Goal: Task Accomplishment & Management: Complete application form

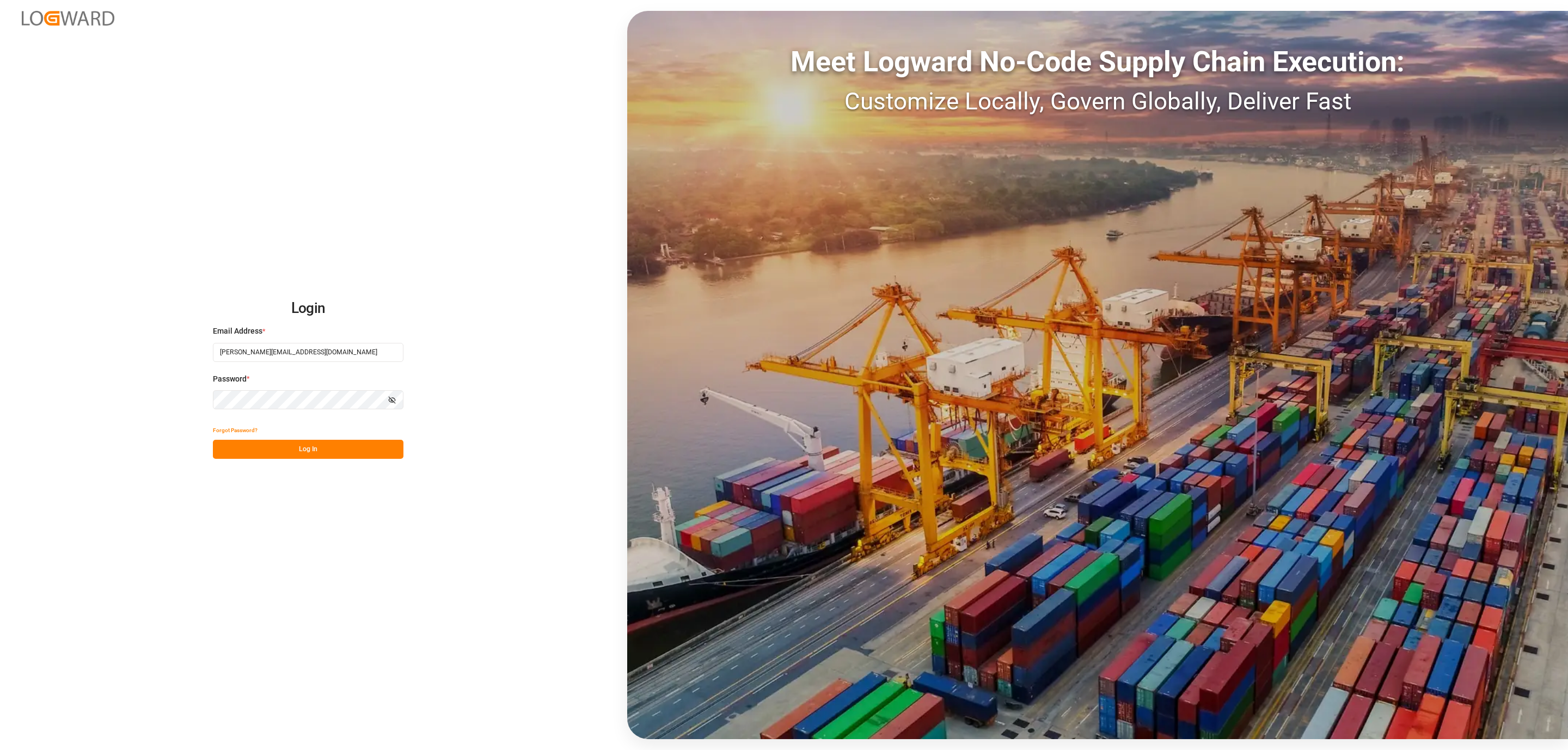
click at [337, 433] on div "Forgot Password?" at bounding box center [307, 430] width 190 height 19
drag, startPoint x: 337, startPoint y: 433, endPoint x: 332, endPoint y: 443, distance: 11.2
click at [336, 434] on div "Forgot Password?" at bounding box center [307, 430] width 190 height 19
click at [332, 443] on button "Log In" at bounding box center [307, 448] width 190 height 19
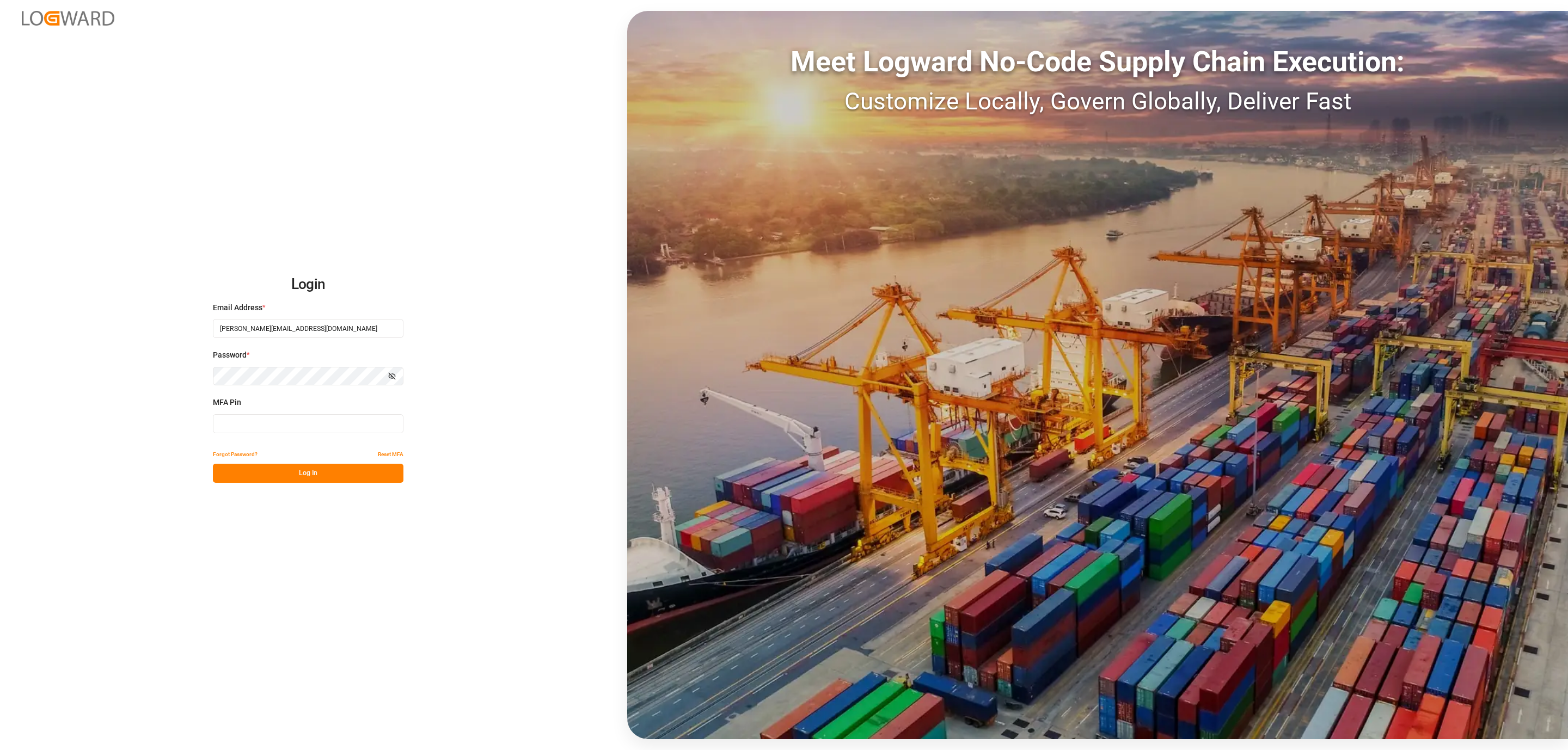
click at [240, 431] on input at bounding box center [307, 423] width 190 height 19
type input "320838"
click at [244, 474] on button "Log In" at bounding box center [307, 473] width 190 height 19
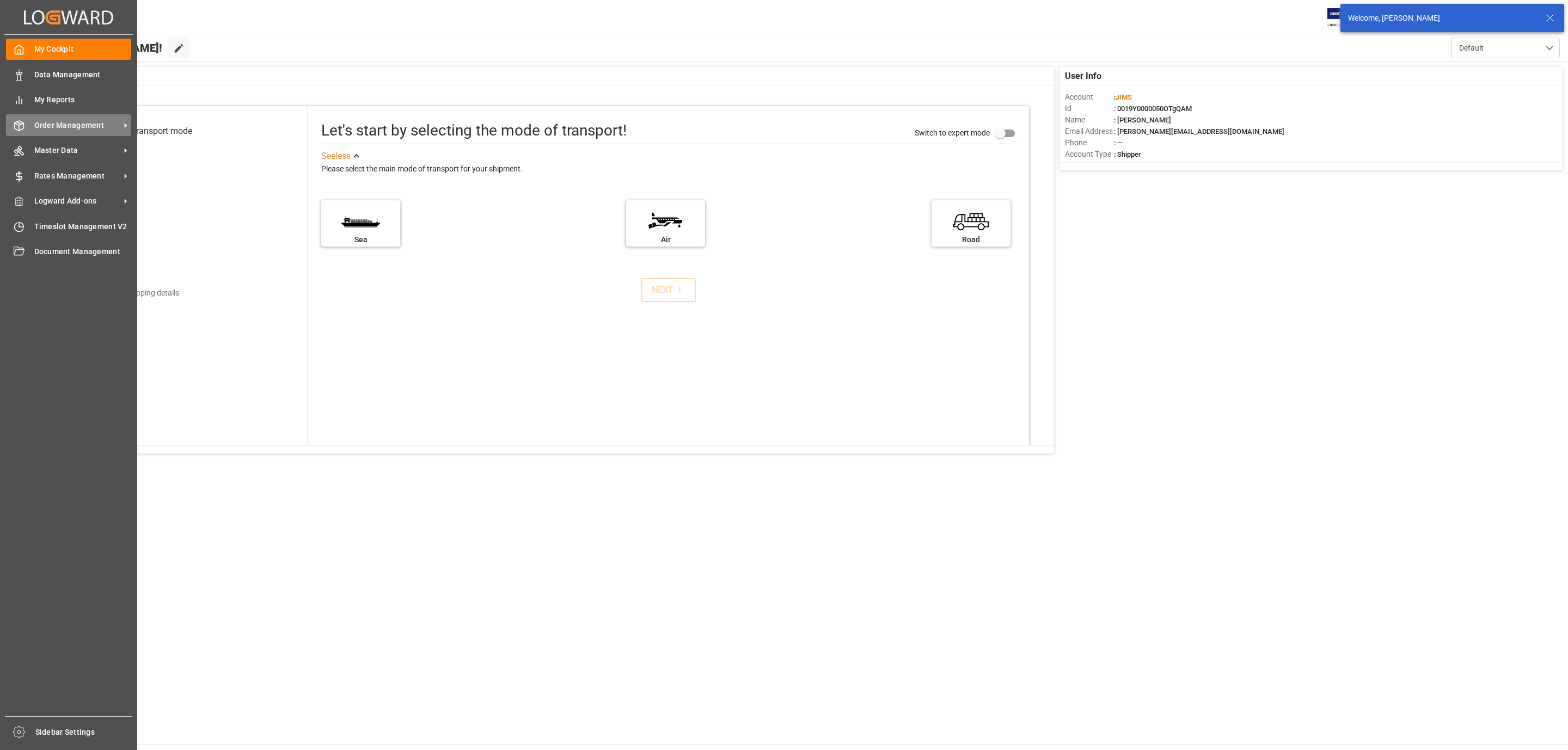
click at [79, 116] on div "Order Management Order Management" at bounding box center [68, 125] width 125 height 22
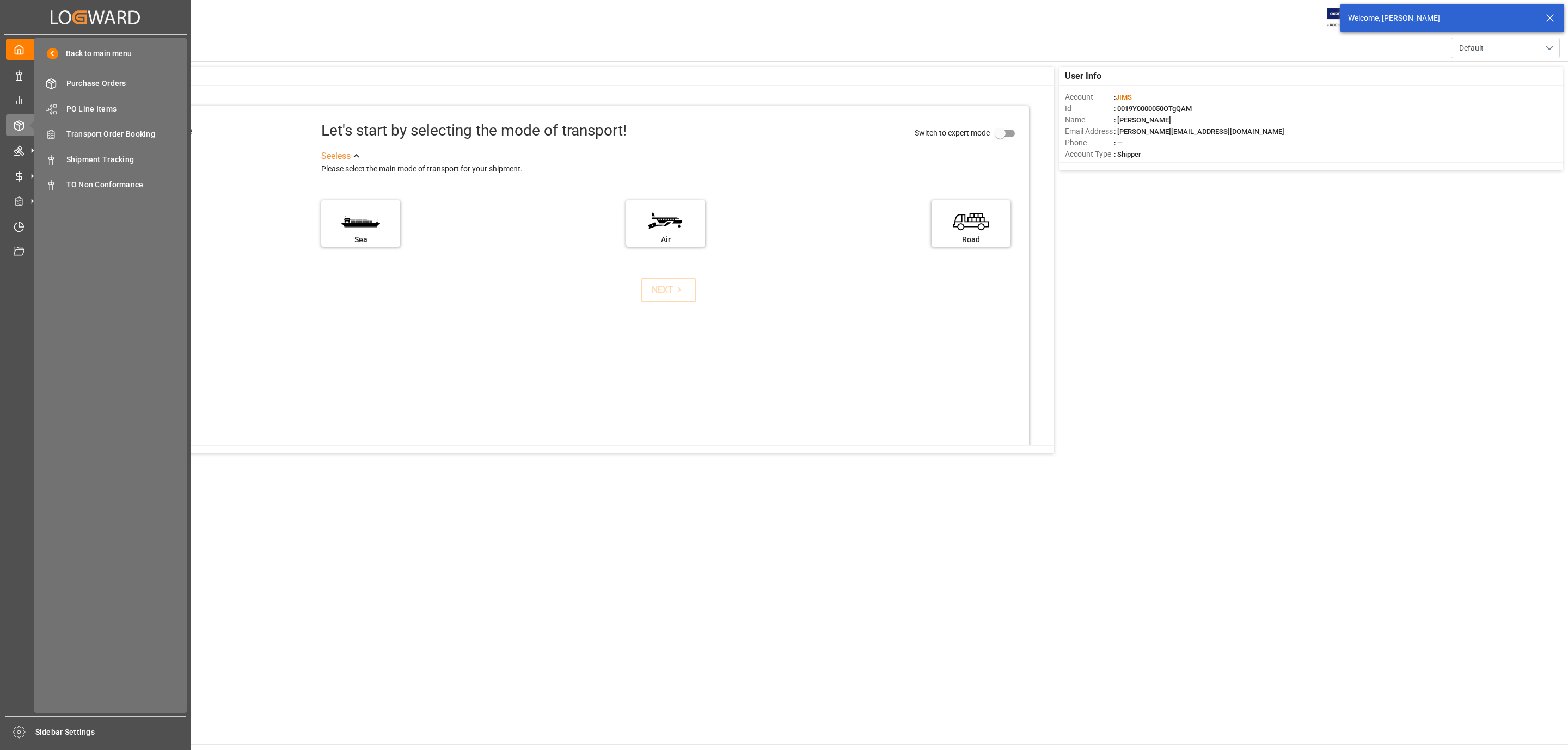
click at [146, 146] on div "Back to main menu Purchase Orders Purchase Orders PO Line Items PO Line Items T…" at bounding box center [110, 375] width 153 height 675
click at [147, 143] on div "Transport Order Booking Transport Order Booking" at bounding box center [110, 134] width 145 height 22
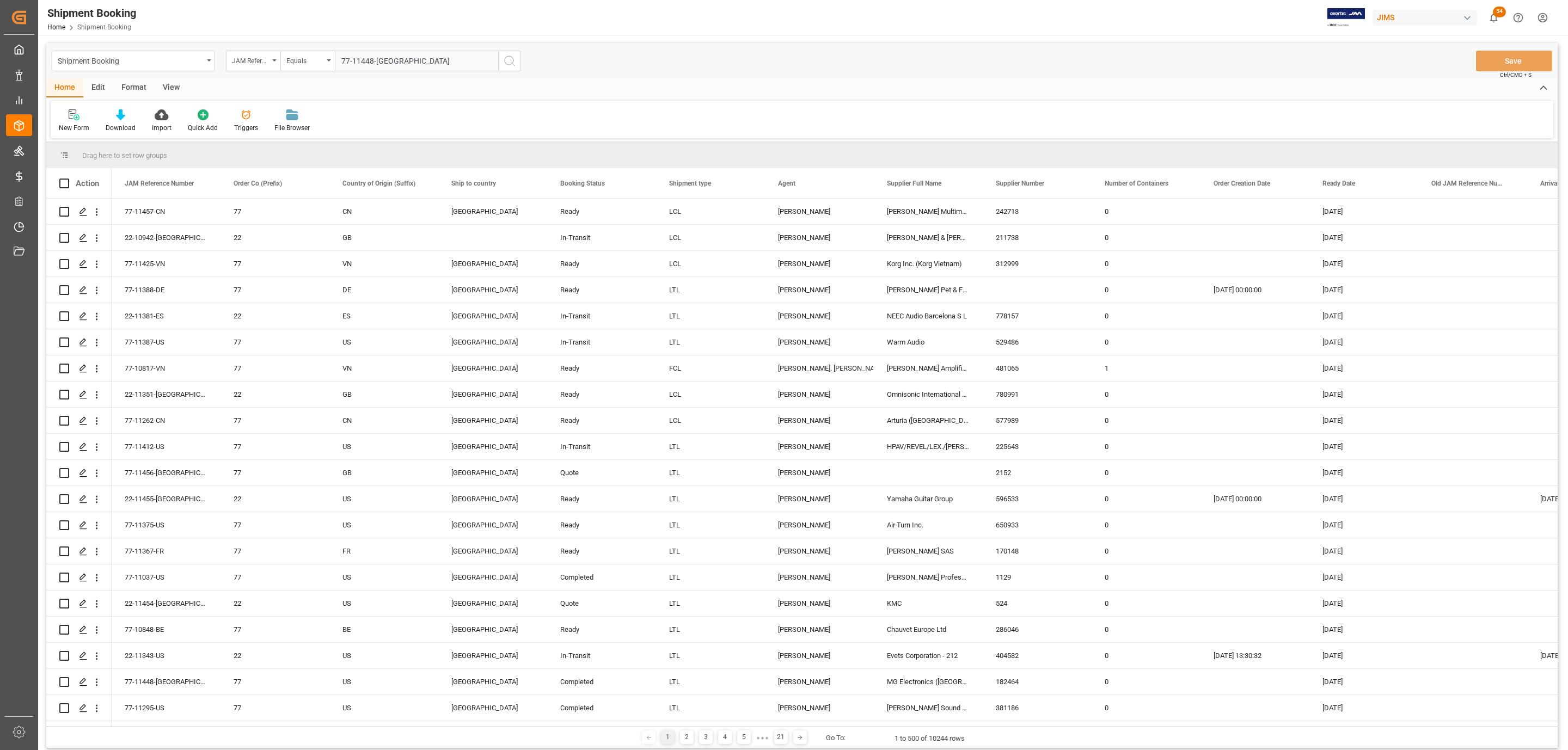
type input "77-11448-[GEOGRAPHIC_DATA]"
click at [510, 59] on icon "search button" at bounding box center [510, 60] width 13 height 13
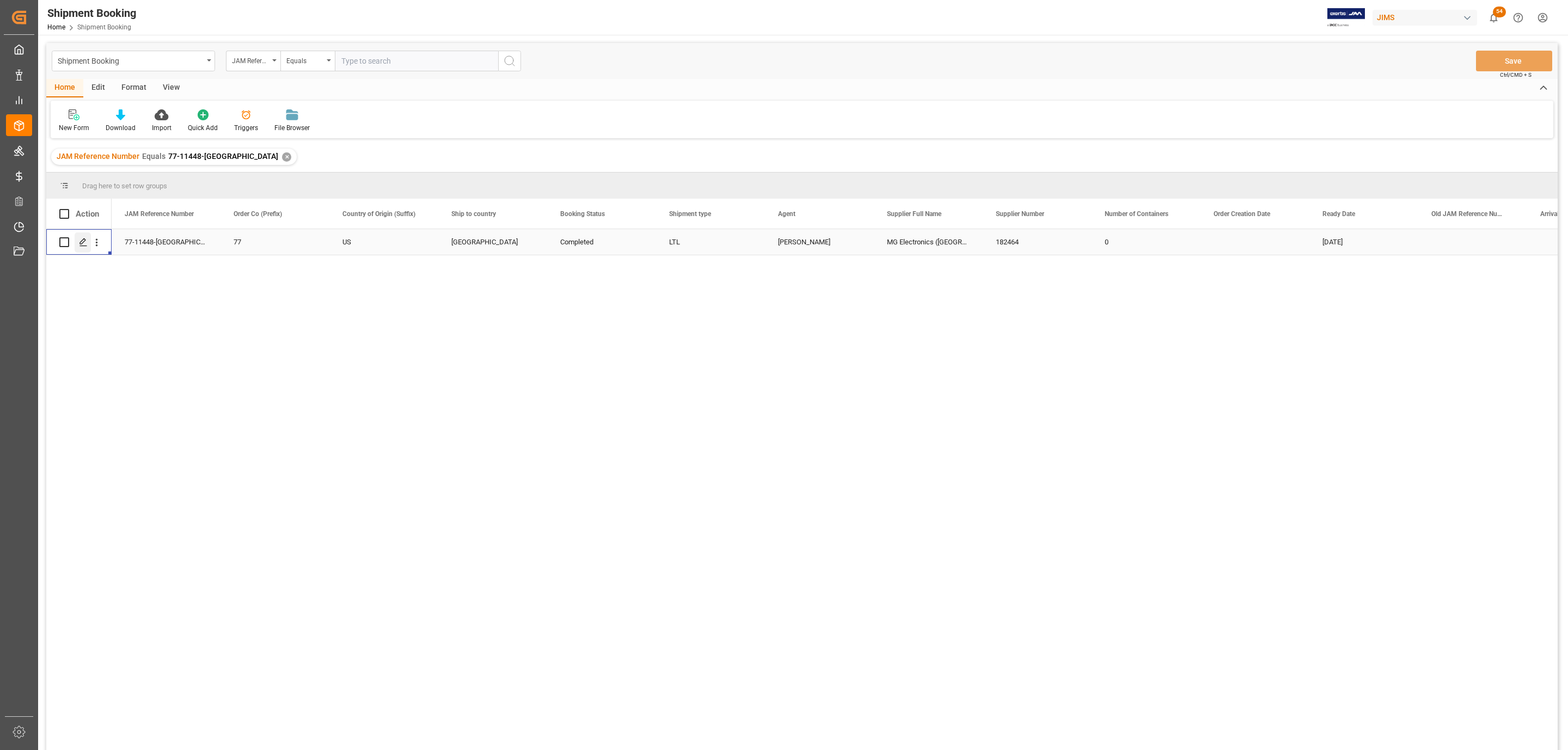
click at [76, 243] on div "Press SPACE to select this row." at bounding box center [83, 242] width 17 height 20
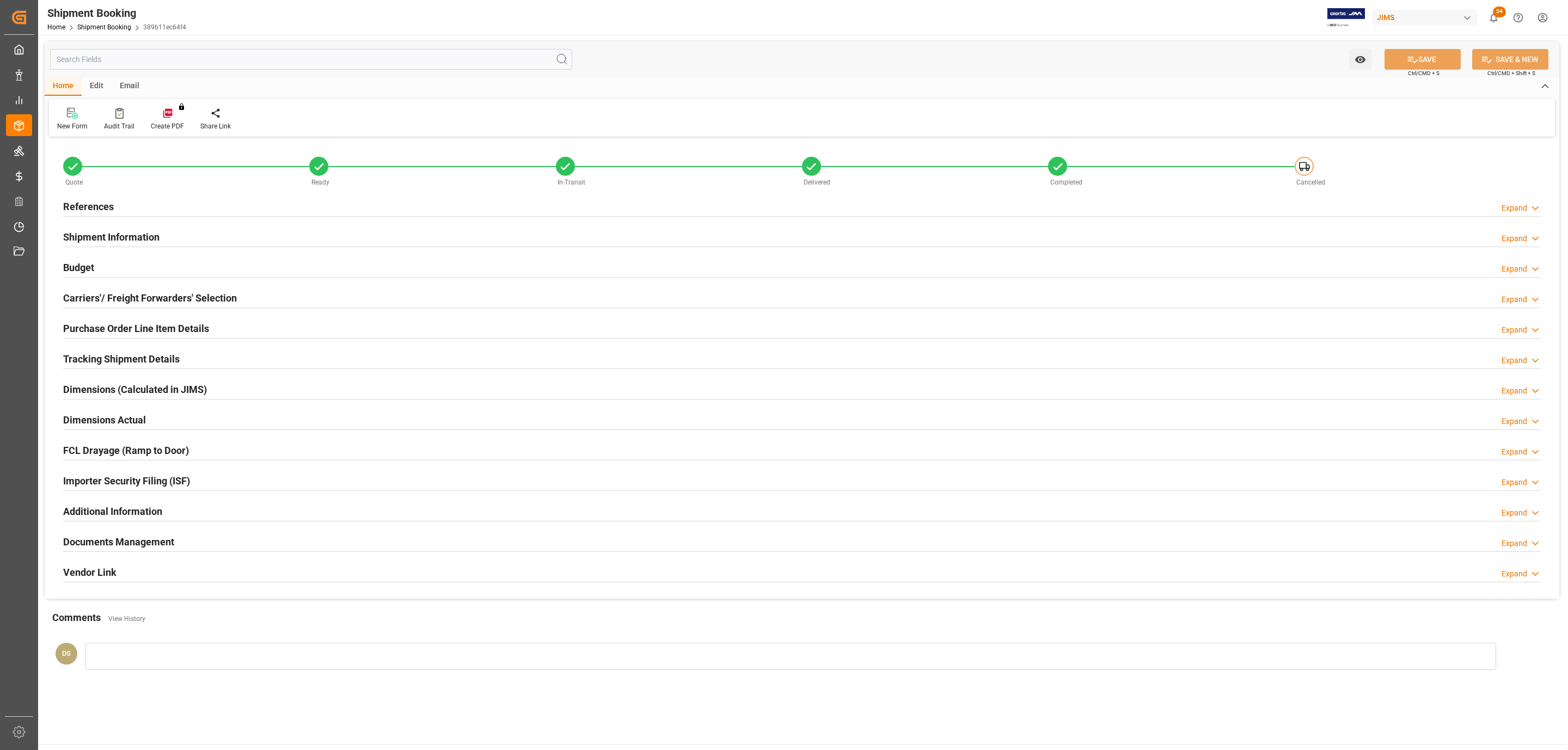
type input "4"
click at [114, 306] on h2 "Carriers'/ Freight Forwarders' Selection" at bounding box center [150, 298] width 173 height 15
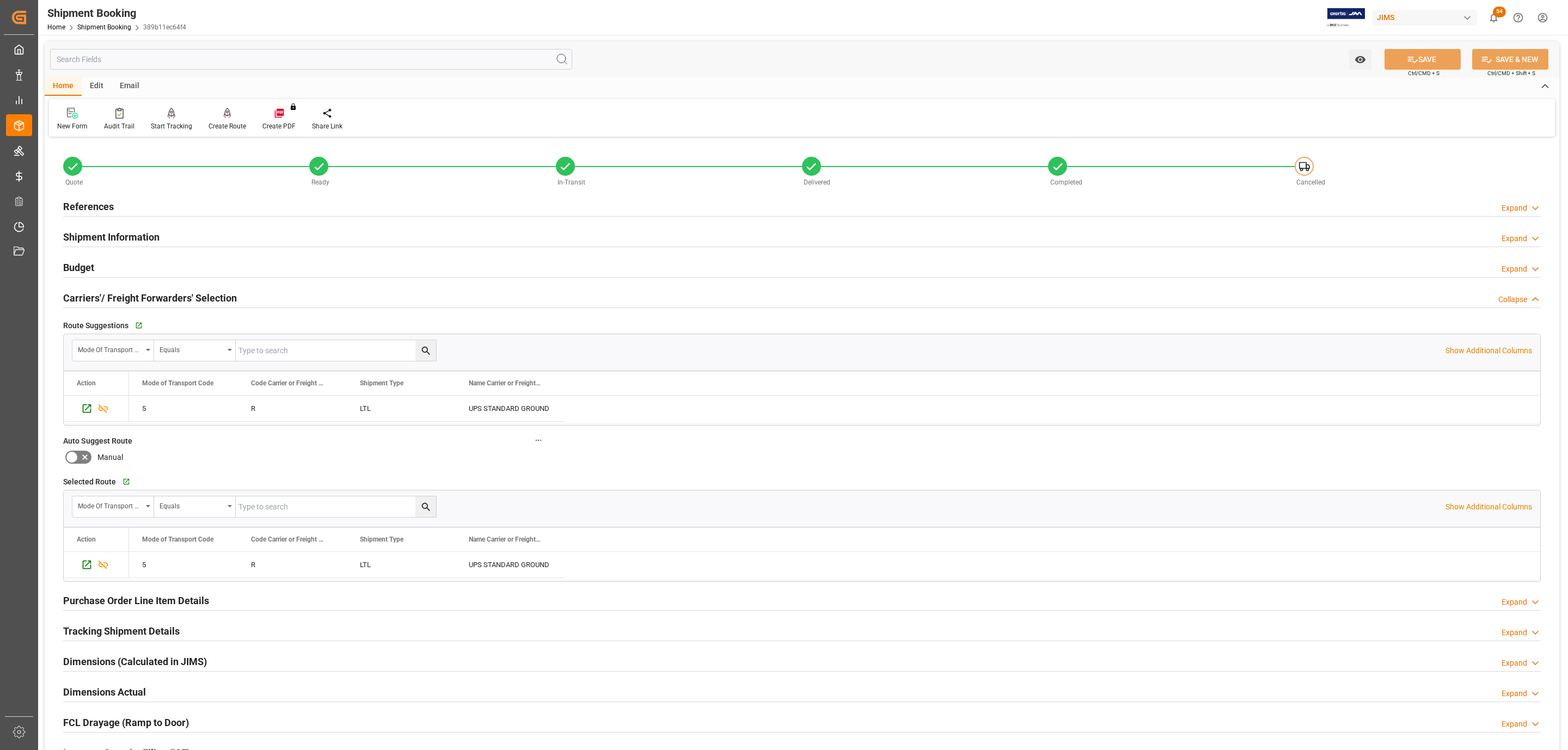
click at [147, 624] on div "Tracking Shipment Details" at bounding box center [121, 630] width 116 height 21
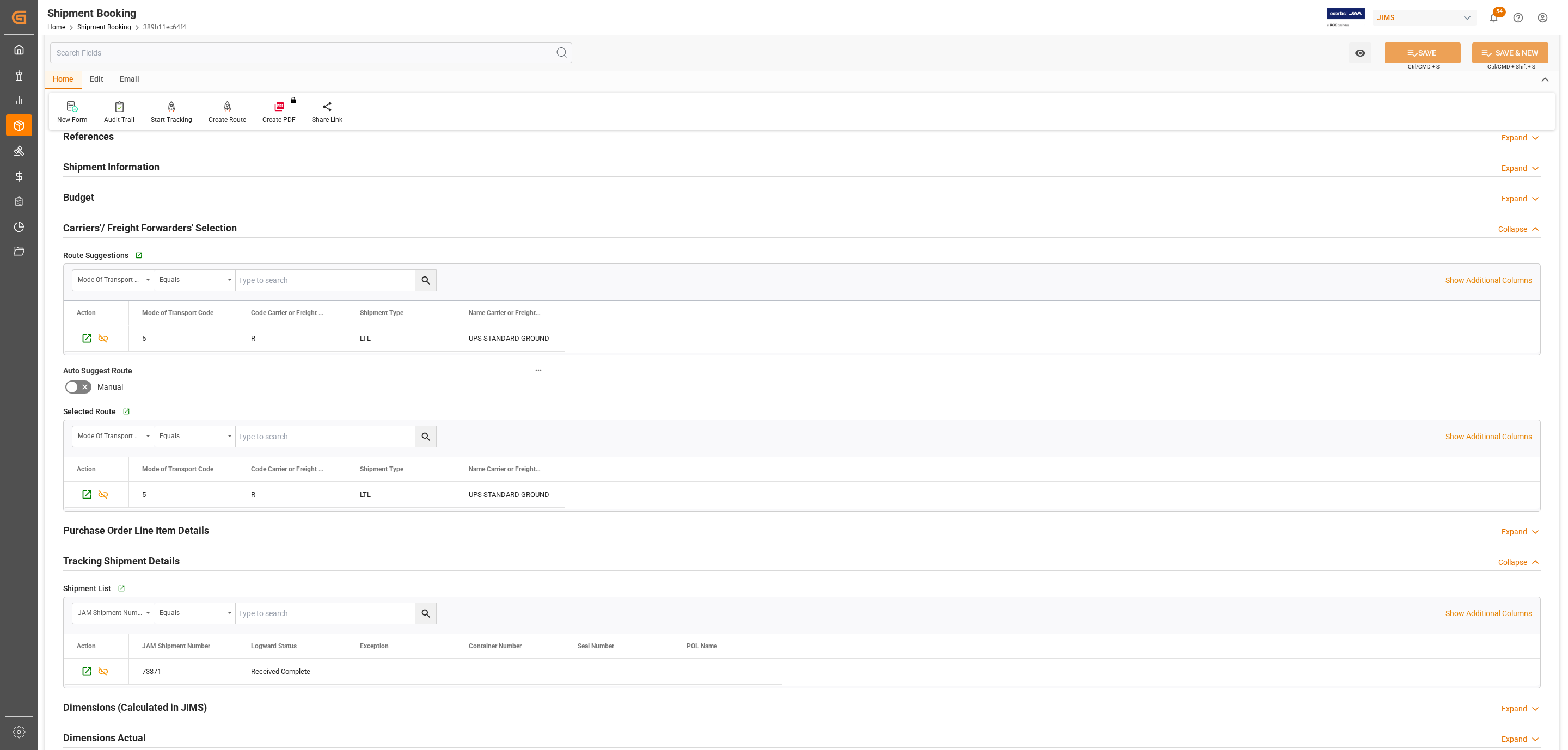
scroll to position [245, 0]
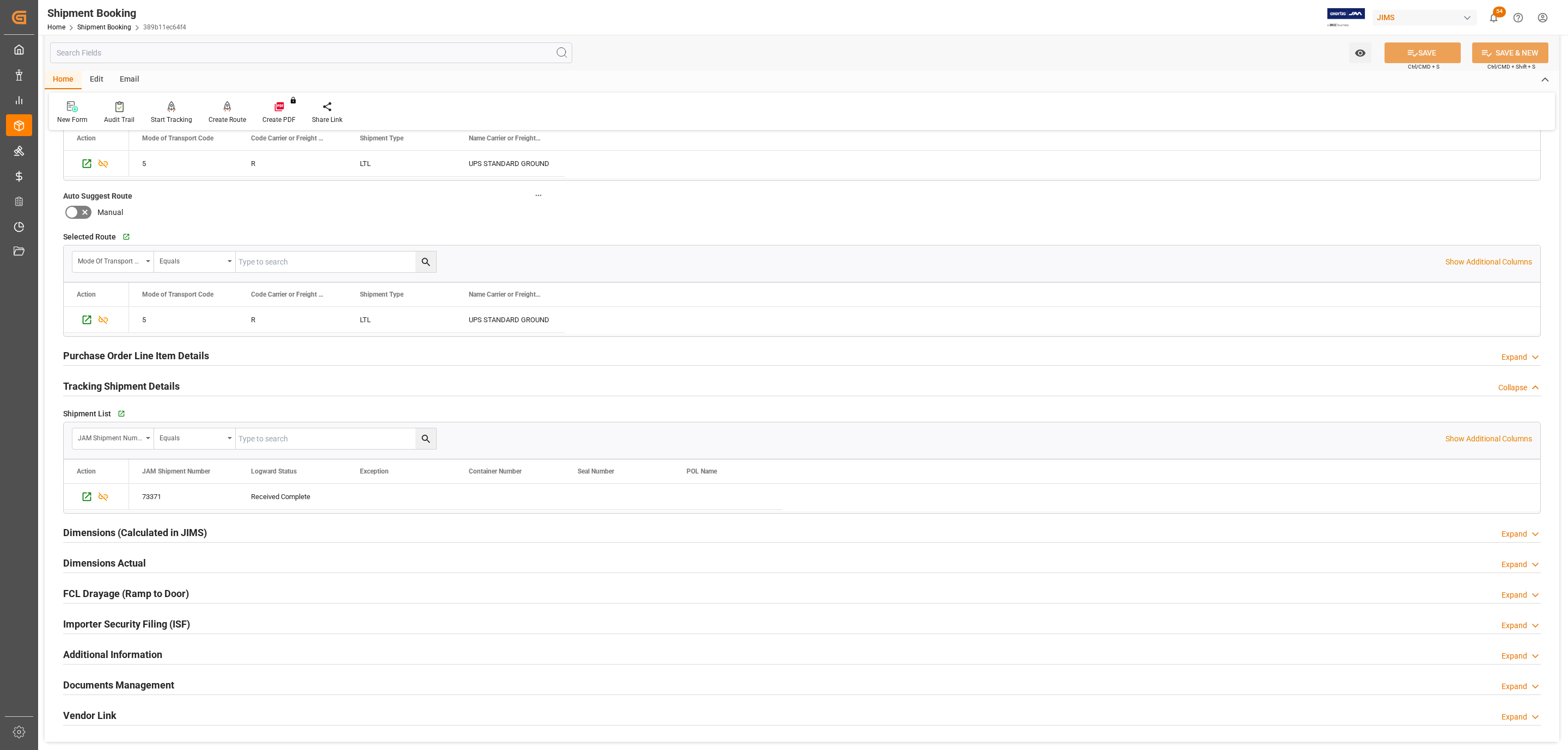
click at [151, 358] on h2 "Purchase Order Line Item Details" at bounding box center [136, 356] width 146 height 15
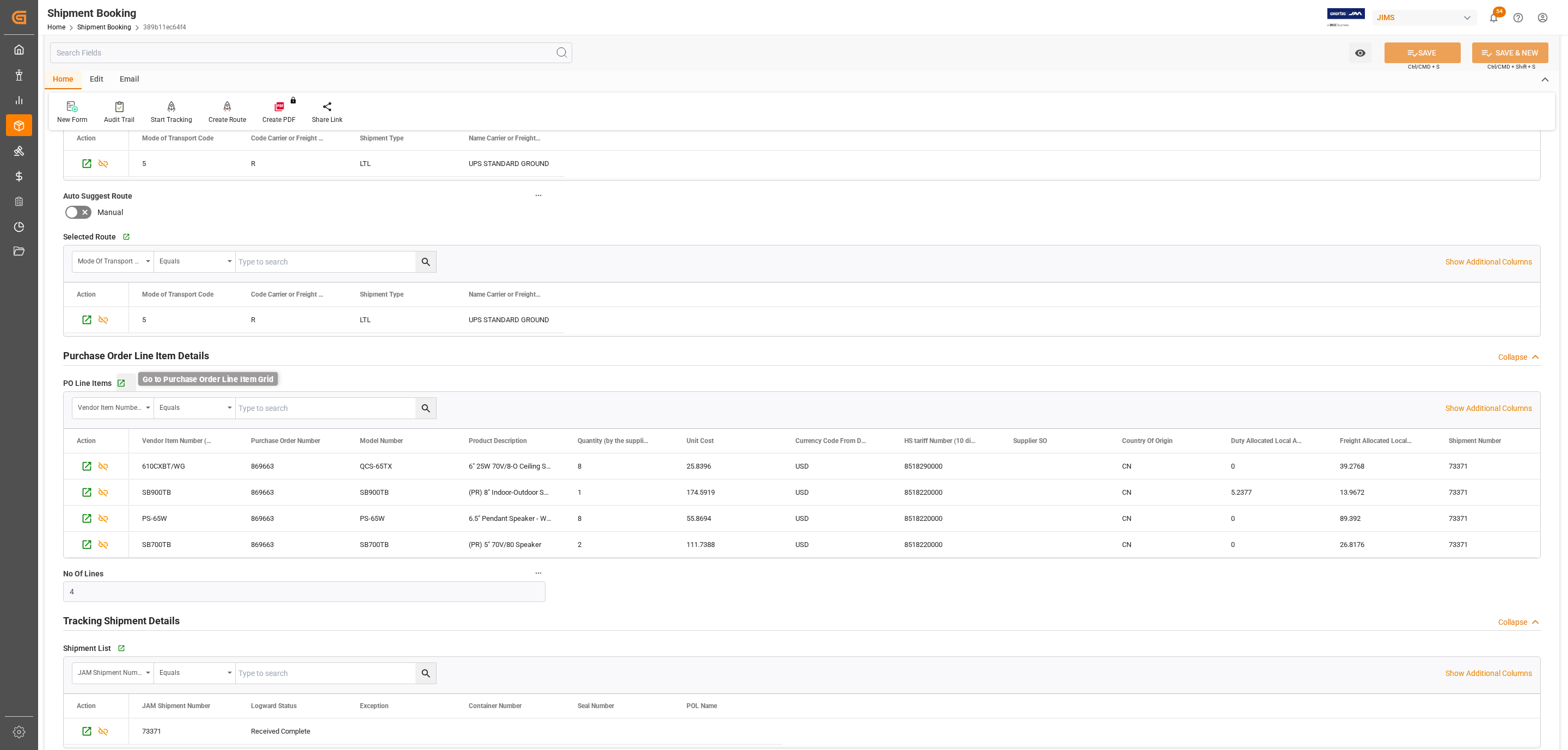
click at [122, 386] on icon "button" at bounding box center [120, 383] width 9 height 9
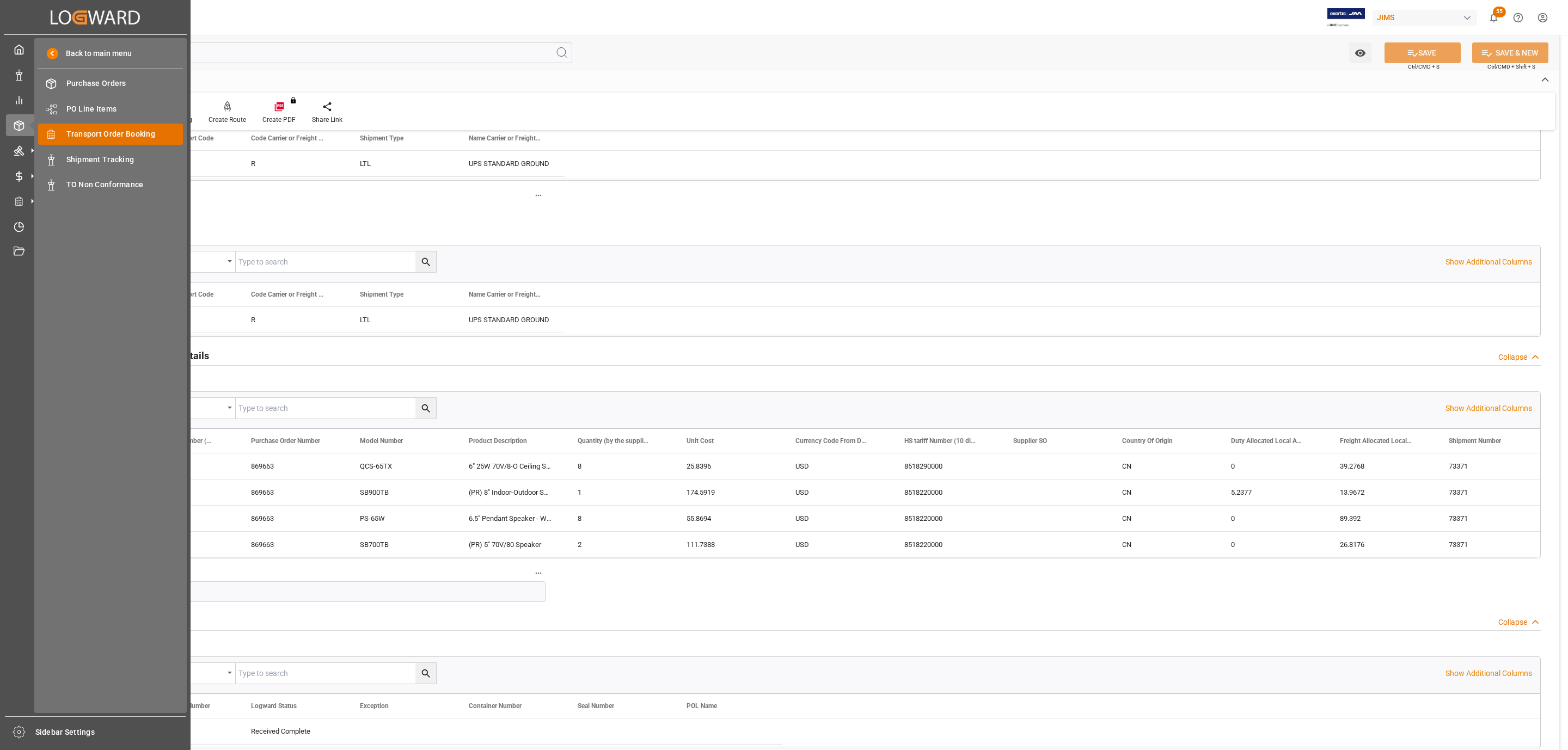
click at [106, 134] on span "Transport Order Booking" at bounding box center [124, 134] width 117 height 12
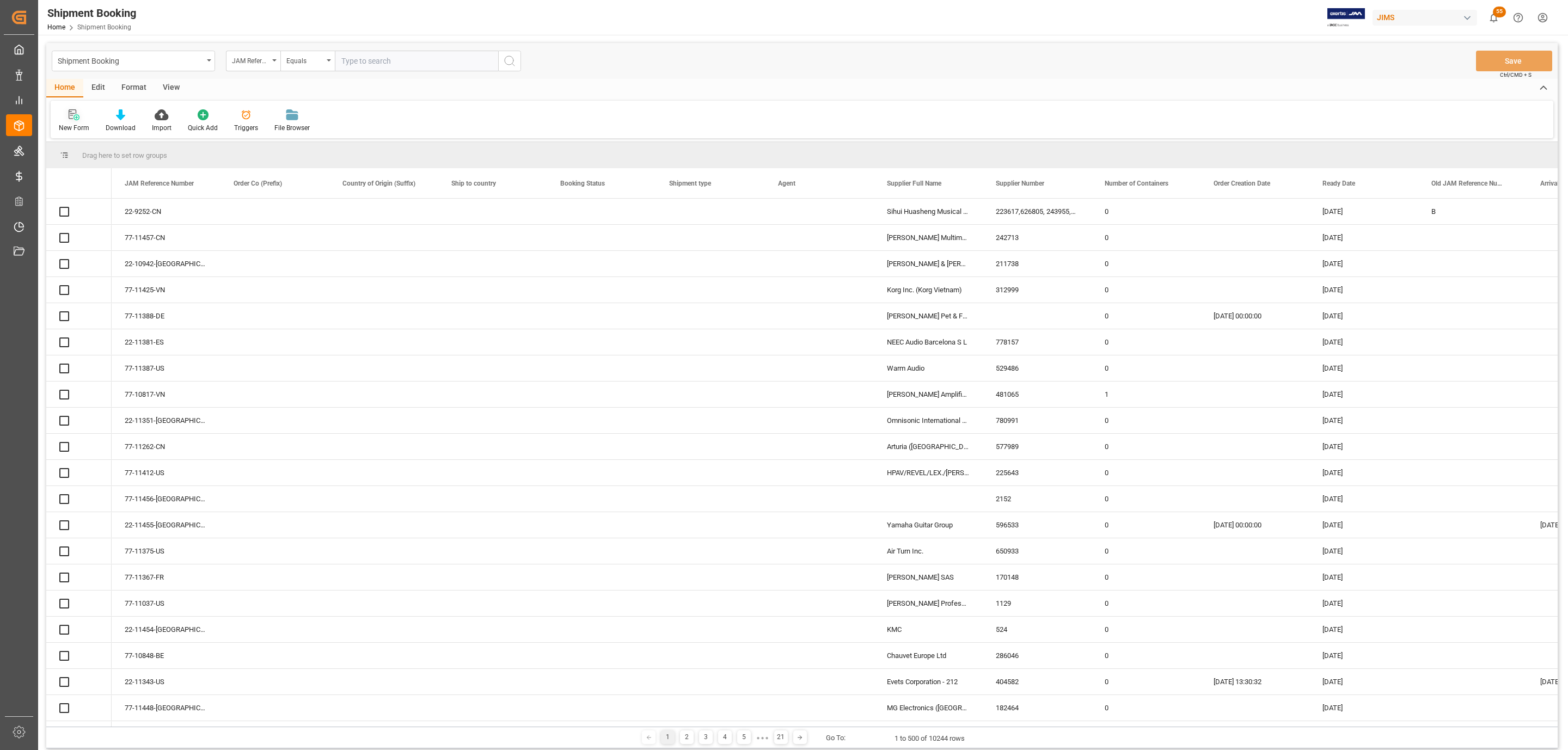
click at [74, 126] on div "New Form" at bounding box center [74, 128] width 31 height 10
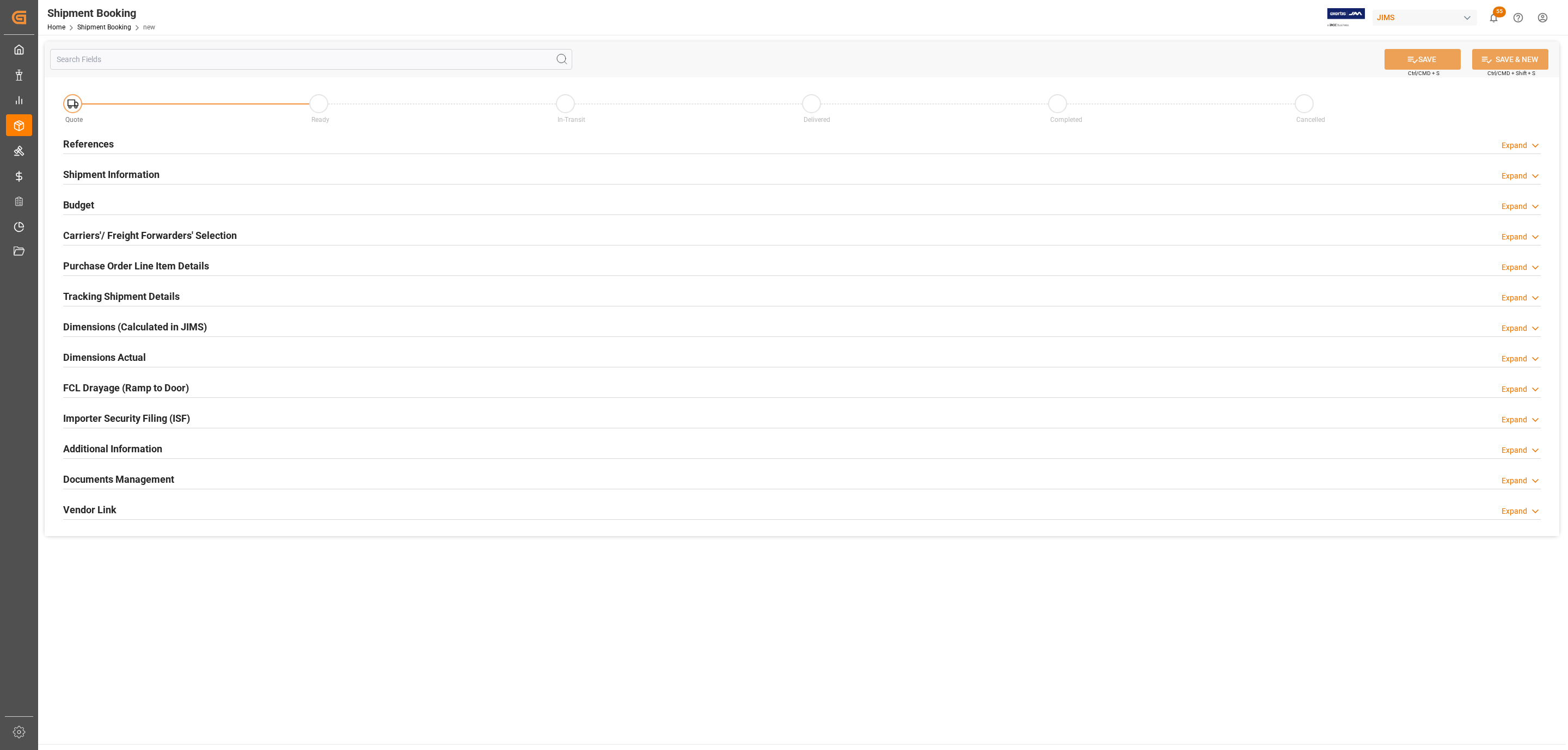
click at [113, 151] on div "References Expand" at bounding box center [802, 143] width 1478 height 21
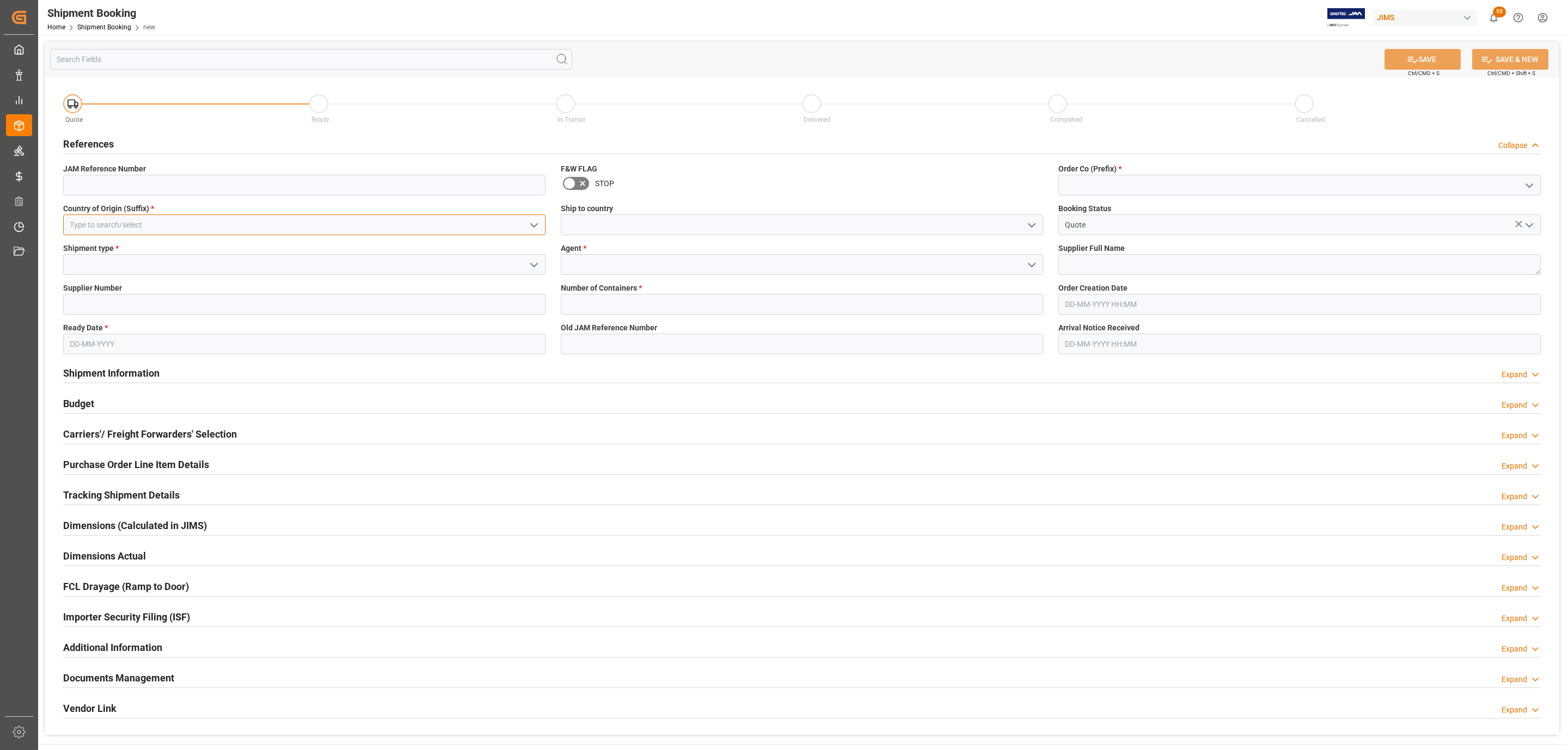
click at [414, 220] on input at bounding box center [305, 225] width 483 height 21
click at [310, 252] on div "US" at bounding box center [305, 248] width 481 height 25
type input "US"
click at [531, 270] on icon "open menu" at bounding box center [533, 264] width 13 height 13
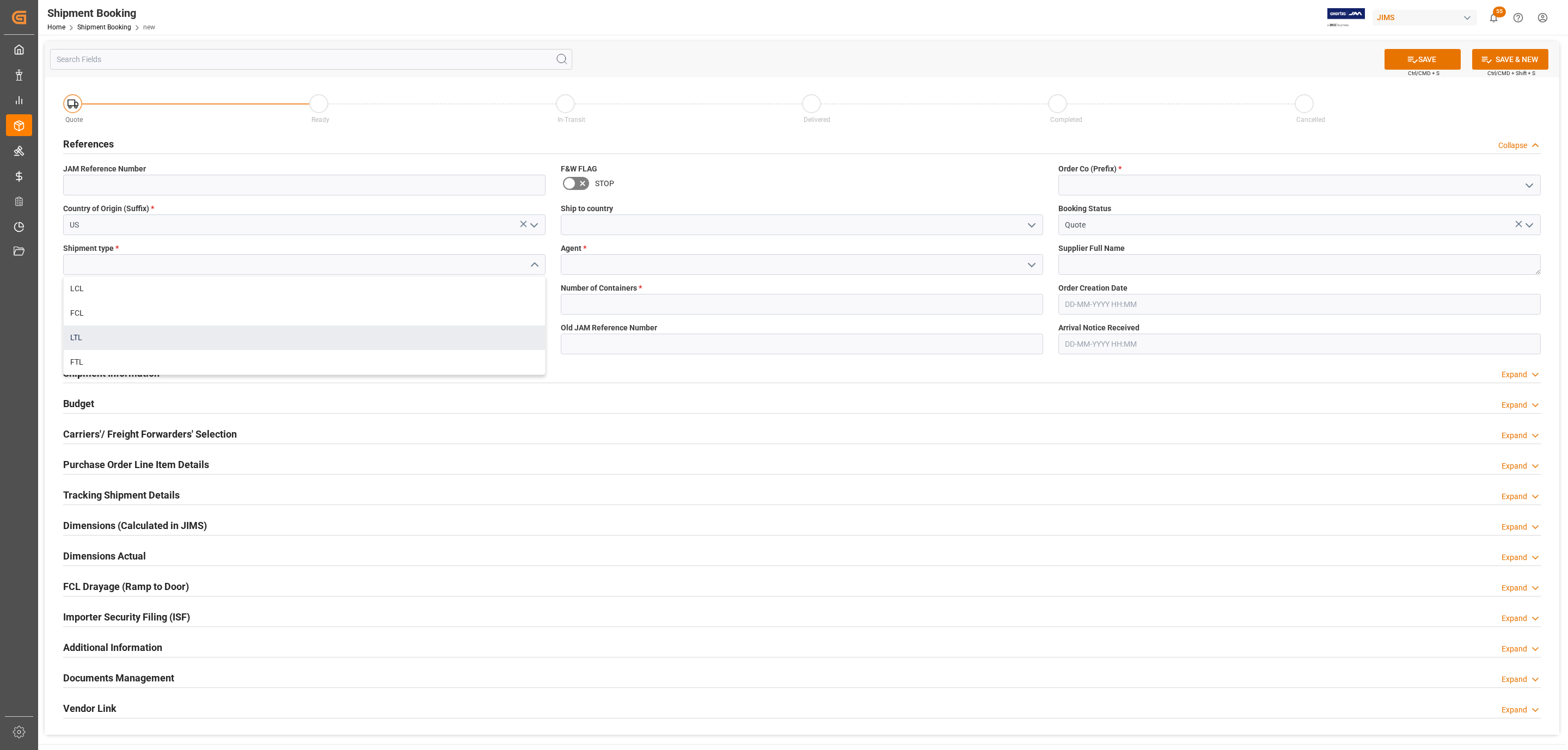
click at [127, 331] on div "LTL" at bounding box center [305, 337] width 481 height 25
type input "LTL"
click at [183, 306] on input at bounding box center [305, 304] width 483 height 21
paste input "182545"
type input "182545"
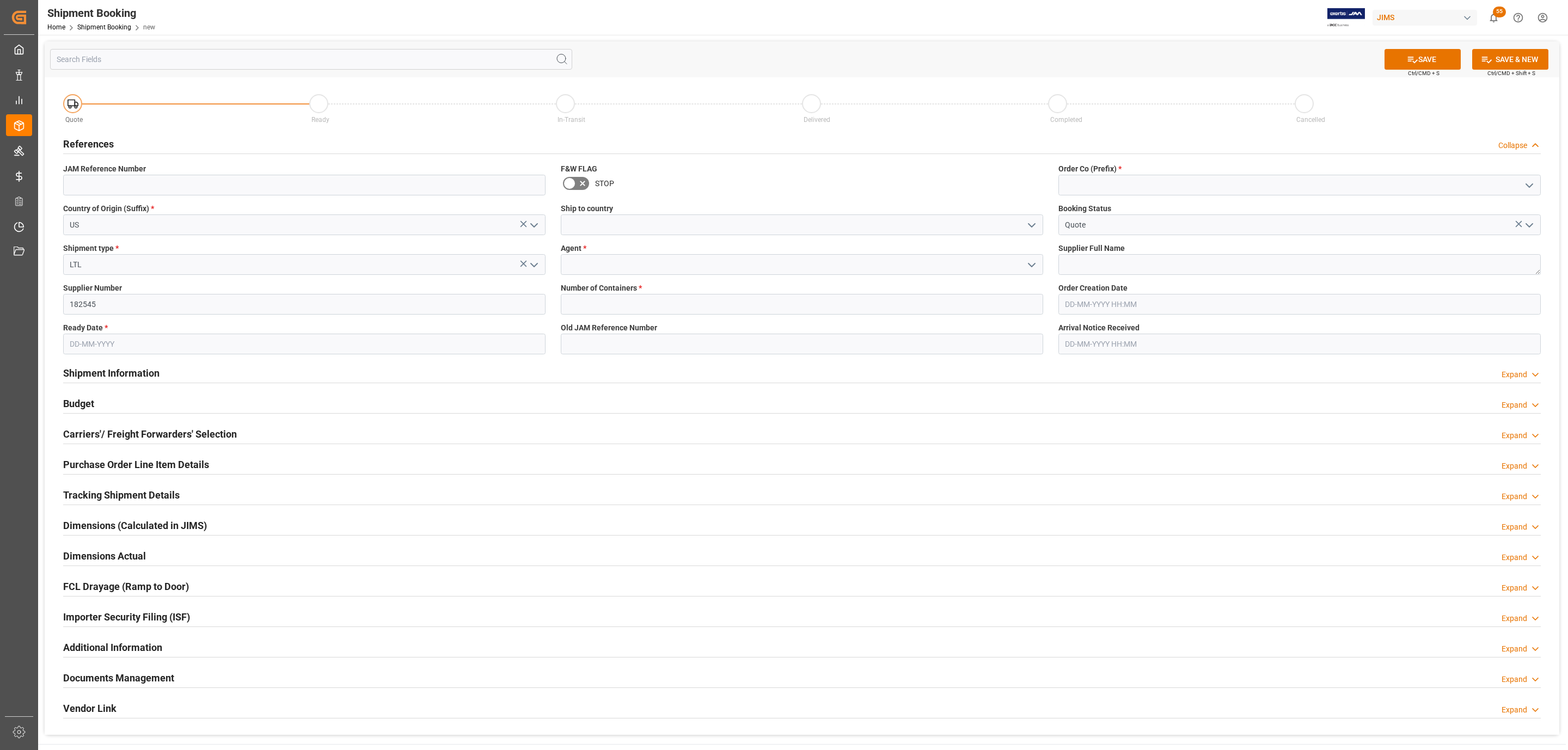
click at [102, 340] on input "text" at bounding box center [305, 344] width 483 height 21
click at [93, 407] on div "29 30 1 2 3 4 5" at bounding box center [141, 411] width 149 height 22
click at [160, 432] on span "10" at bounding box center [162, 432] width 7 height 8
type input "10-10-2025"
click at [1032, 226] on icon "open menu" at bounding box center [1031, 225] width 13 height 13
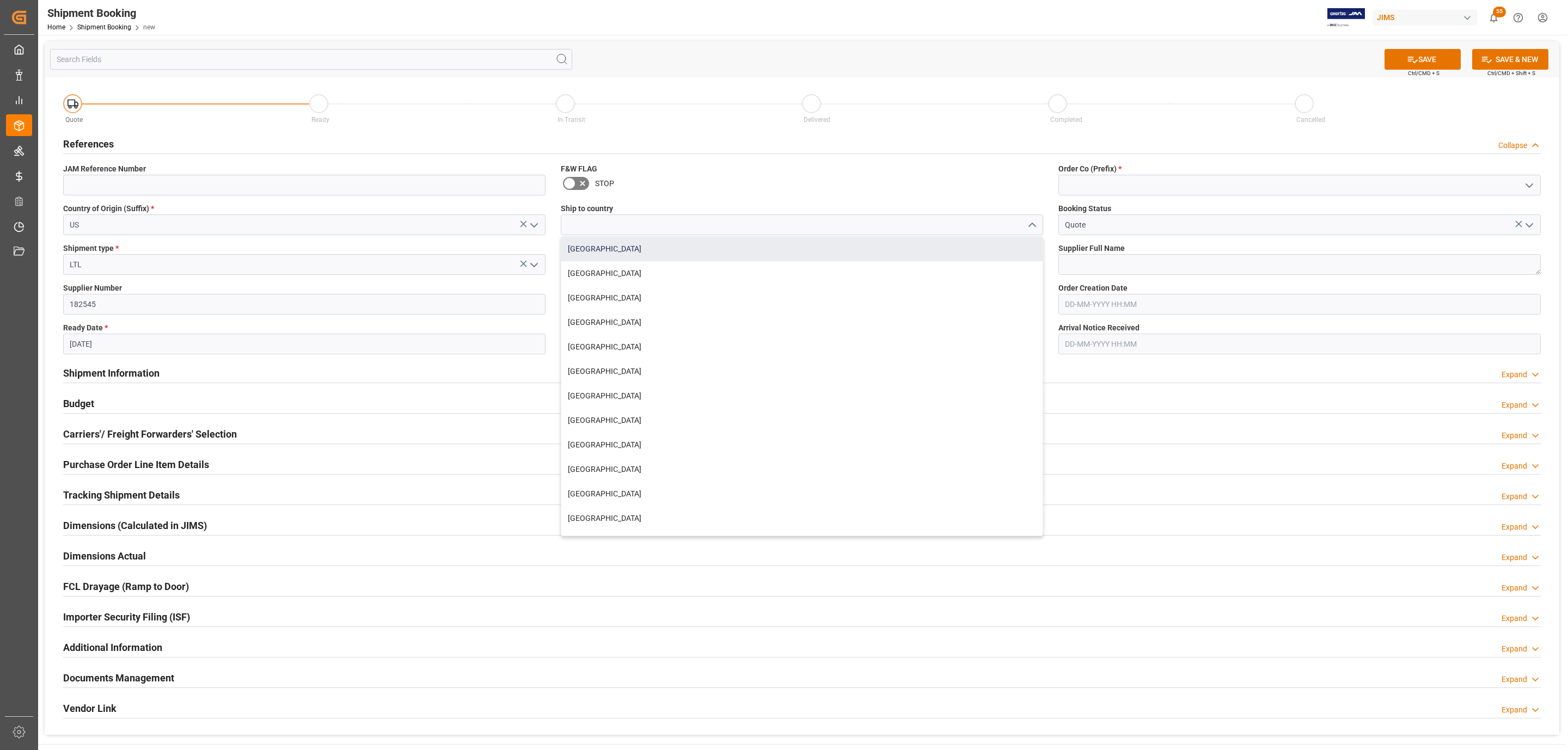
click at [715, 251] on div "Canada" at bounding box center [802, 248] width 481 height 25
type input "Canada"
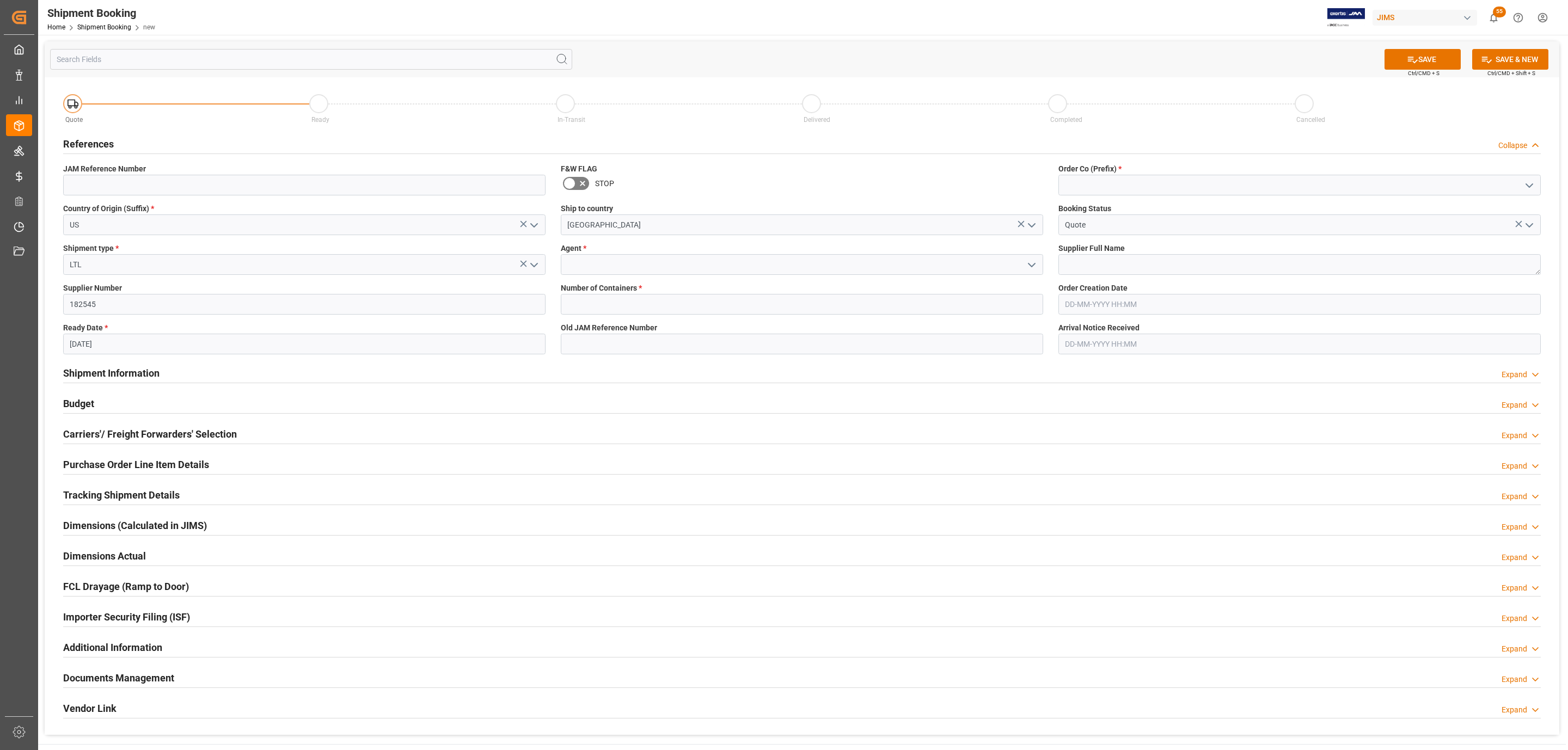
click at [1034, 266] on icon "open menu" at bounding box center [1031, 264] width 13 height 13
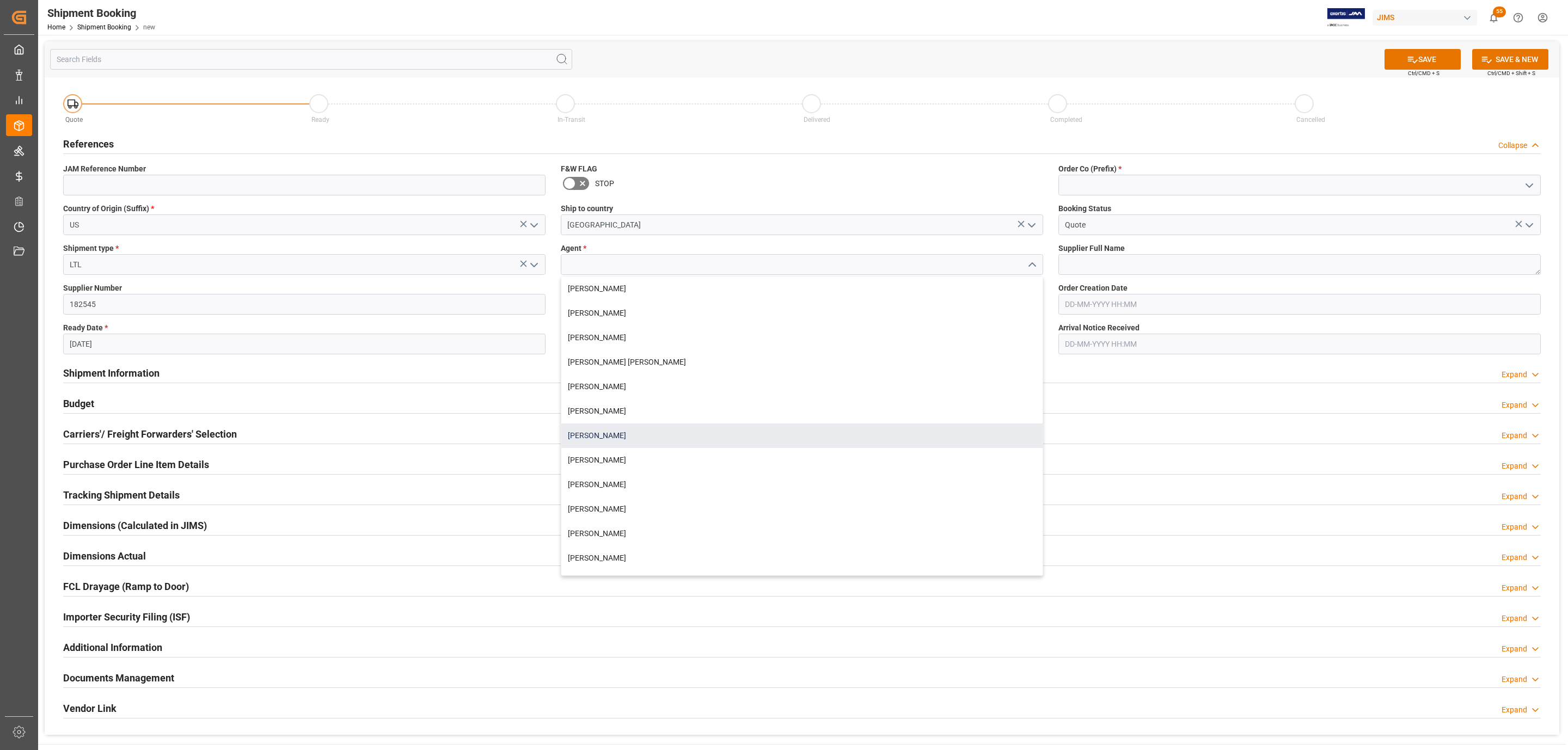
click at [660, 429] on div "Daniel Sokolyk" at bounding box center [802, 436] width 481 height 25
type input "Daniel Sokolyk"
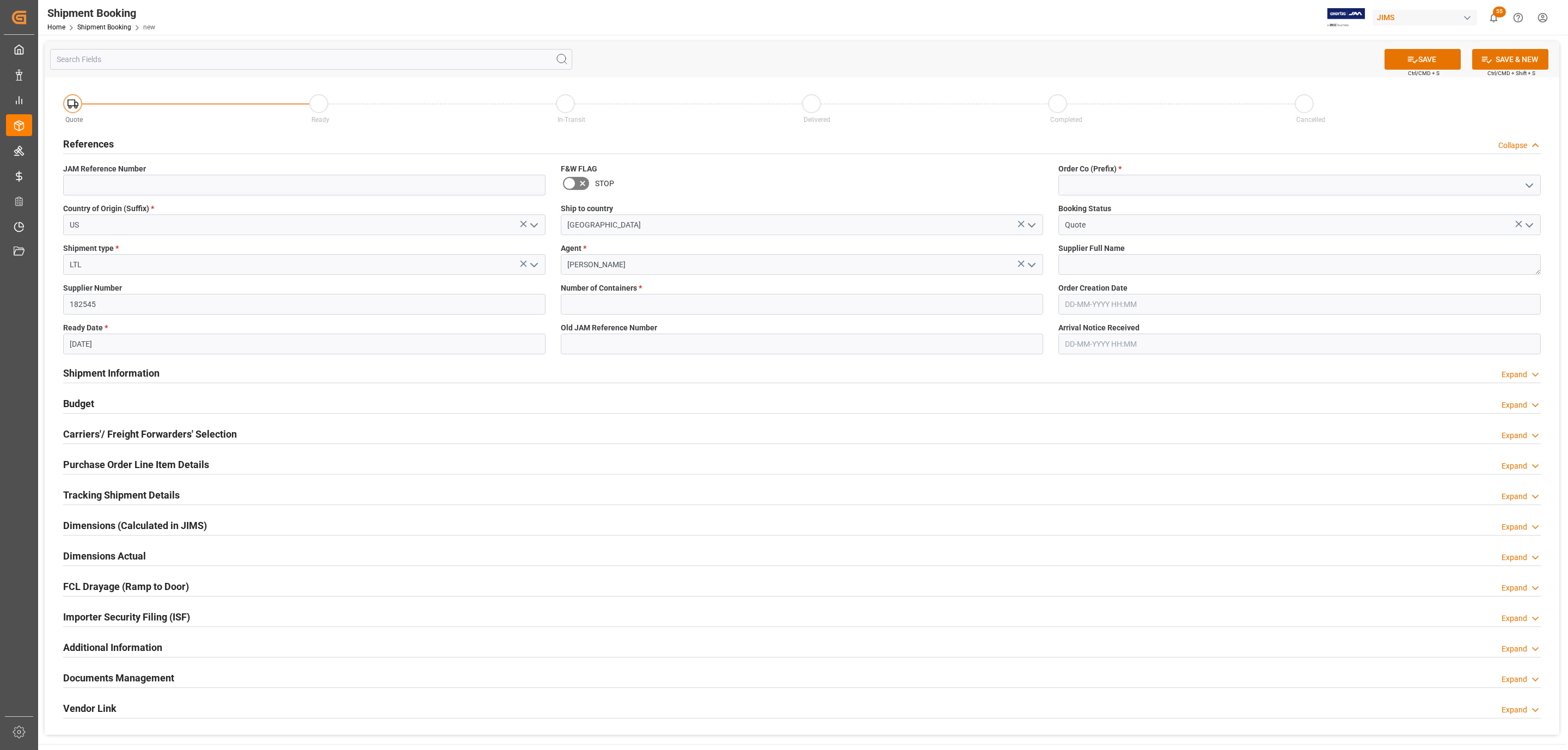
click at [621, 289] on span "Number of Containers *" at bounding box center [601, 289] width 81 height 12
click at [625, 304] on input "text" at bounding box center [802, 304] width 483 height 21
type input "0"
click at [1533, 189] on icon "open menu" at bounding box center [1529, 185] width 13 height 13
click at [1190, 235] on div "77" at bounding box center [1300, 234] width 481 height 25
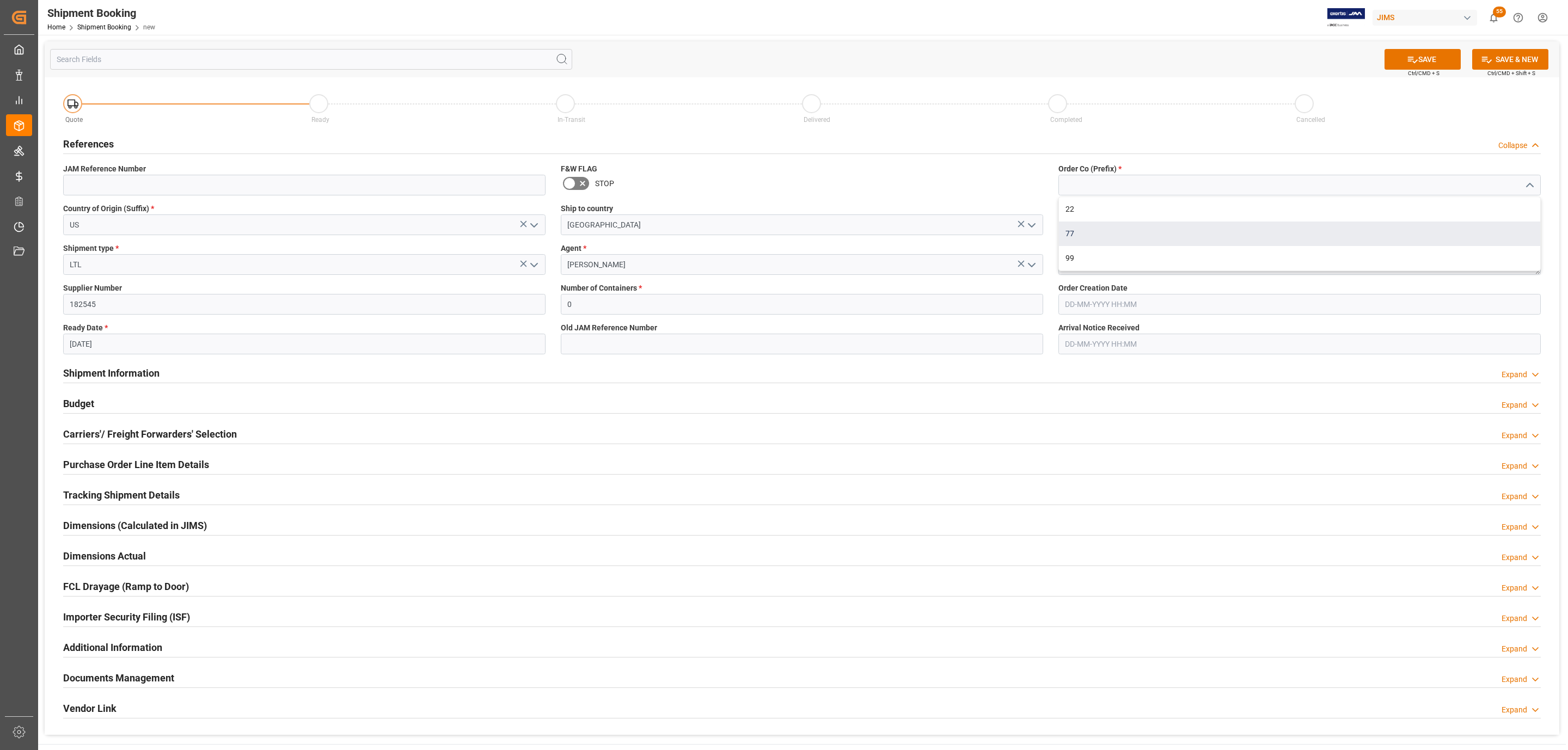
type input "77"
click at [1075, 260] on textarea at bounding box center [1300, 264] width 483 height 21
type textarea "Covid"
click at [1407, 55] on icon at bounding box center [1413, 60] width 12 height 12
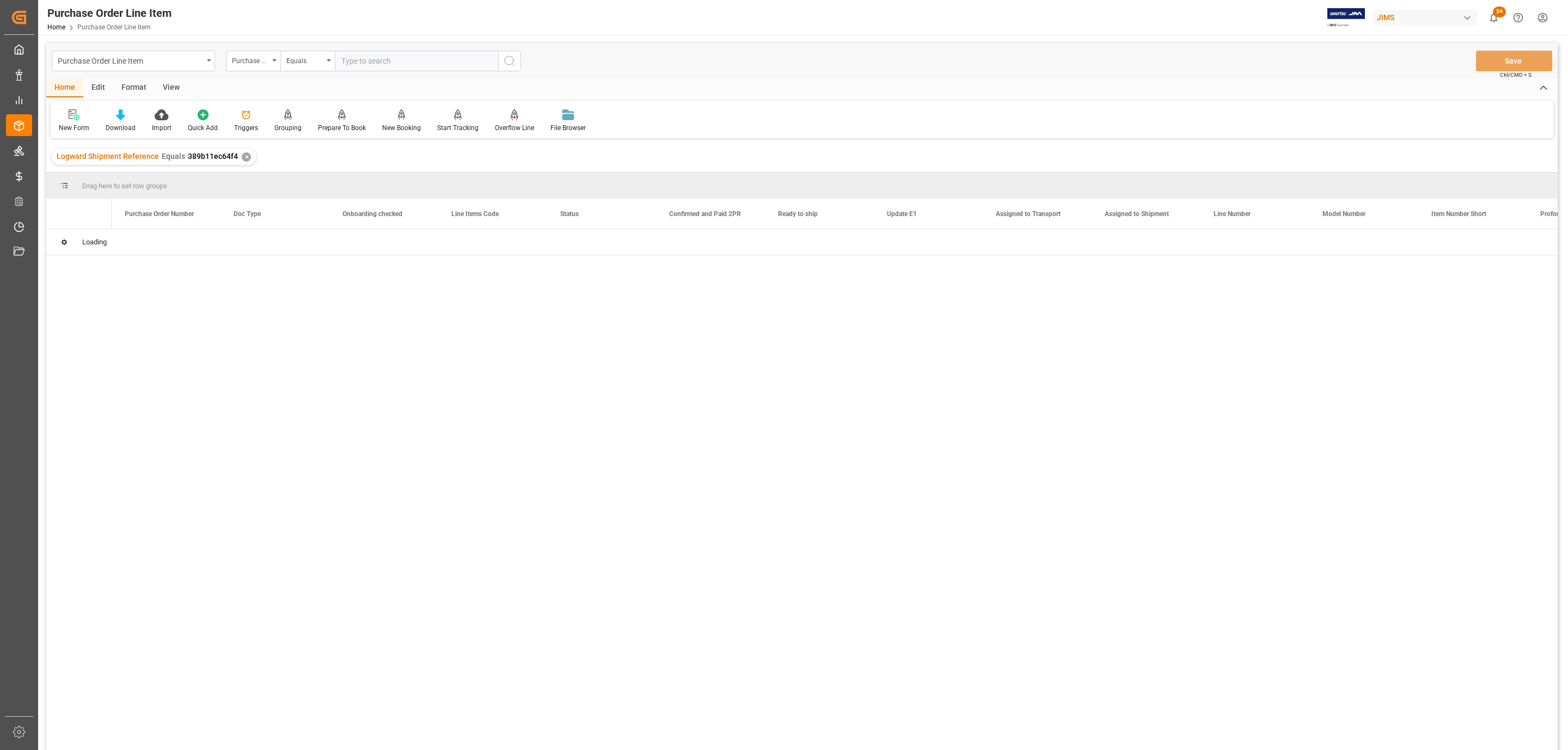
click at [561, 410] on div at bounding box center [835, 494] width 1447 height 528
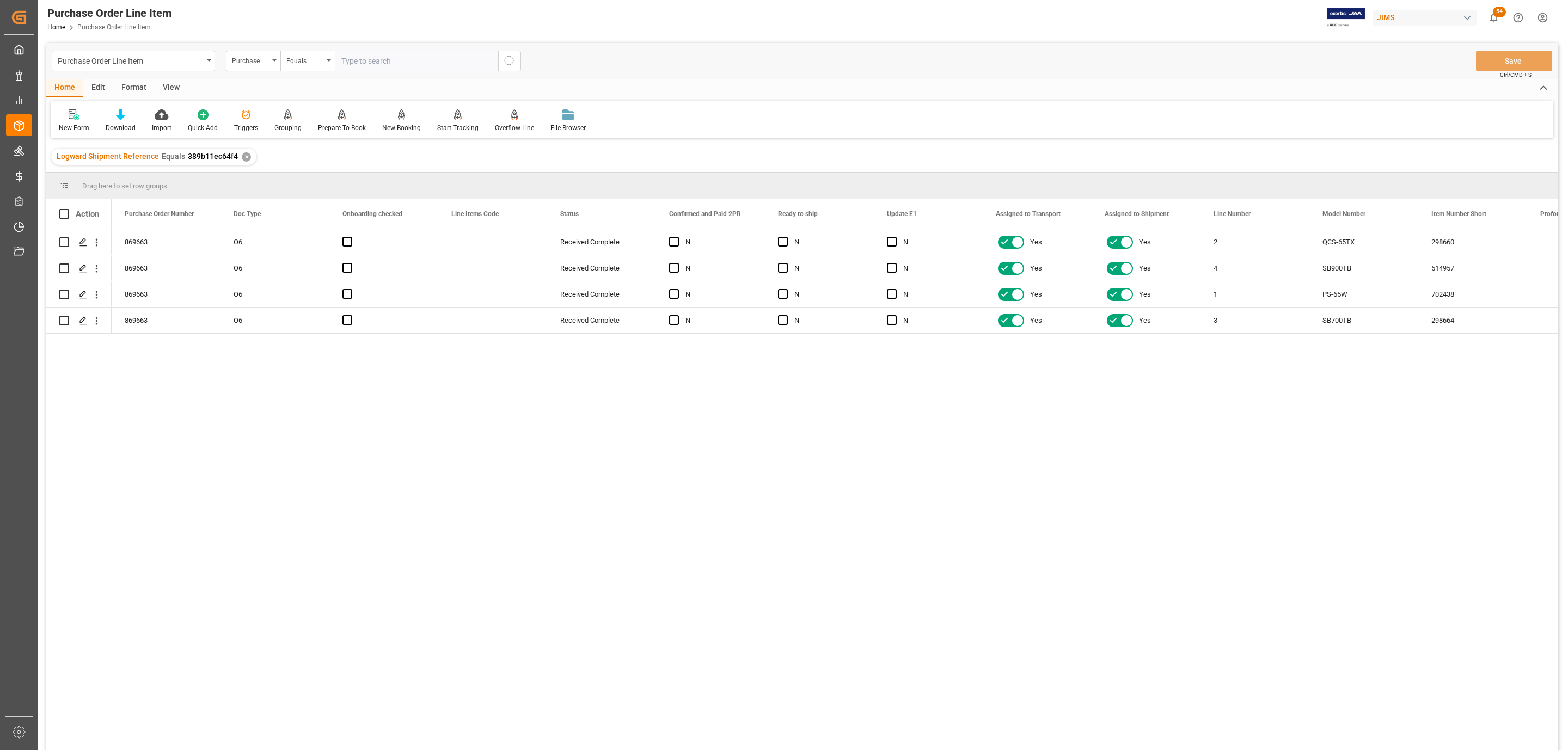
click at [170, 84] on div "View" at bounding box center [171, 88] width 34 height 19
click at [123, 113] on icon at bounding box center [123, 114] width 11 height 11
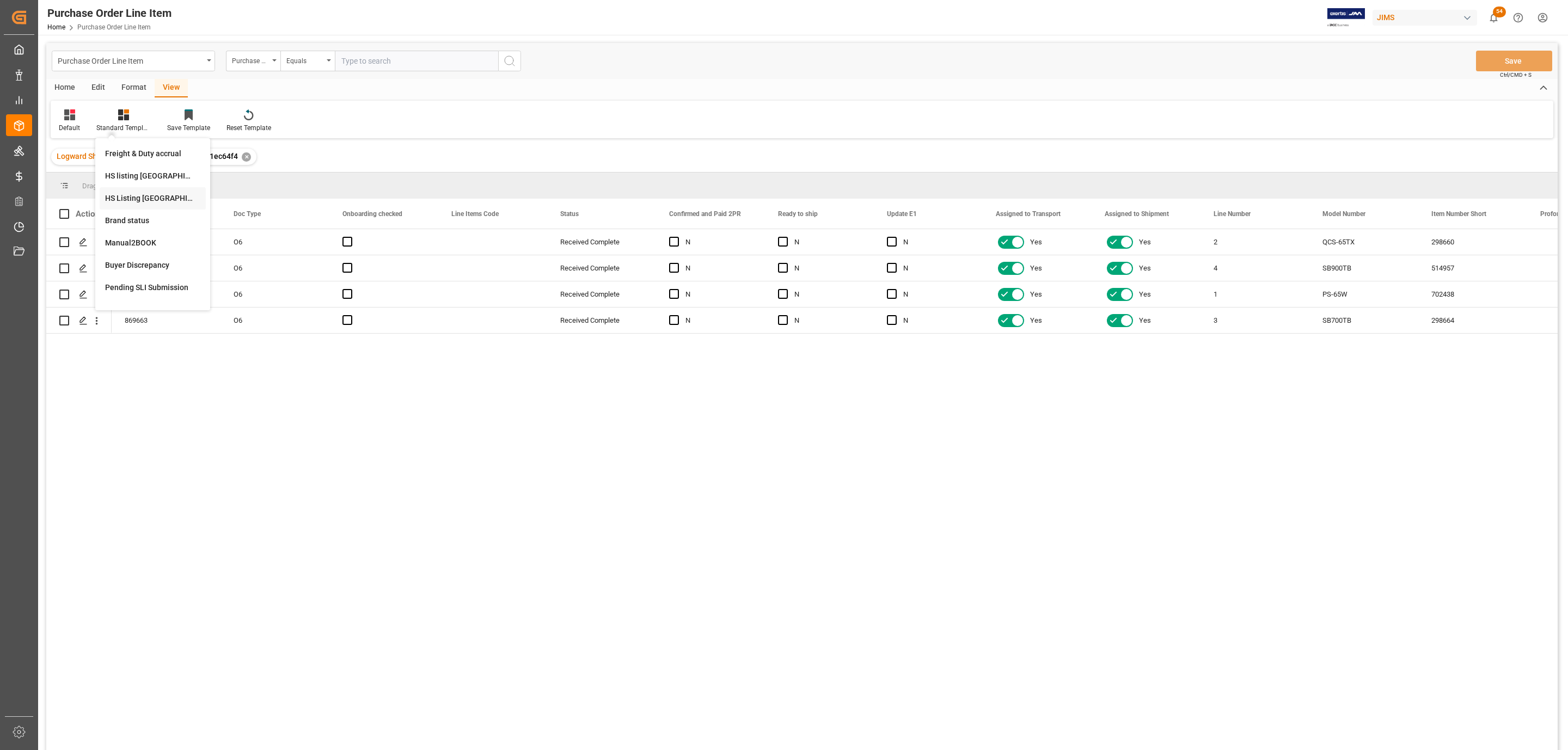
click at [151, 193] on div "HS Listing CANADA" at bounding box center [153, 199] width 96 height 12
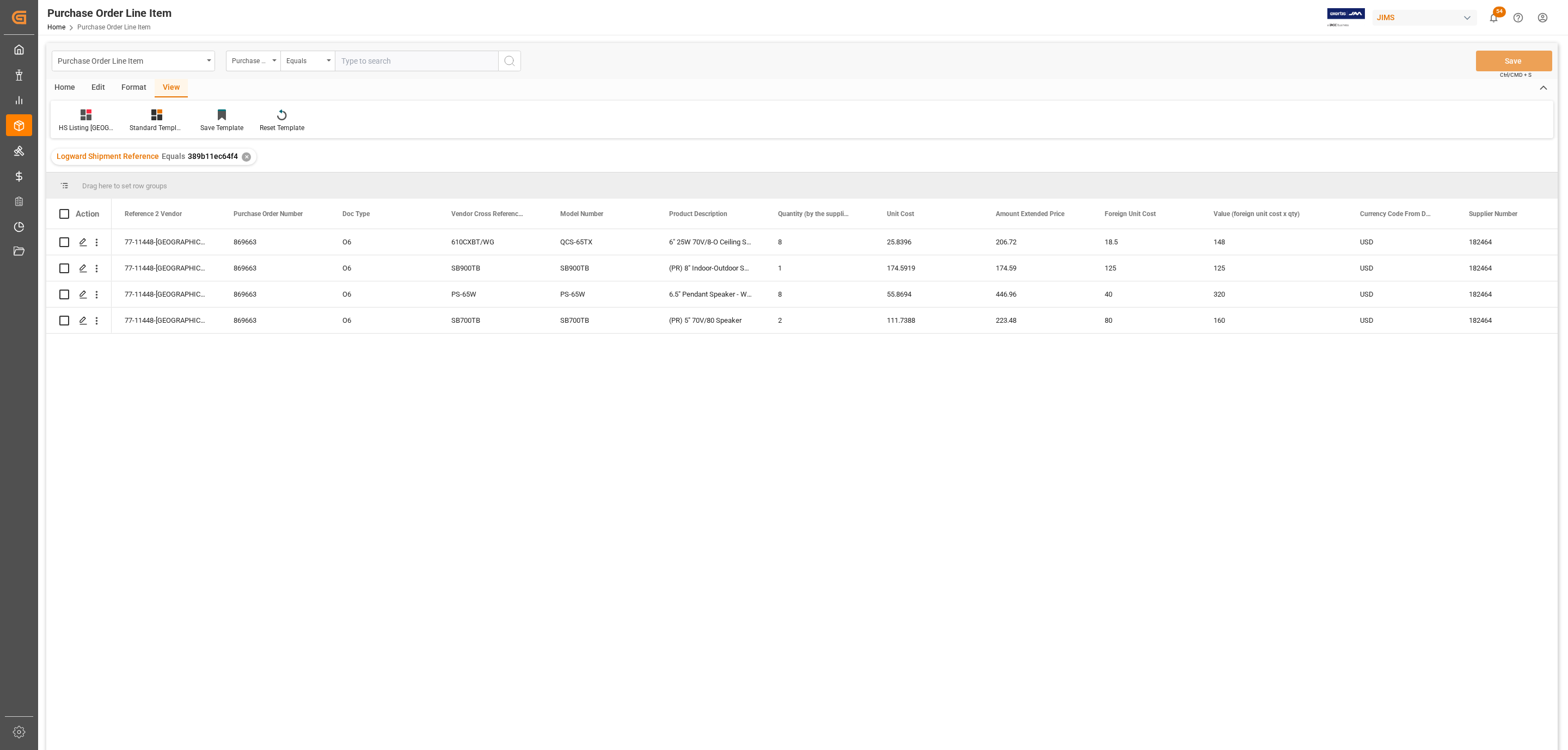
click at [65, 216] on span at bounding box center [64, 214] width 10 height 10
click at [68, 209] on input "checkbox" at bounding box center [68, 209] width 0 height 0
checkbox input "true"
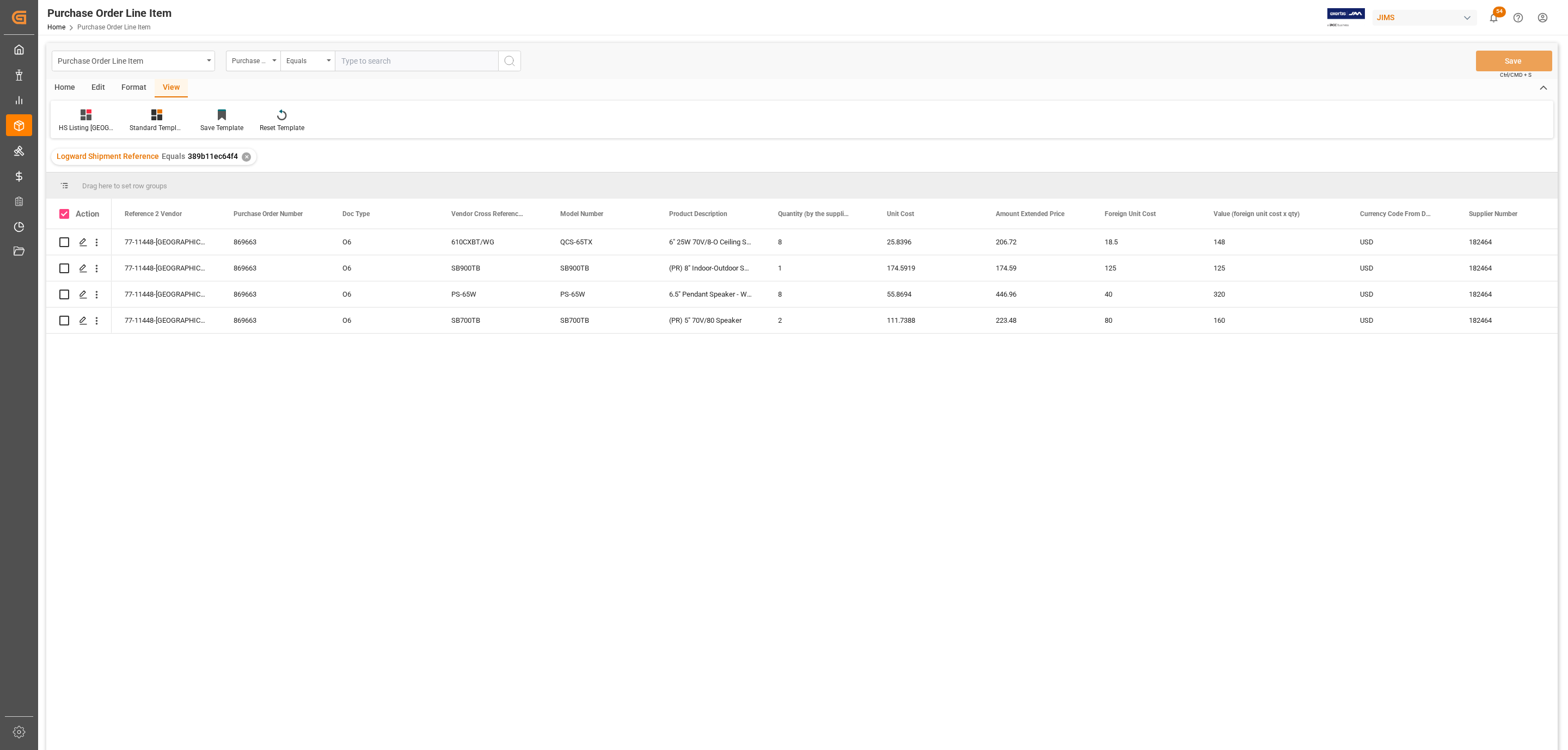
checkbox input "true"
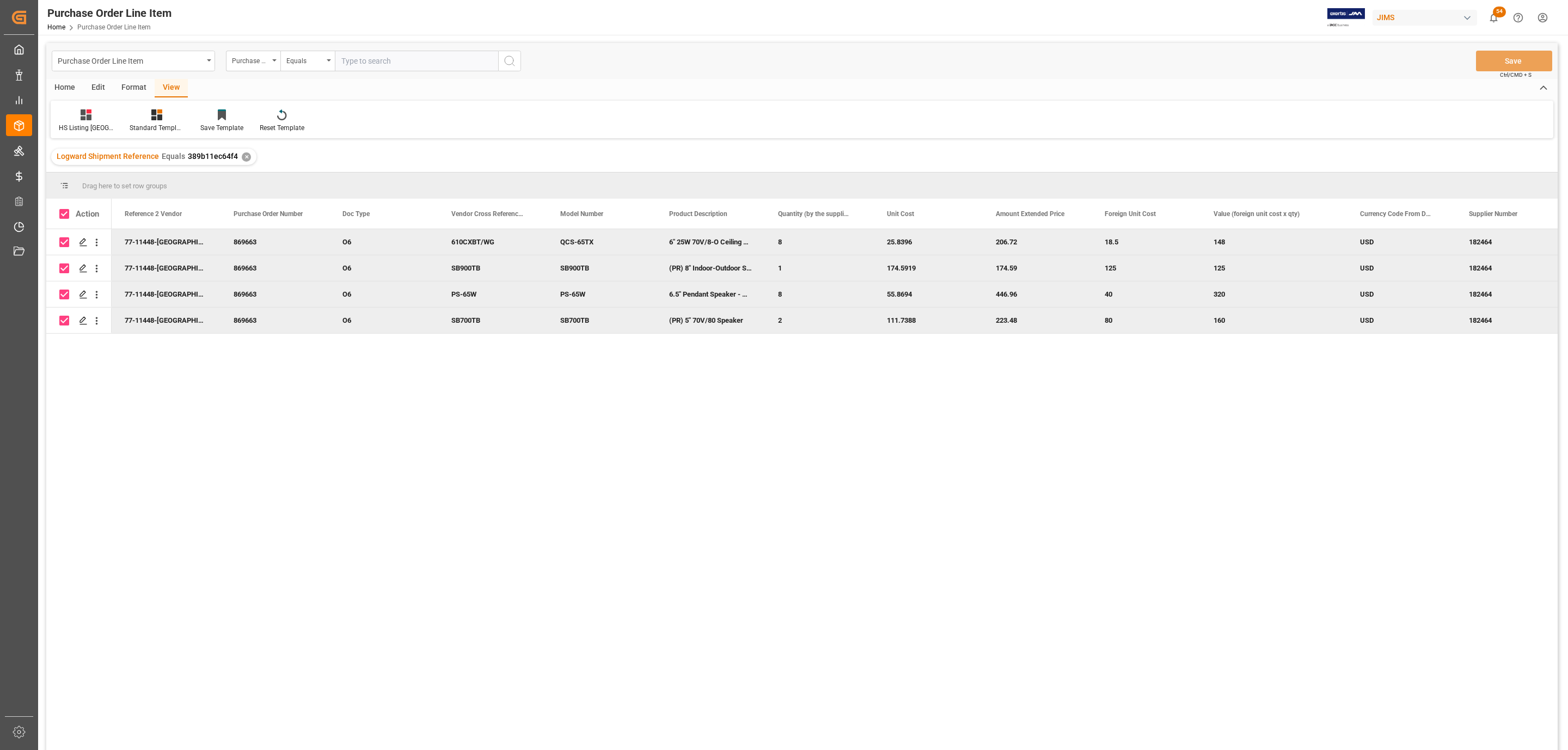
click at [61, 89] on div "Home" at bounding box center [65, 88] width 37 height 19
click at [123, 116] on icon at bounding box center [120, 114] width 9 height 11
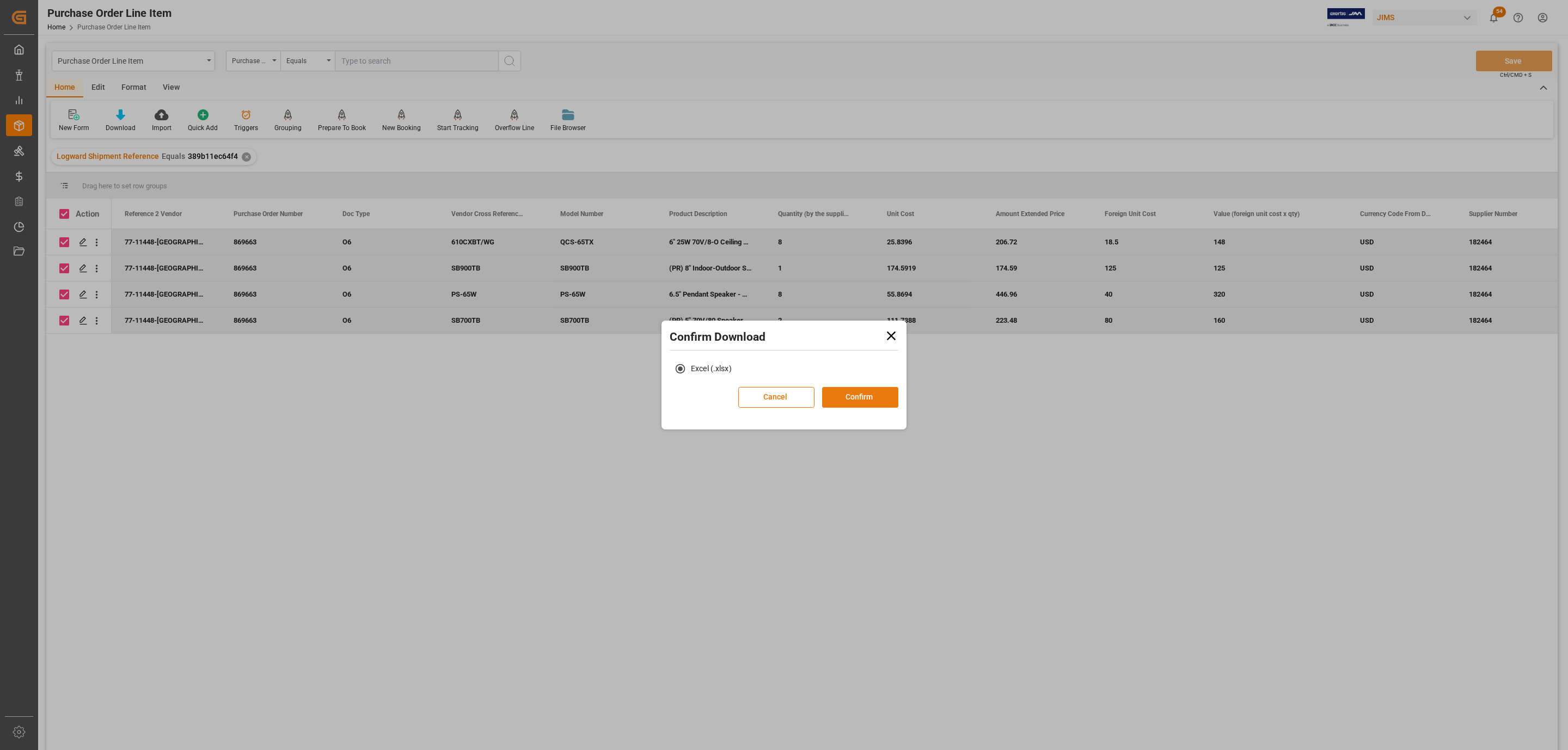
click at [842, 382] on div "Excel (.xlsx)" at bounding box center [784, 373] width 239 height 29
click at [847, 389] on button "Confirm" at bounding box center [859, 397] width 76 height 21
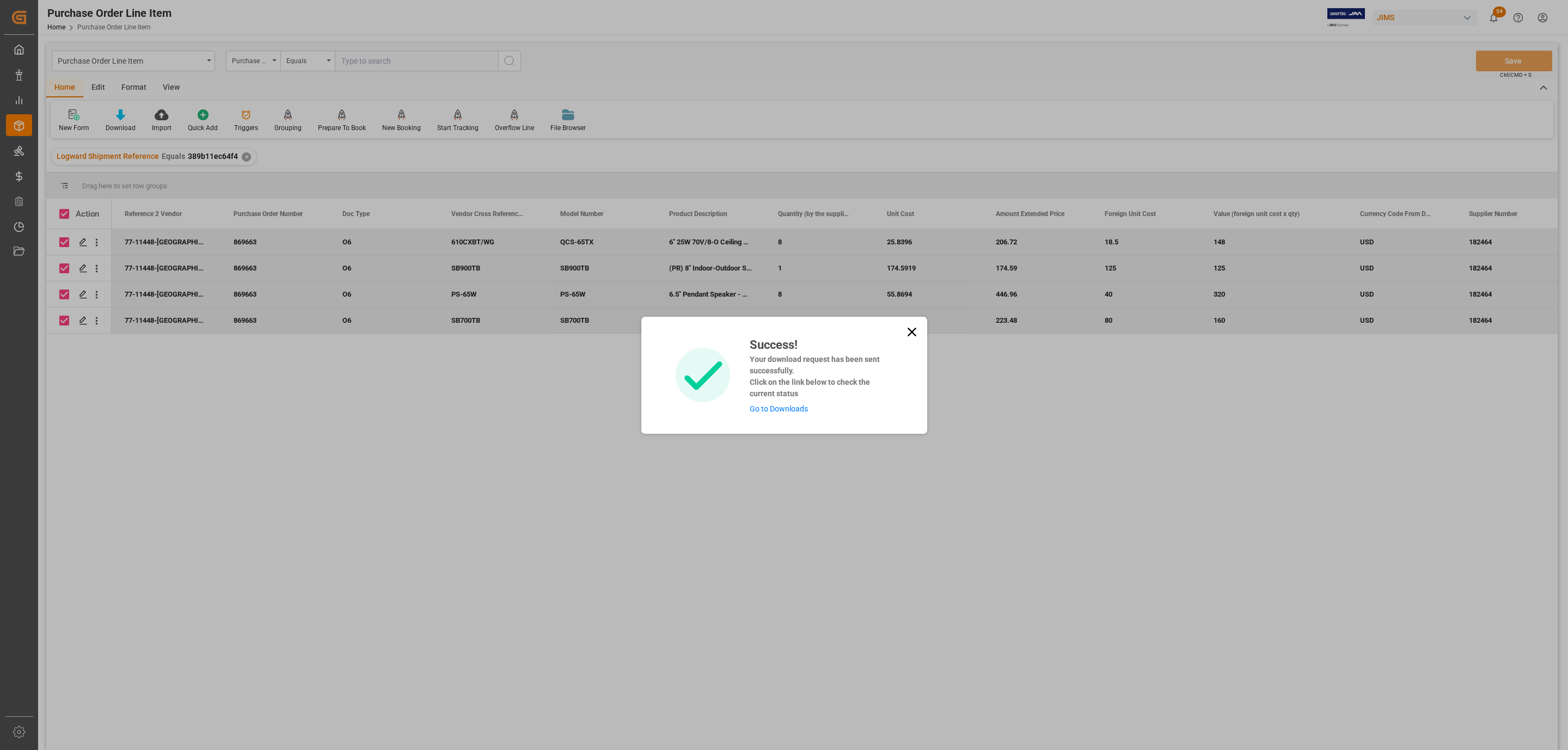
click at [779, 409] on link "Go to Downloads" at bounding box center [779, 409] width 58 height 9
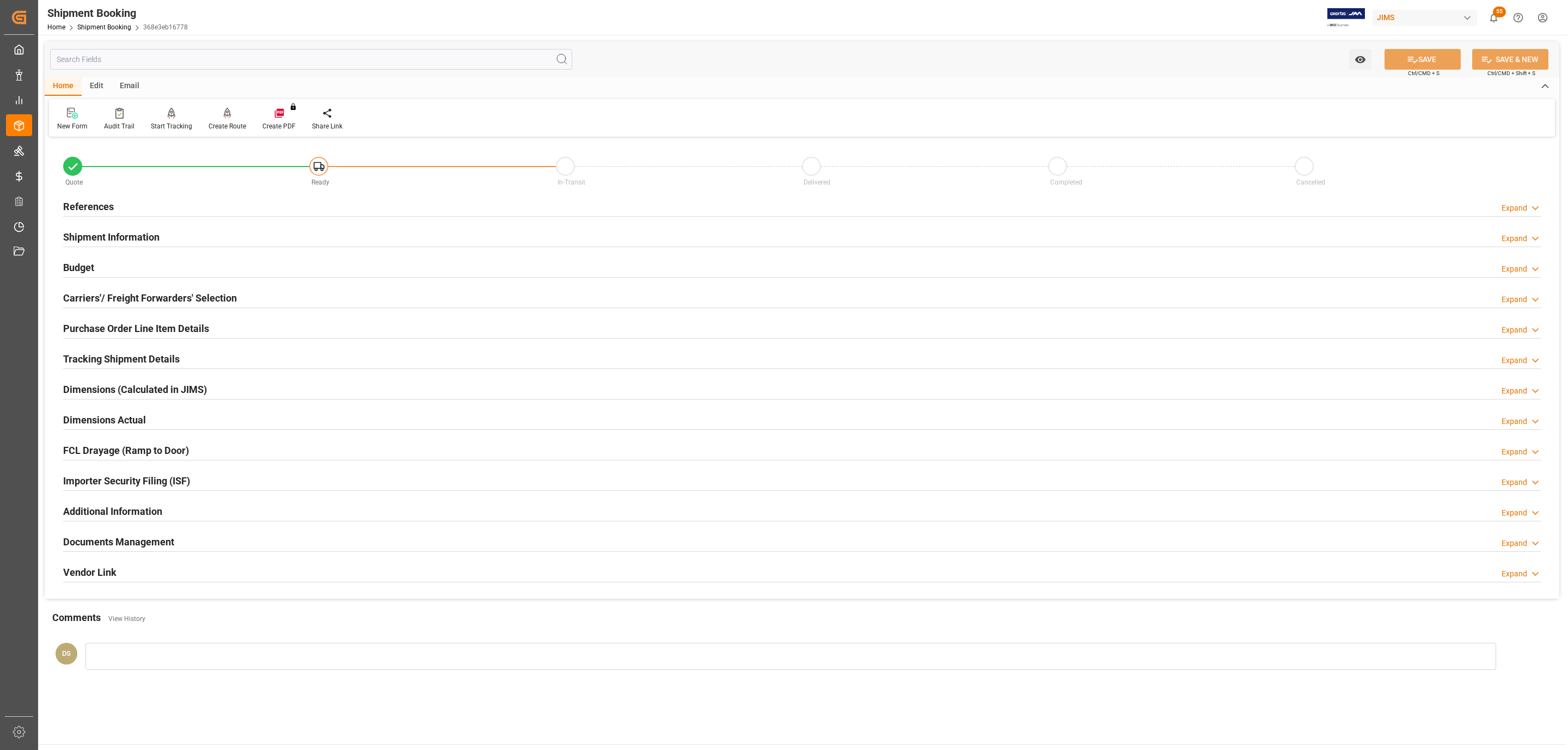
type input "0"
type input "10-10-2025"
click at [125, 203] on div "References Expand" at bounding box center [802, 205] width 1478 height 21
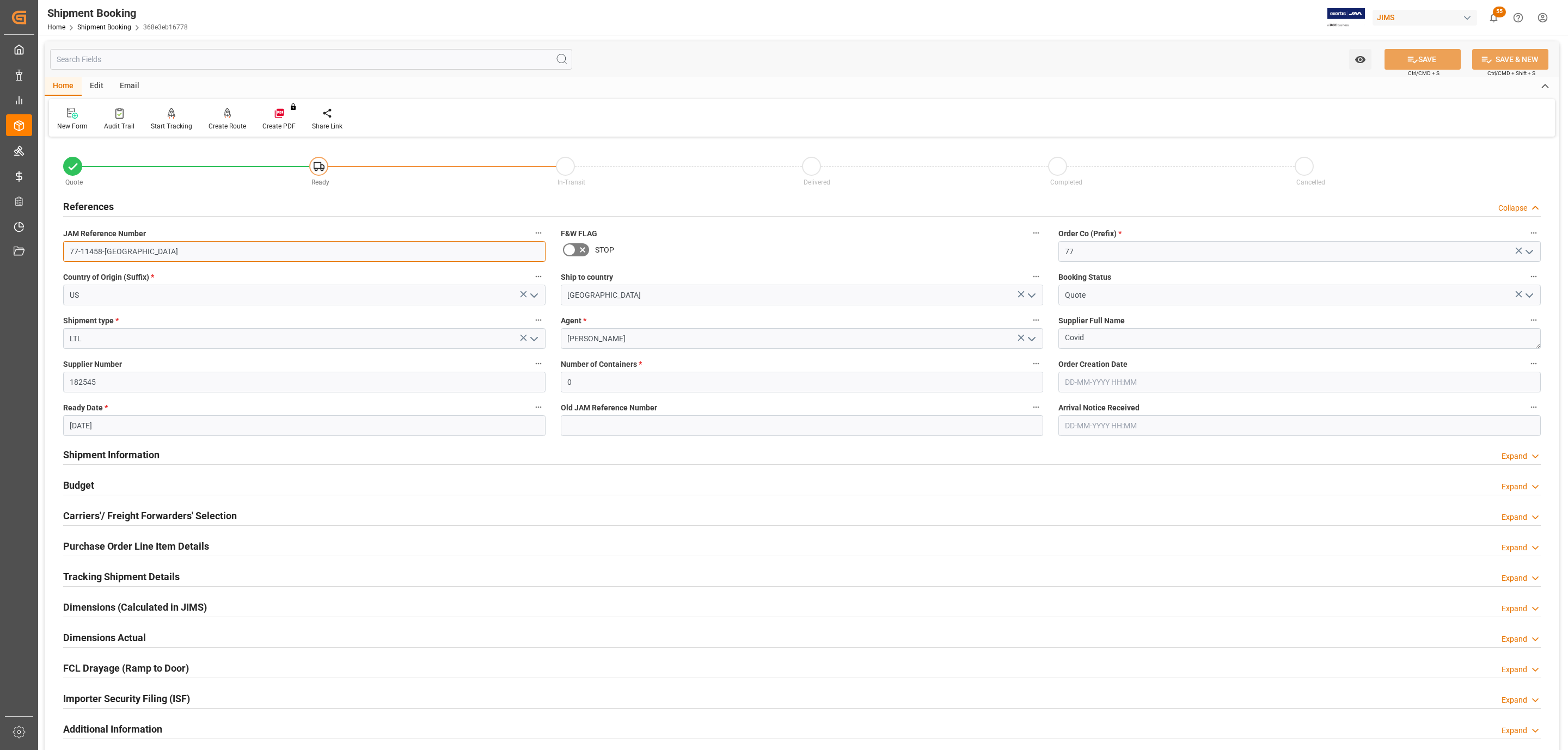
click at [118, 250] on input "77-11458-US" at bounding box center [305, 251] width 483 height 21
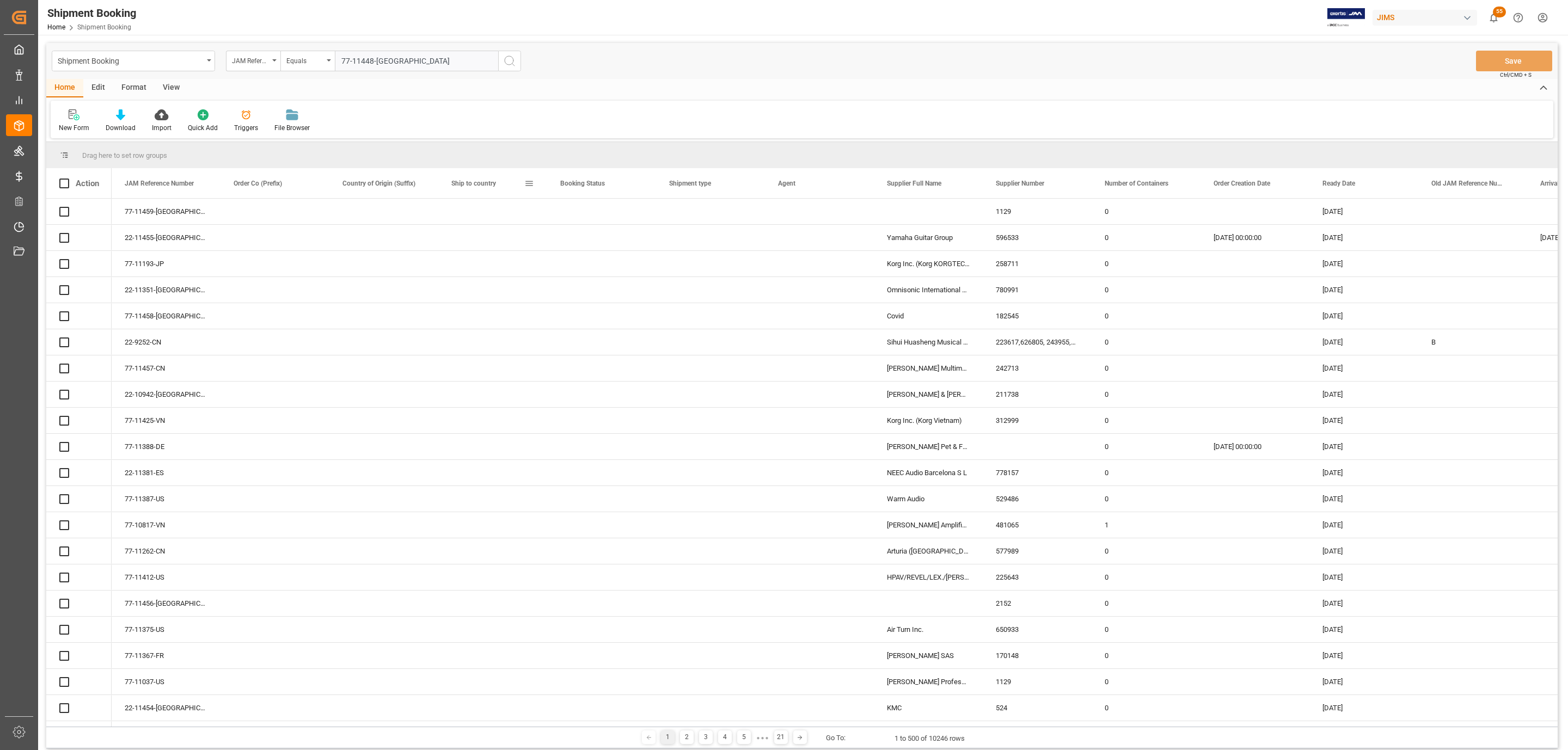
type input "77-11448-[GEOGRAPHIC_DATA]"
click at [510, 68] on button "search button" at bounding box center [510, 60] width 23 height 21
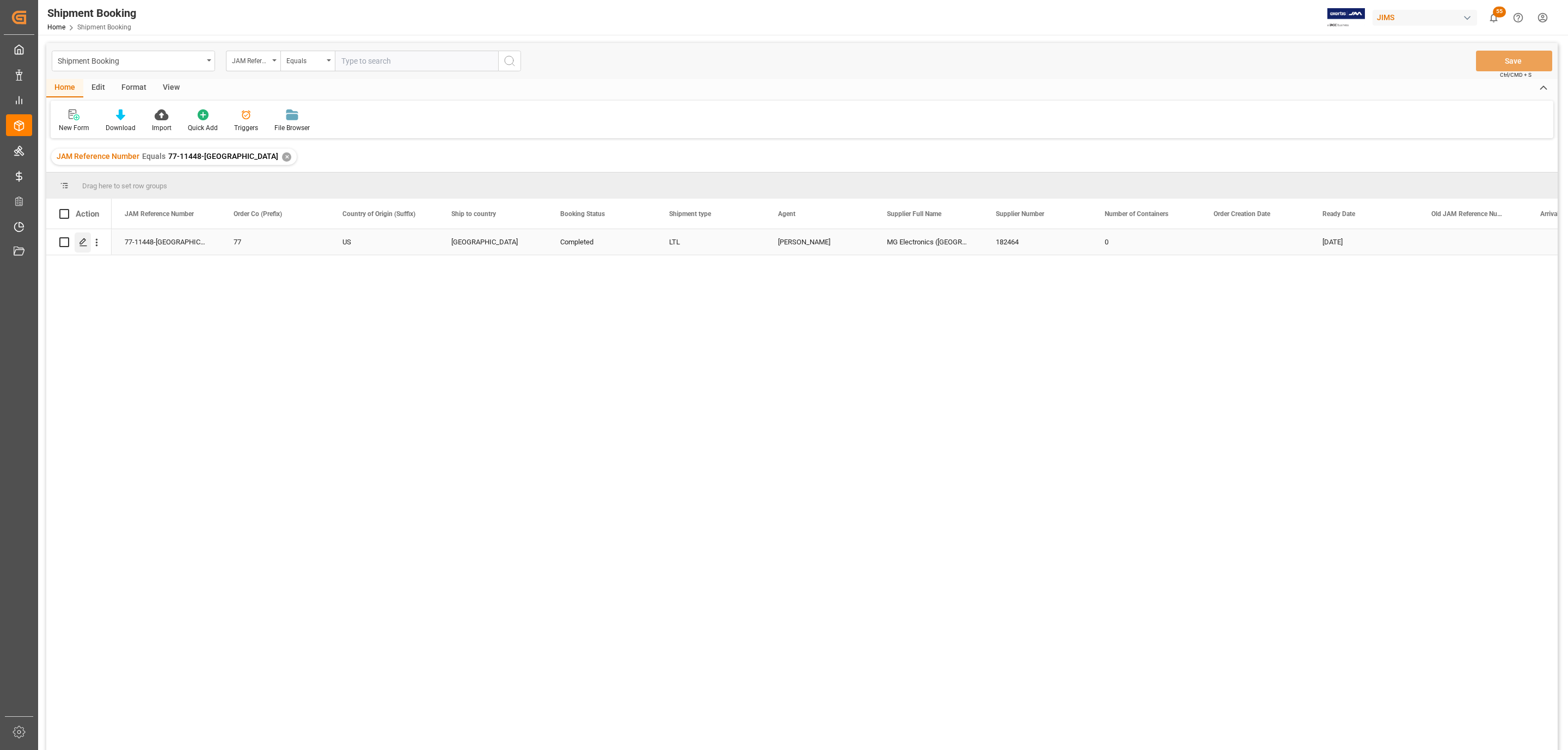
click at [81, 248] on div "Press SPACE to select this row." at bounding box center [83, 242] width 17 height 20
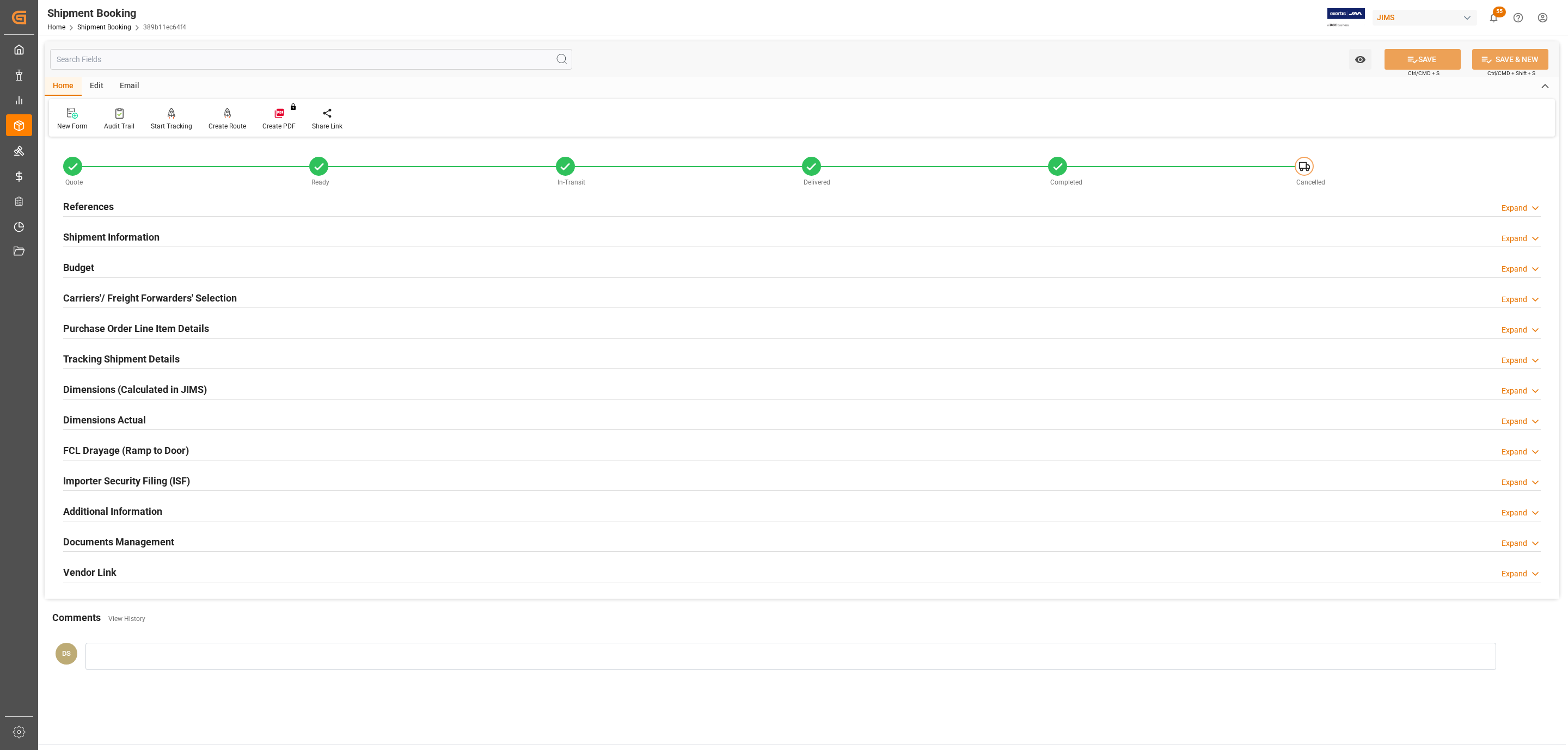
type input "4"
click at [121, 324] on h2 "Purchase Order Line Item Details" at bounding box center [136, 328] width 146 height 15
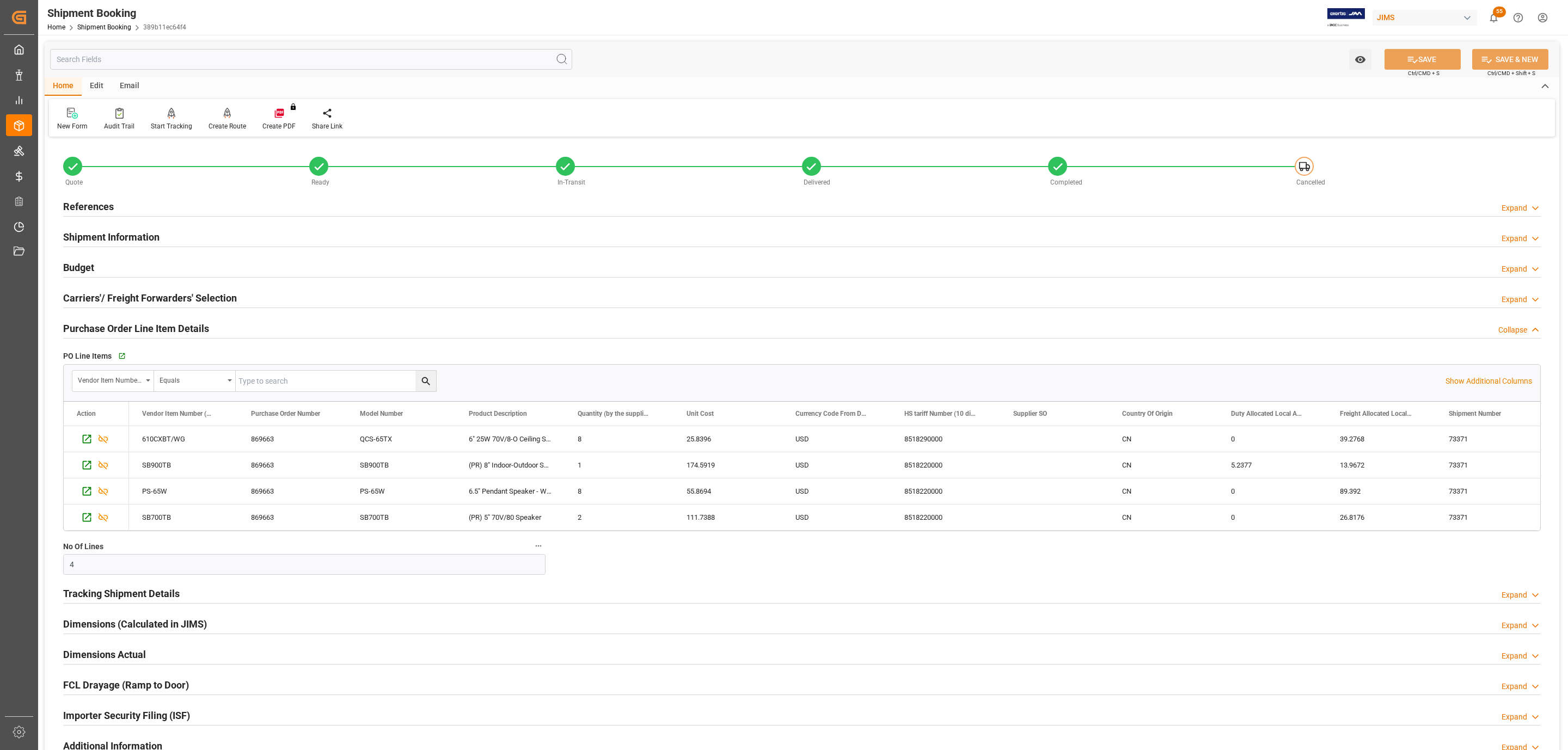
click at [116, 603] on div "Tracking Shipment Details" at bounding box center [121, 592] width 116 height 21
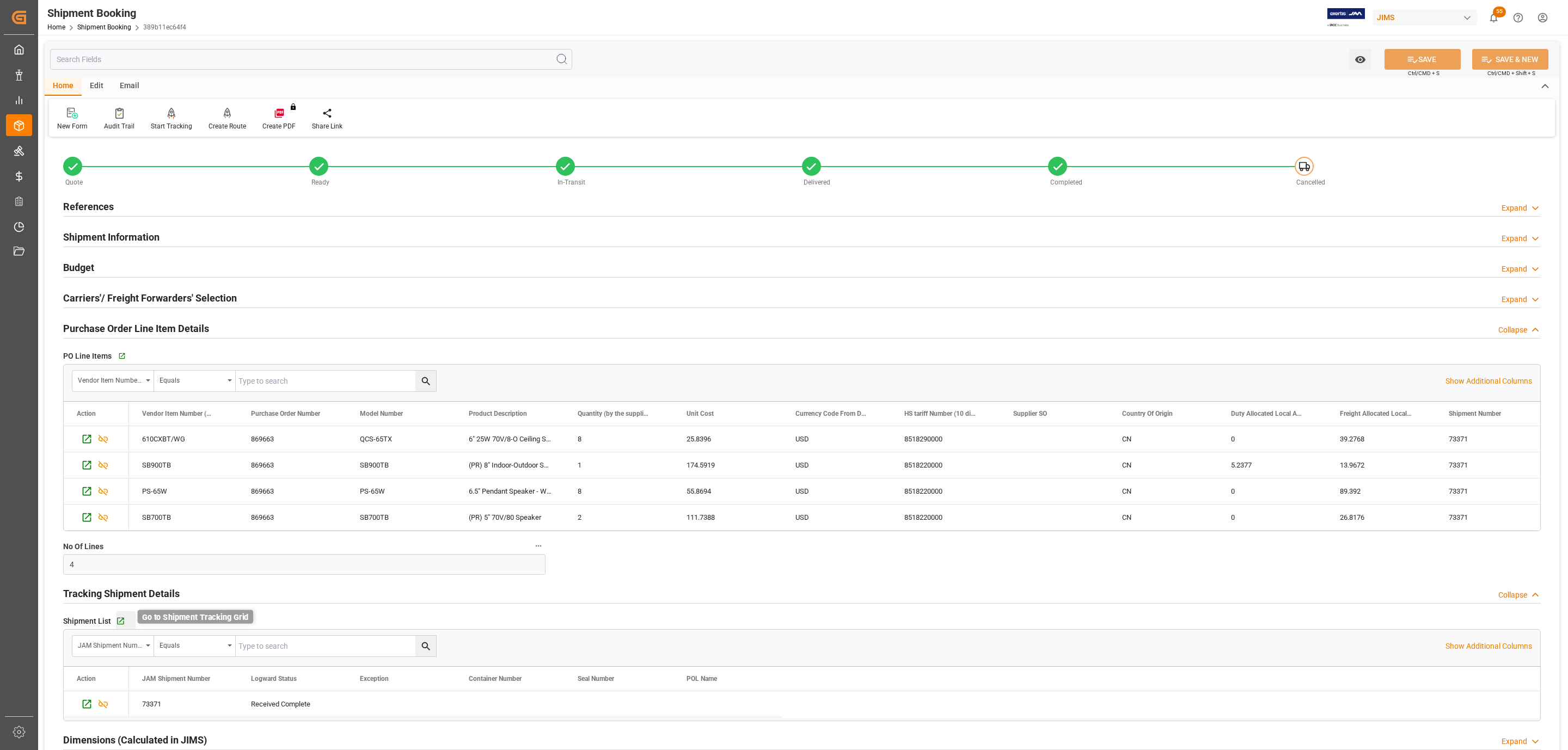
click at [118, 620] on icon "button" at bounding box center [120, 621] width 9 height 9
click at [103, 265] on div "Budget Expand" at bounding box center [802, 266] width 1478 height 21
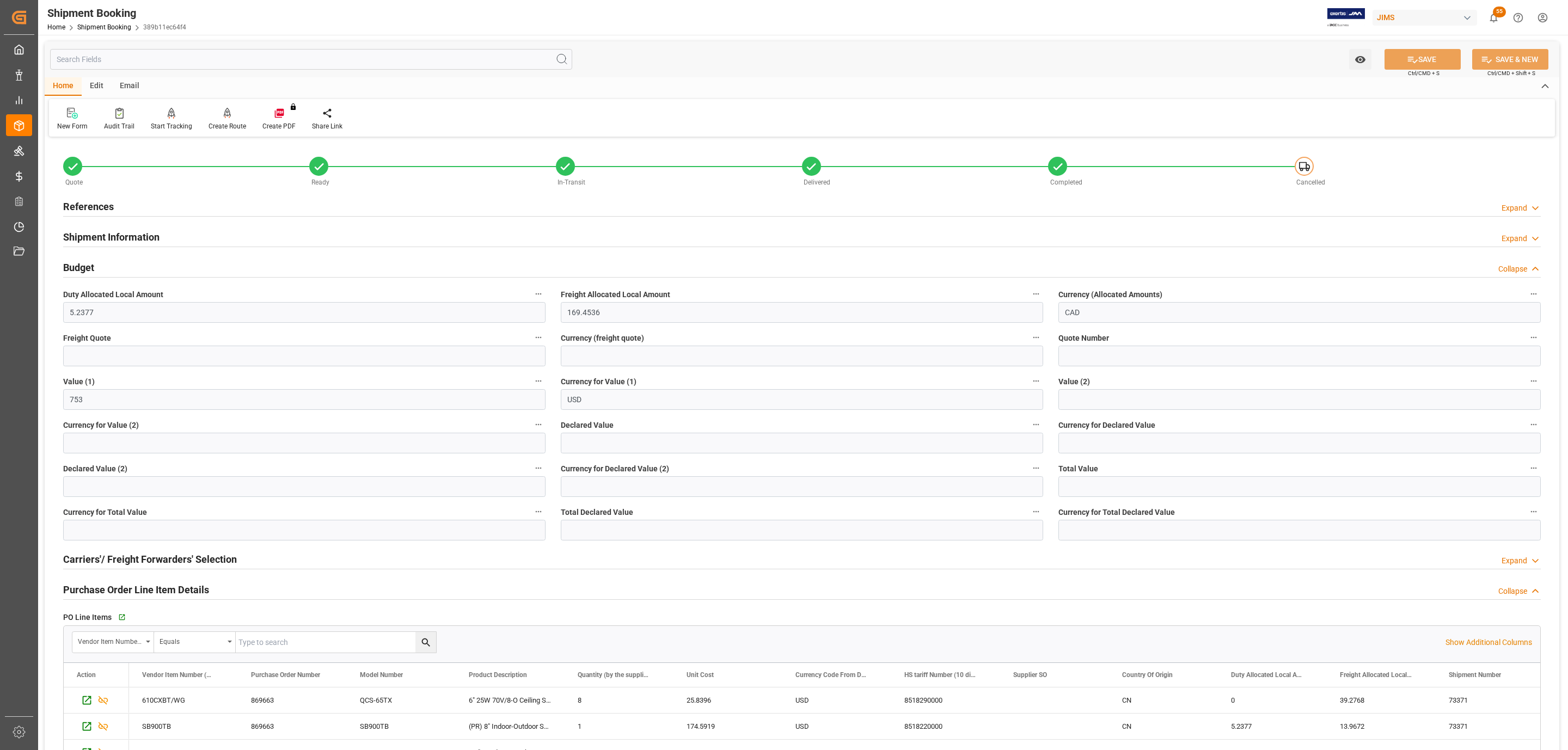
click at [103, 265] on div "Budget Collapse" at bounding box center [802, 266] width 1478 height 21
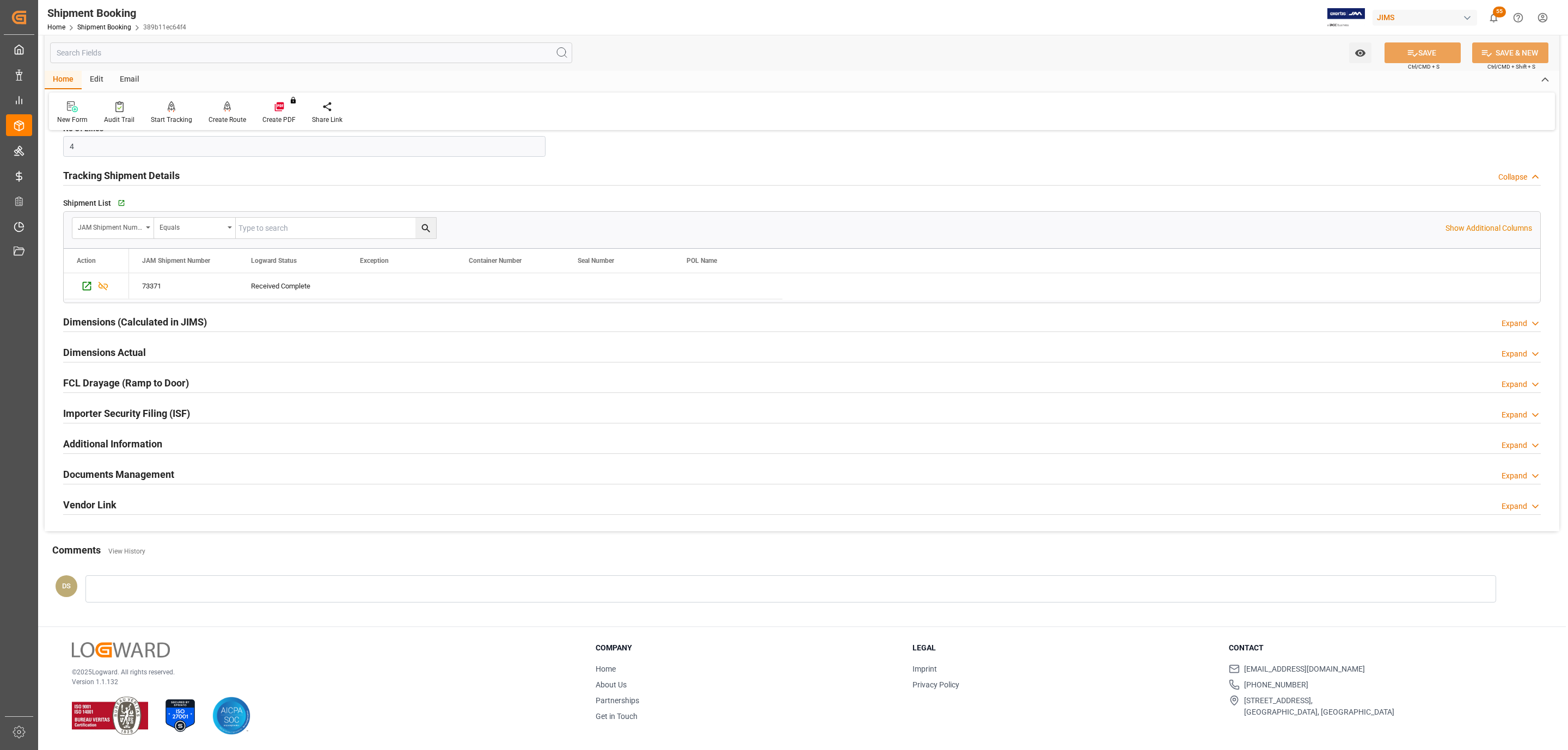
scroll to position [424, 0]
click at [144, 472] on h2 "Documents Management" at bounding box center [118, 474] width 111 height 15
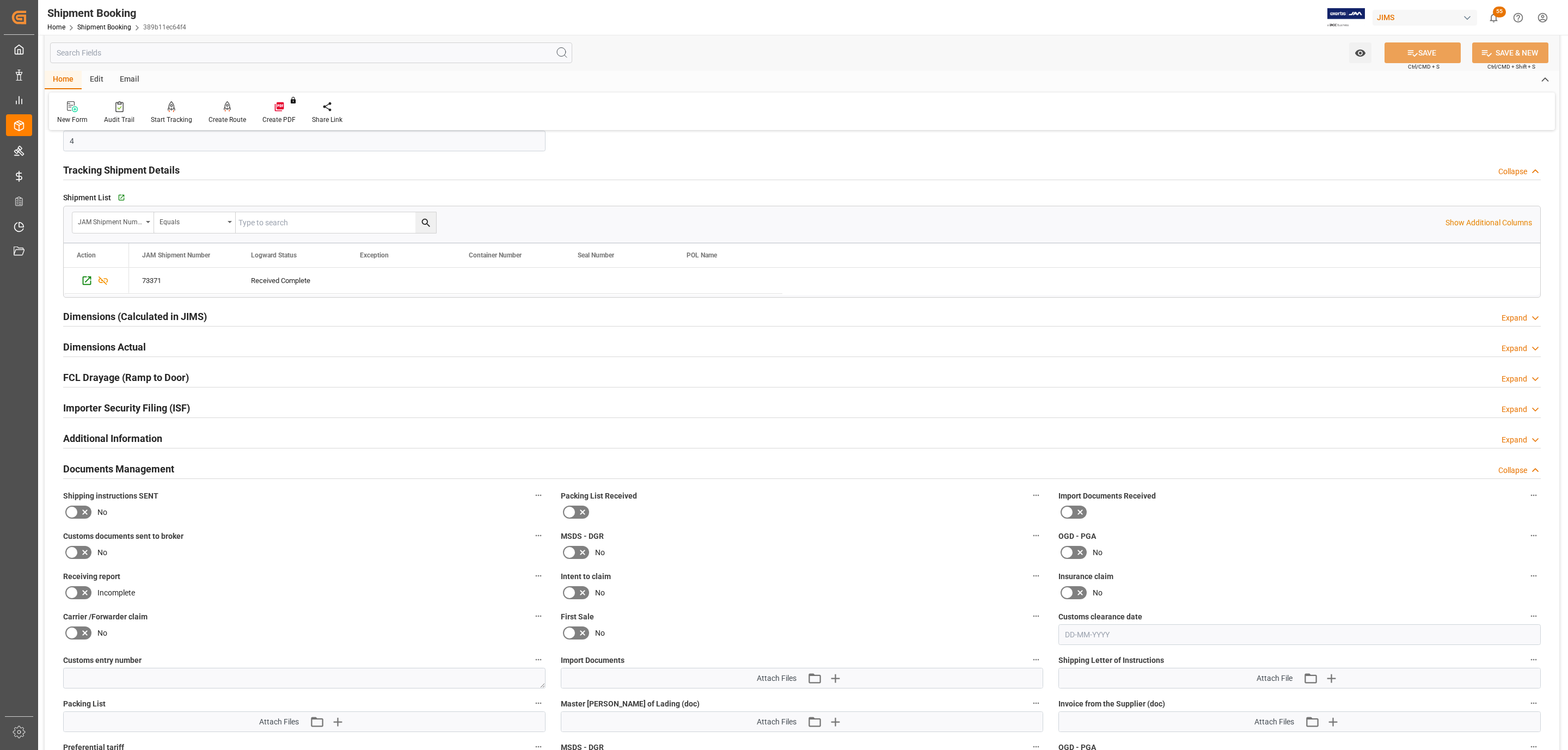
click at [81, 521] on label at bounding box center [78, 512] width 31 height 18
click at [0, 0] on input "checkbox" at bounding box center [0, 0] width 0 height 0
click at [80, 559] on icon at bounding box center [85, 552] width 13 height 13
click at [0, 0] on input "checkbox" at bounding box center [0, 0] width 0 height 0
click at [80, 559] on icon at bounding box center [85, 552] width 13 height 13
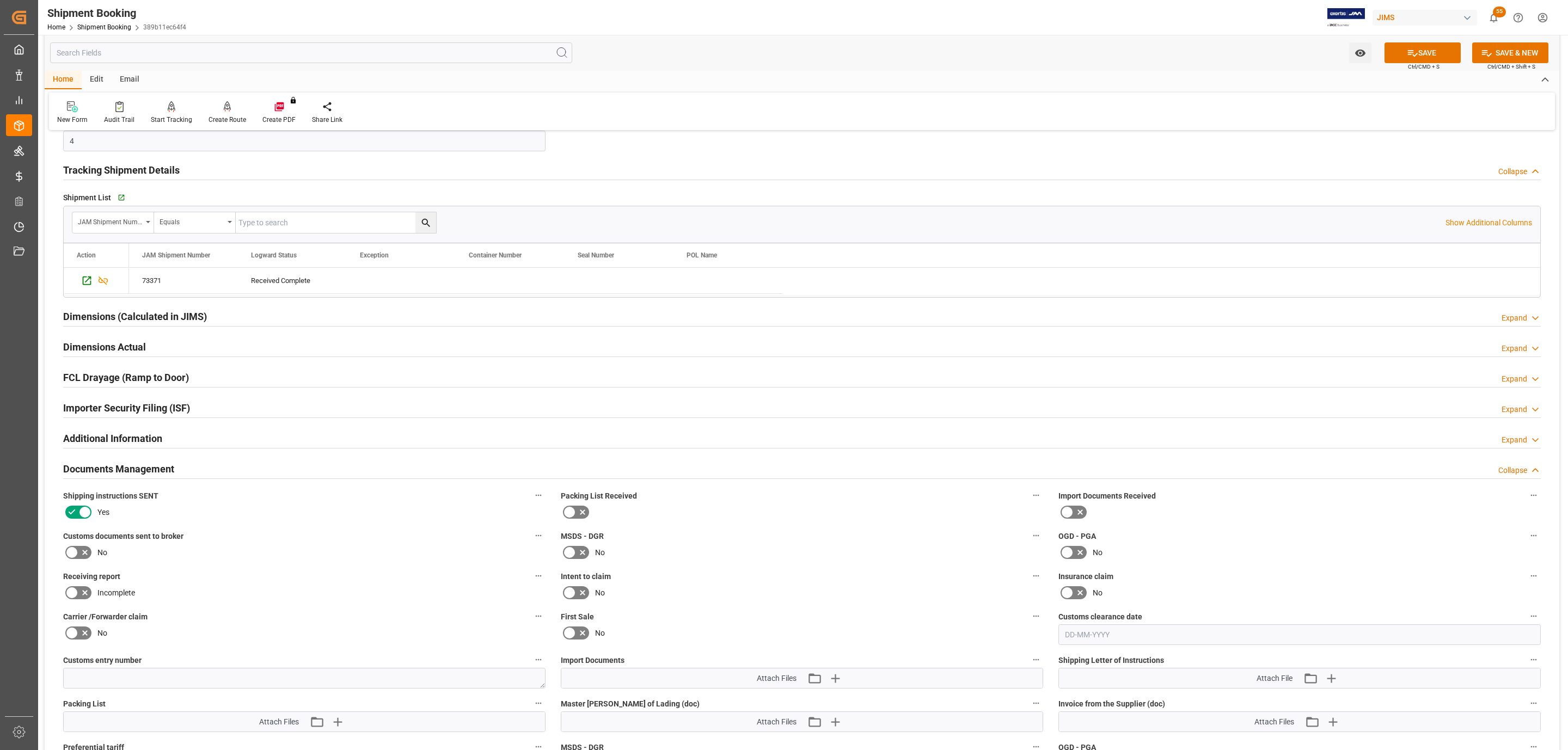
click at [0, 0] on input "checkbox" at bounding box center [0, 0] width 0 height 0
drag, startPoint x: 59, startPoint y: 561, endPoint x: 79, endPoint y: 552, distance: 21.9
click at [60, 561] on div "Customs documents sent to broker No" at bounding box center [304, 545] width 498 height 40
click at [79, 552] on icon at bounding box center [85, 552] width 13 height 13
click at [0, 0] on input "checkbox" at bounding box center [0, 0] width 0 height 0
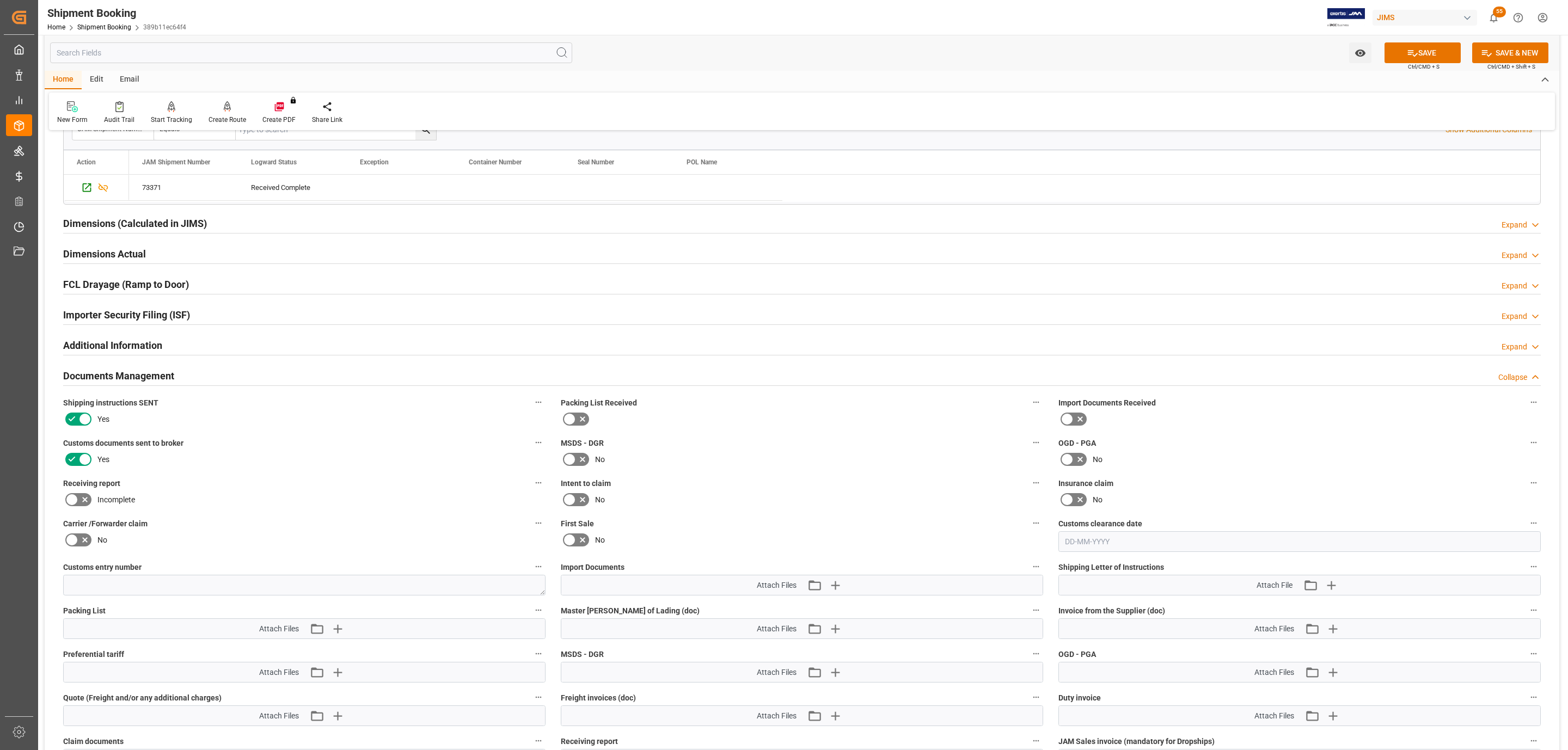
scroll to position [669, 0]
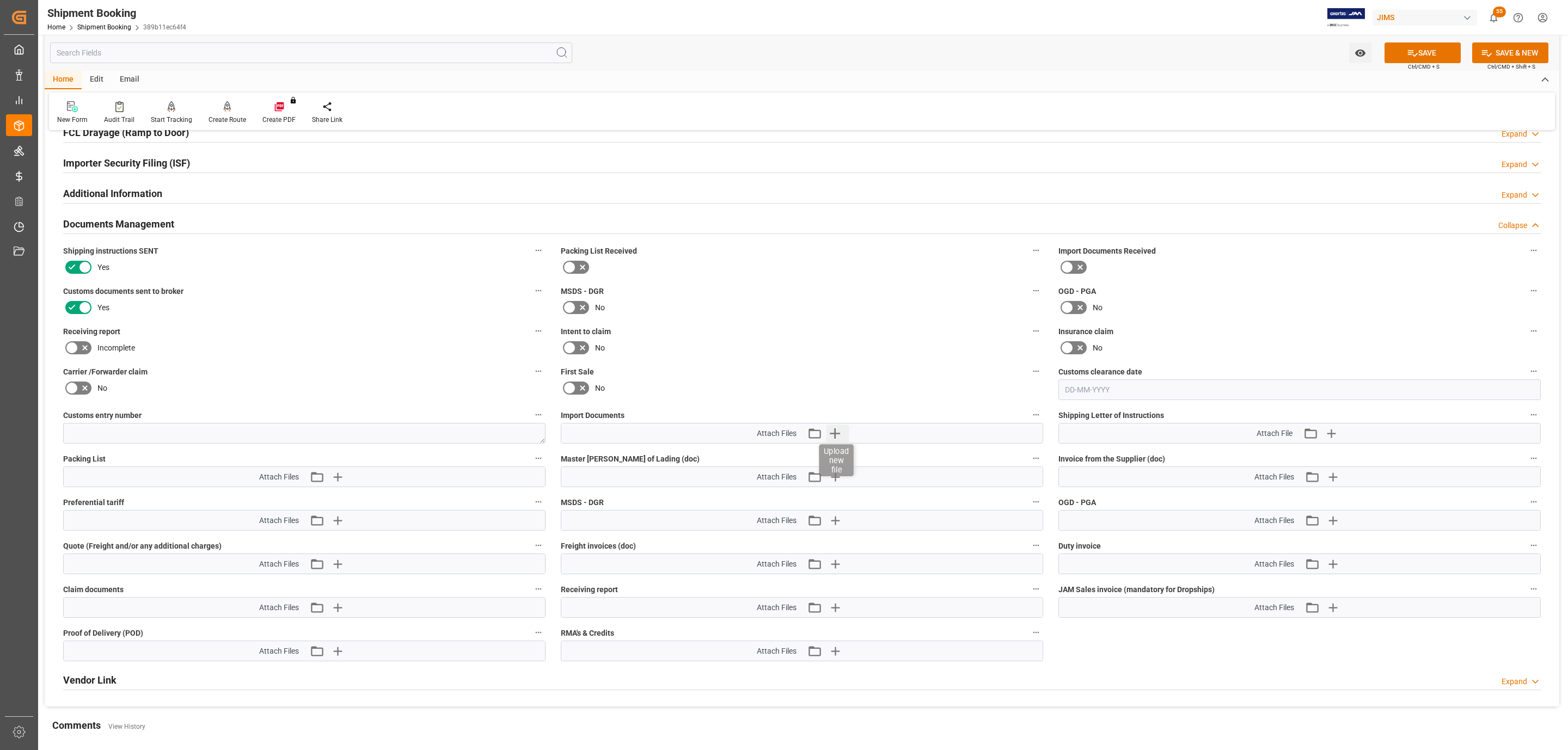
click at [838, 443] on icon "button" at bounding box center [836, 434] width 18 height 18
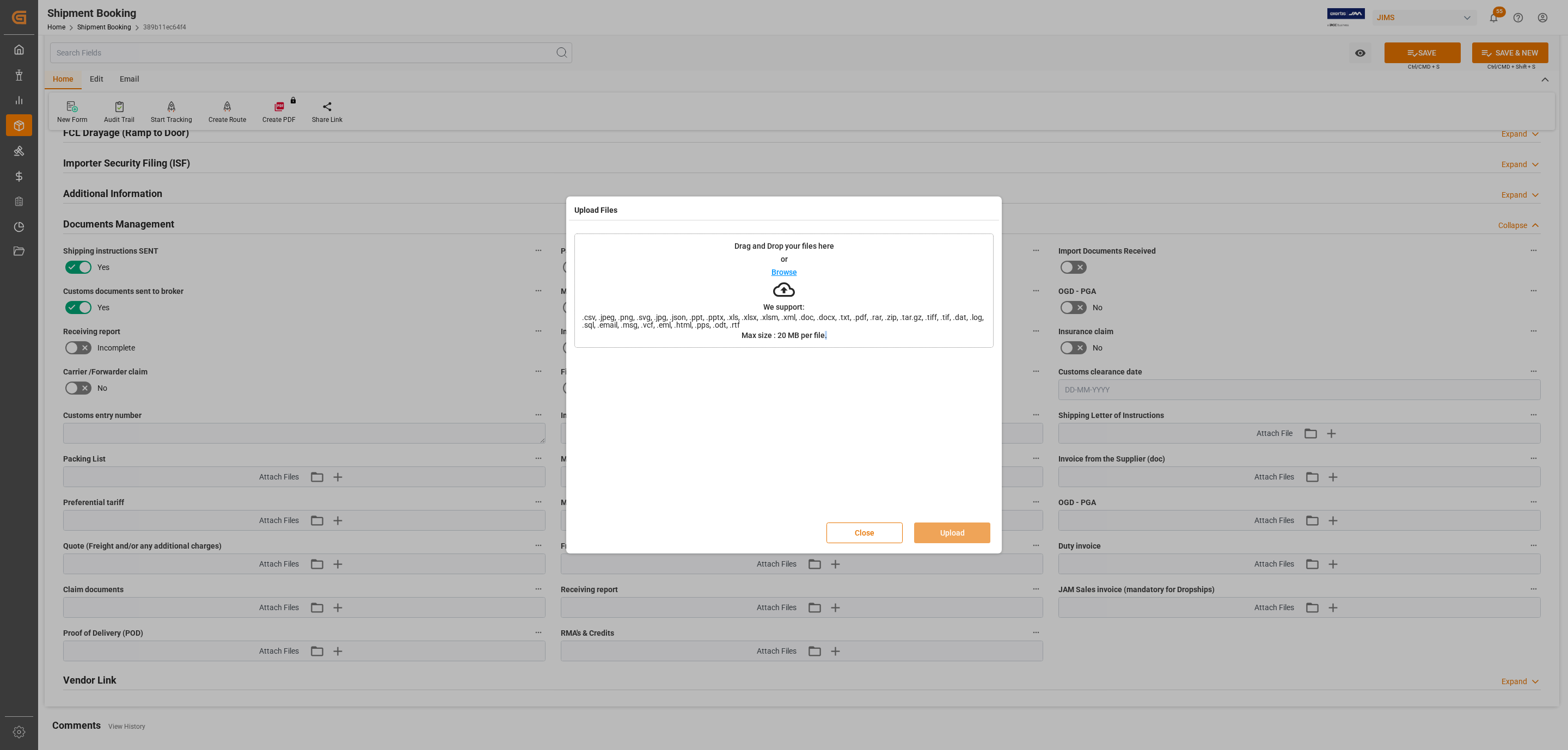
click at [838, 443] on div at bounding box center [784, 439] width 419 height 153
click at [763, 296] on div "Drag and Drop your files here or Browse We support: .csv, .jpeg, .png, .svg, .j…" at bounding box center [784, 291] width 419 height 114
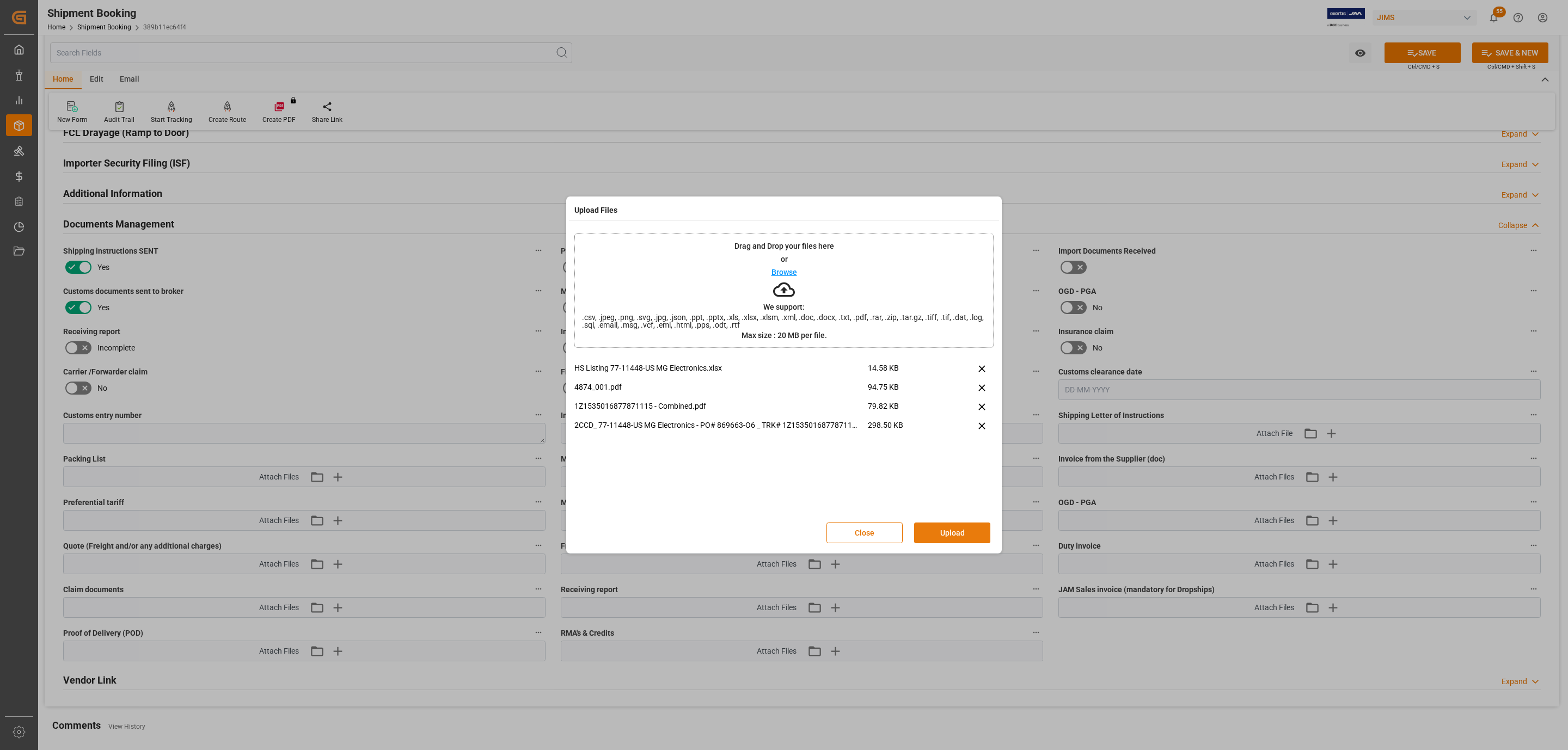
click at [932, 524] on button "Upload" at bounding box center [952, 532] width 76 height 21
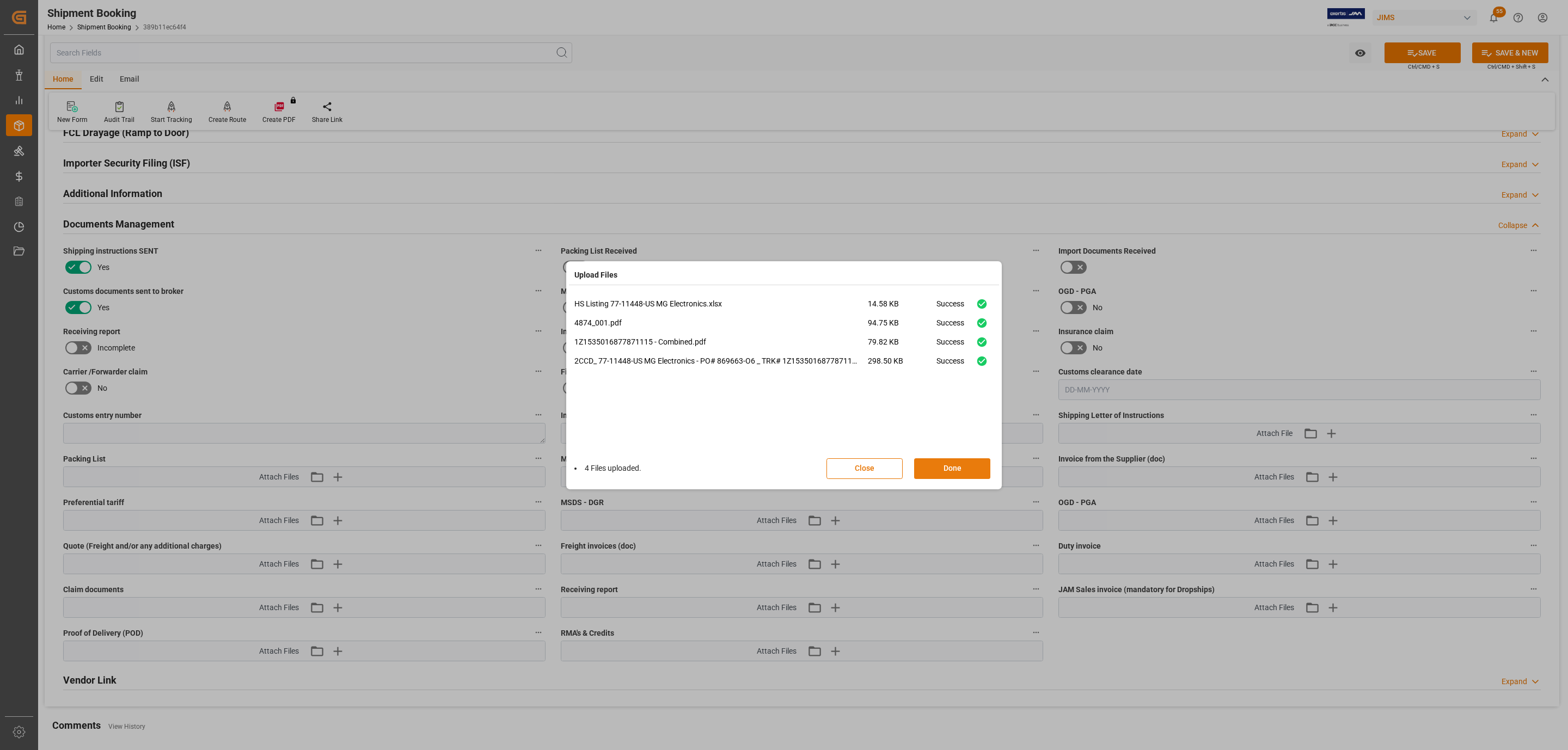
click at [951, 463] on button "Done" at bounding box center [952, 468] width 76 height 21
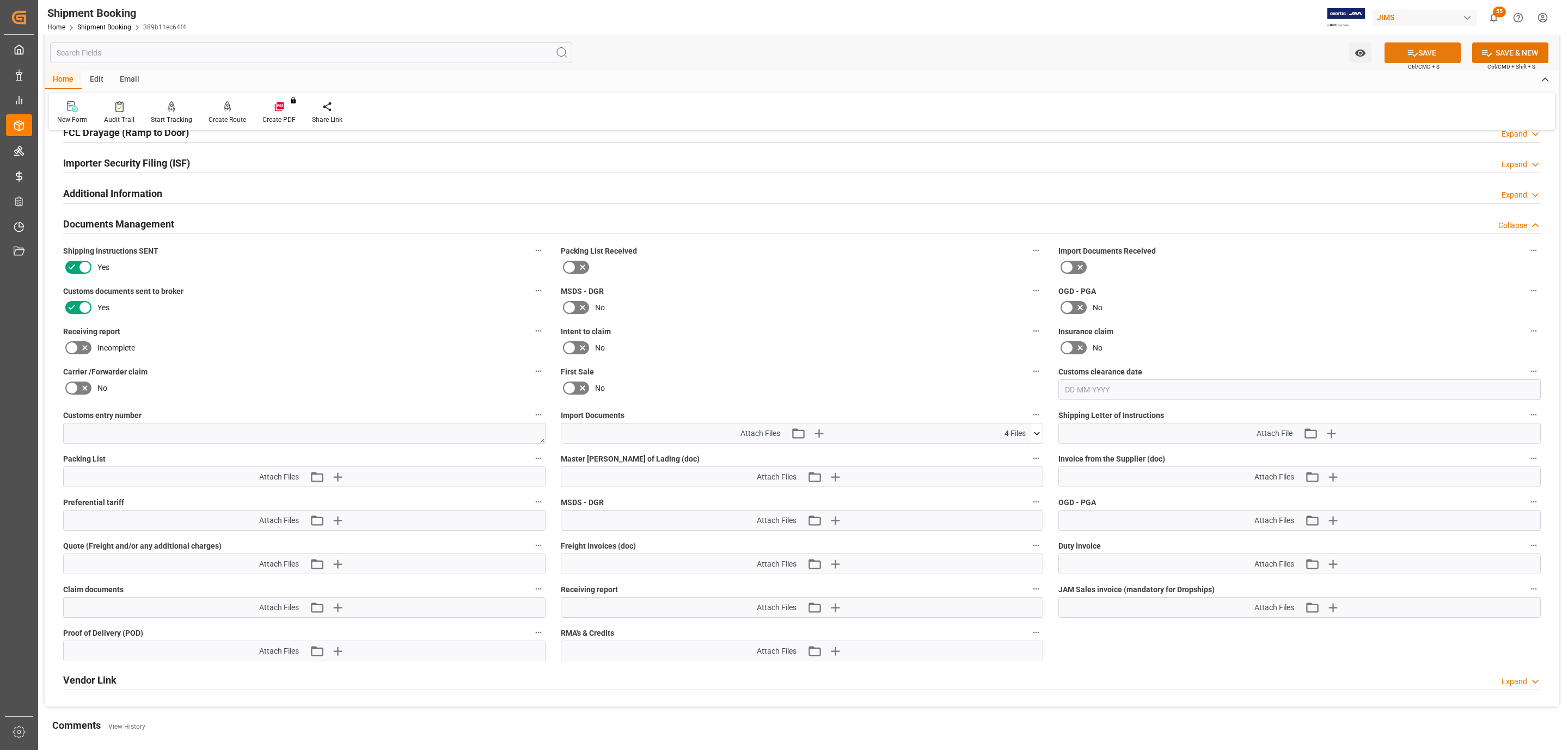
click at [1414, 49] on icon at bounding box center [1413, 53] width 12 height 12
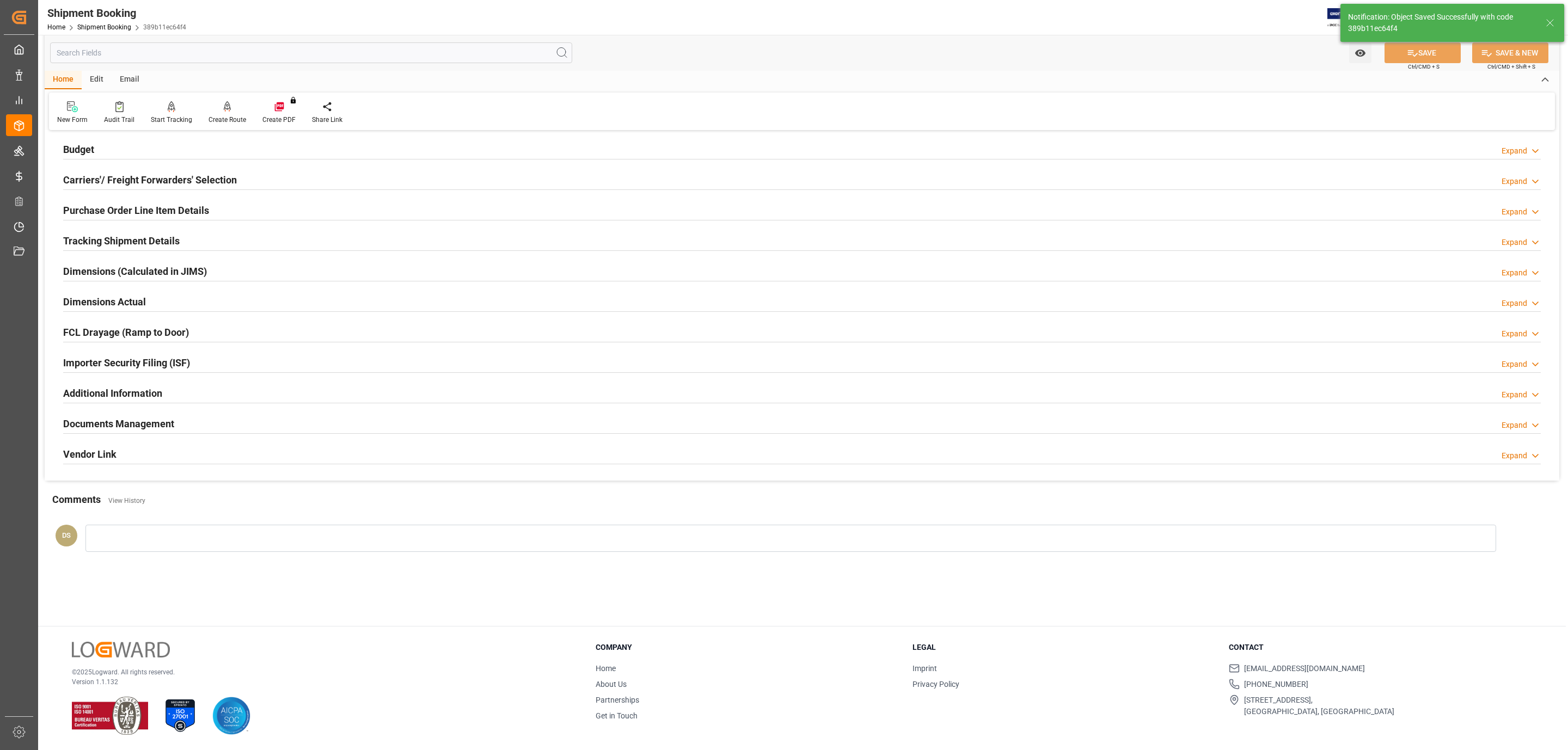
scroll to position [118, 0]
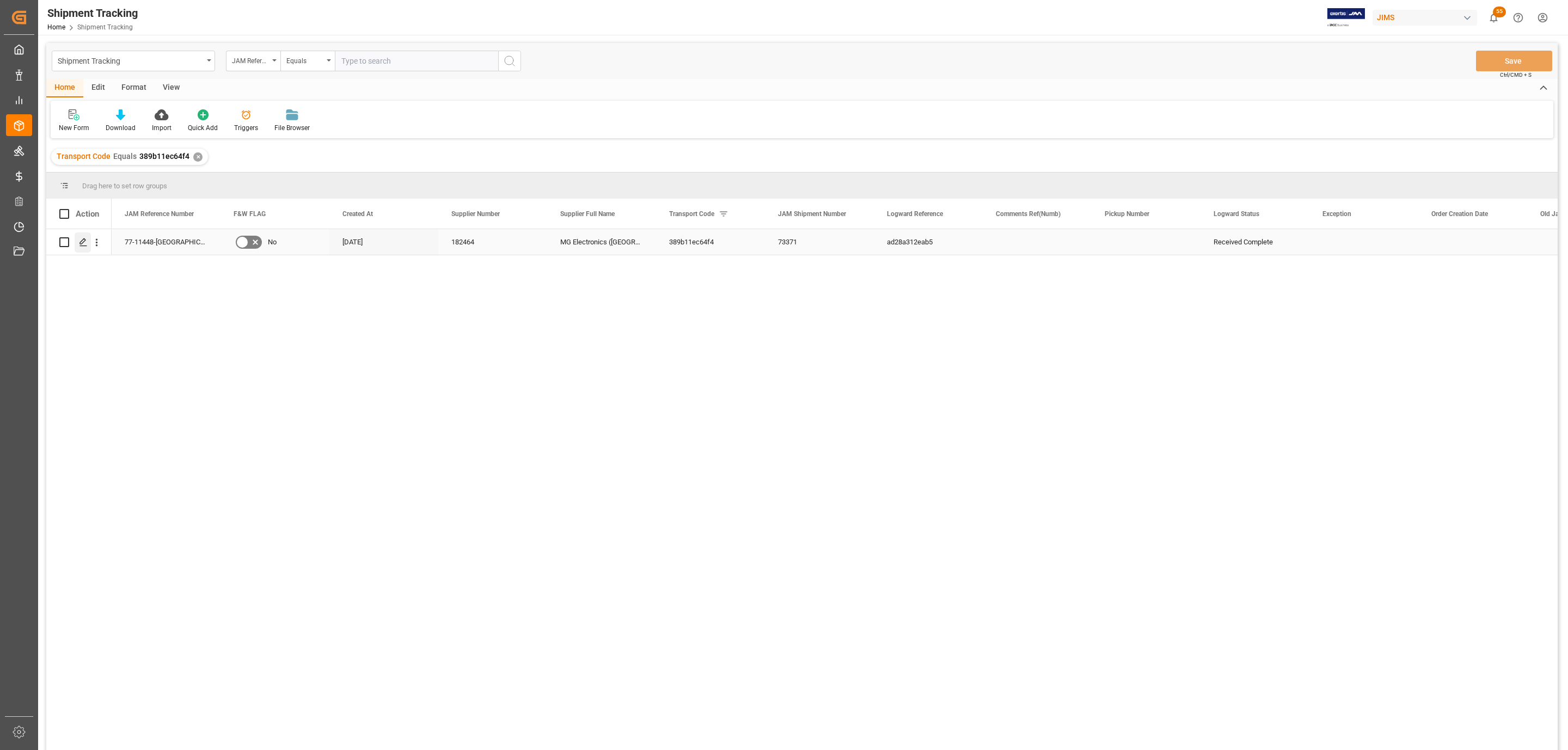
click at [85, 247] on div "Press SPACE to select this row." at bounding box center [83, 242] width 17 height 20
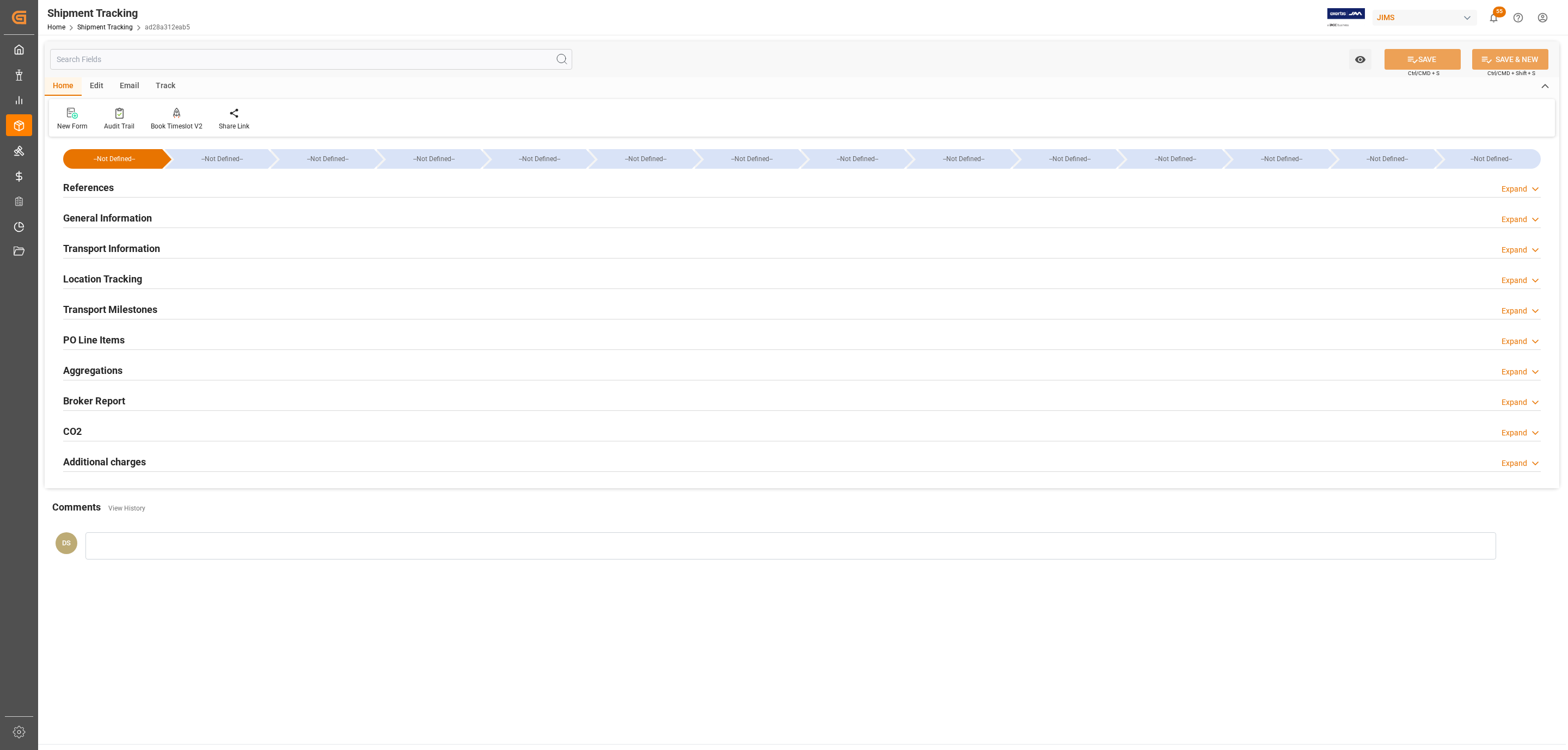
click at [116, 341] on h2 "PO Line Items" at bounding box center [94, 340] width 61 height 15
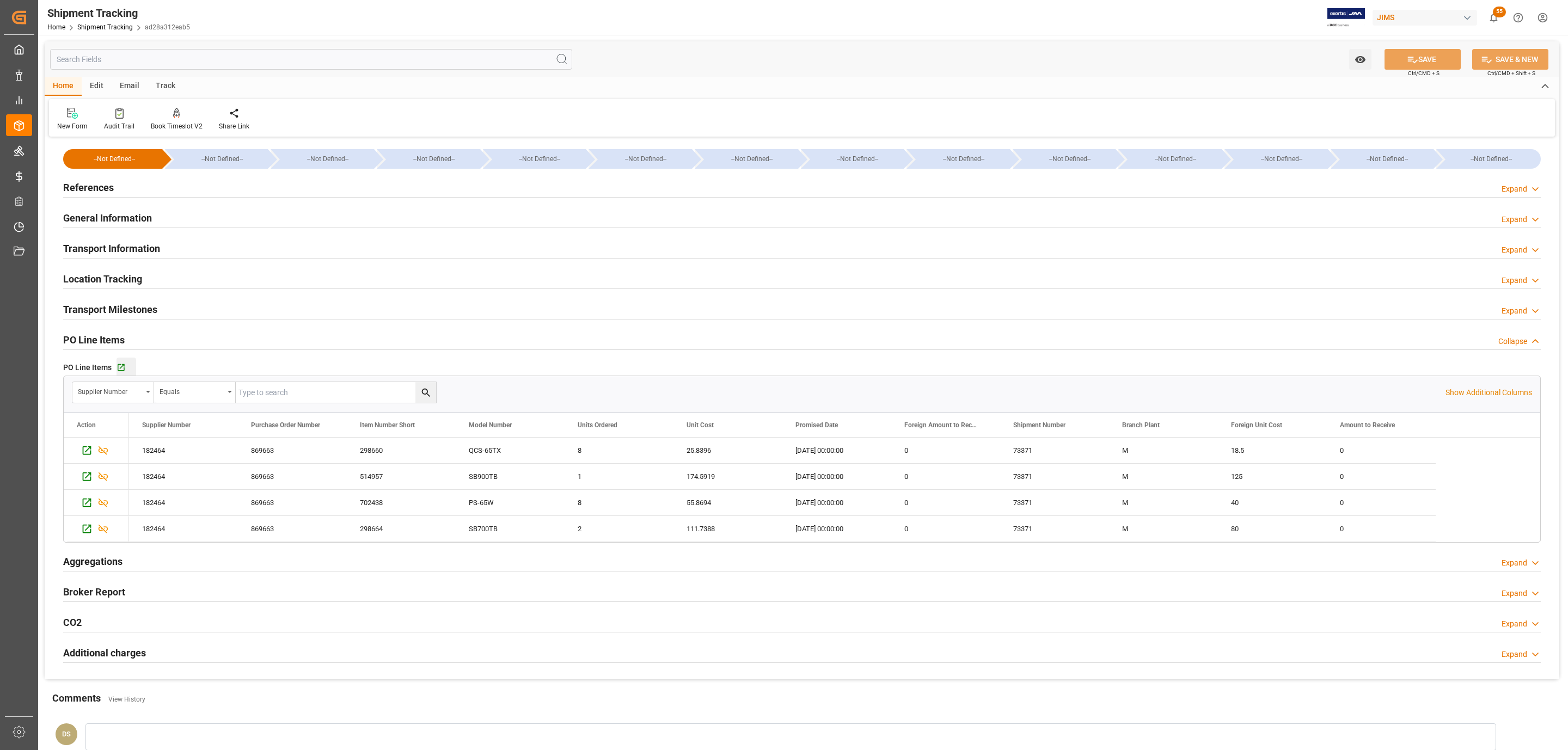
click at [123, 361] on button "Go to Purchase Order Line Item Grid" at bounding box center [126, 368] width 20 height 20
click at [144, 257] on div "Transport Information" at bounding box center [111, 247] width 97 height 21
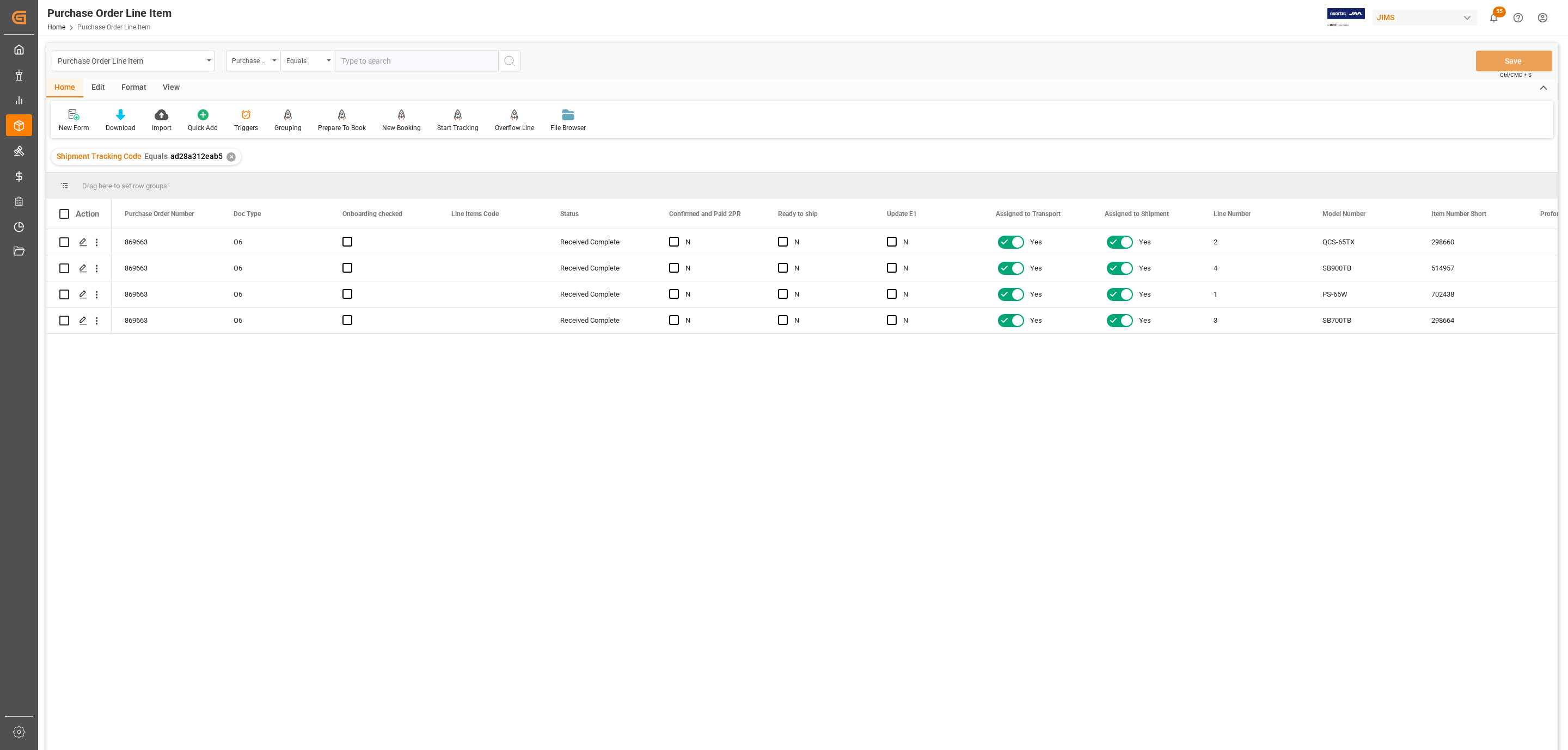
click at [163, 91] on div "View" at bounding box center [171, 88] width 34 height 19
click at [121, 117] on icon at bounding box center [123, 114] width 11 height 11
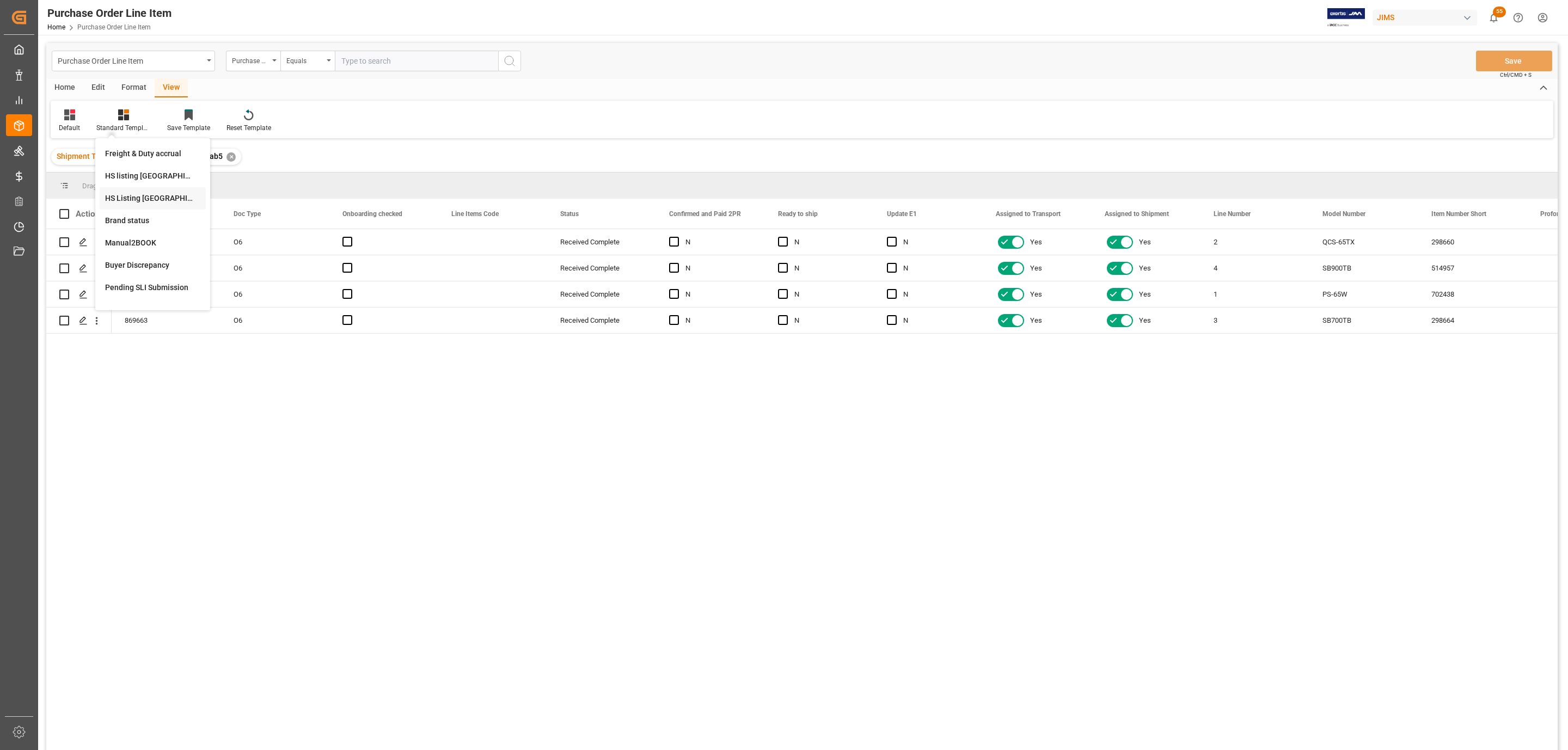
click at [139, 188] on div "HS Listing [GEOGRAPHIC_DATA]" at bounding box center [153, 198] width 106 height 23
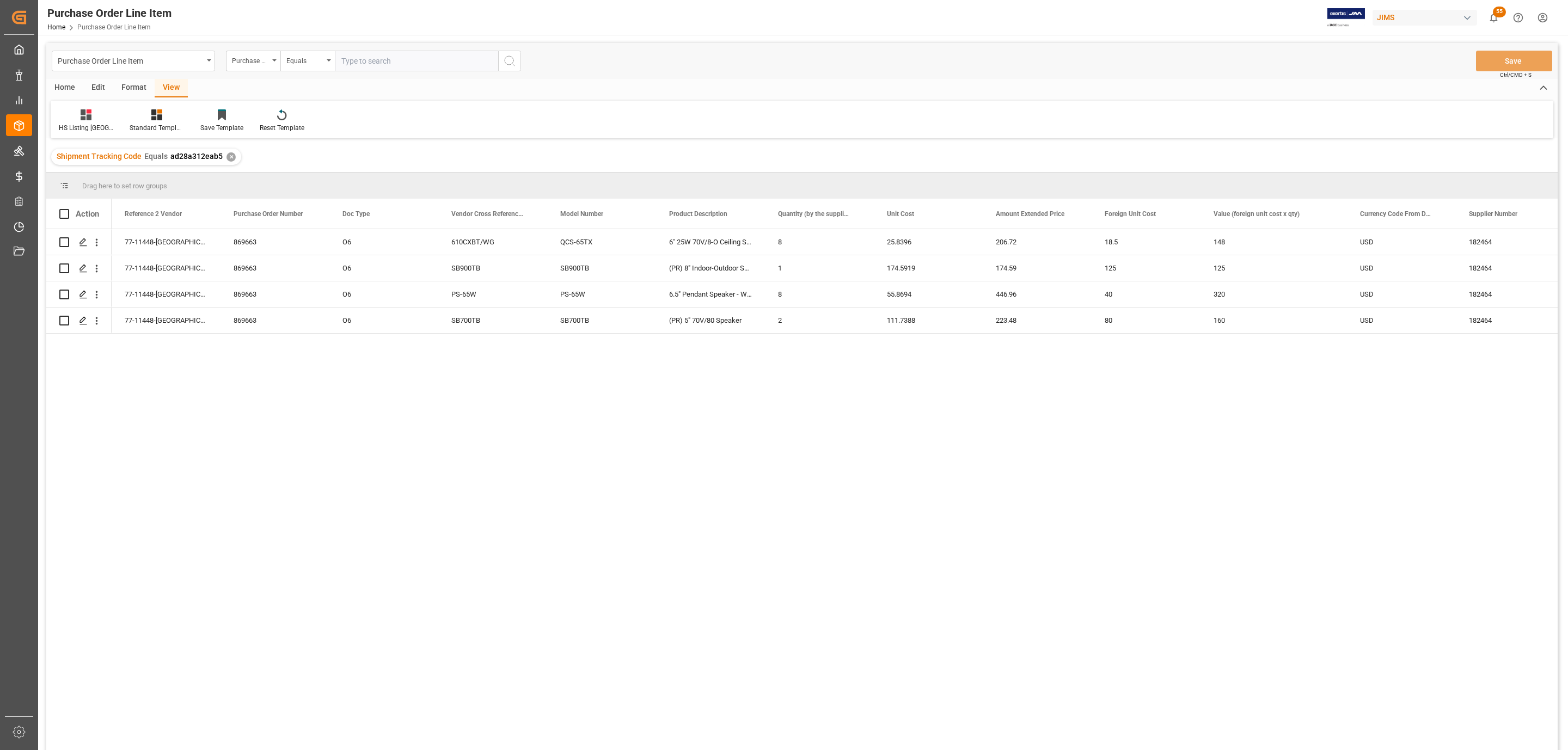
click at [70, 91] on div "Home" at bounding box center [65, 88] width 37 height 19
click at [65, 216] on span at bounding box center [64, 214] width 10 height 10
click at [68, 209] on input "checkbox" at bounding box center [68, 209] width 0 height 0
checkbox input "true"
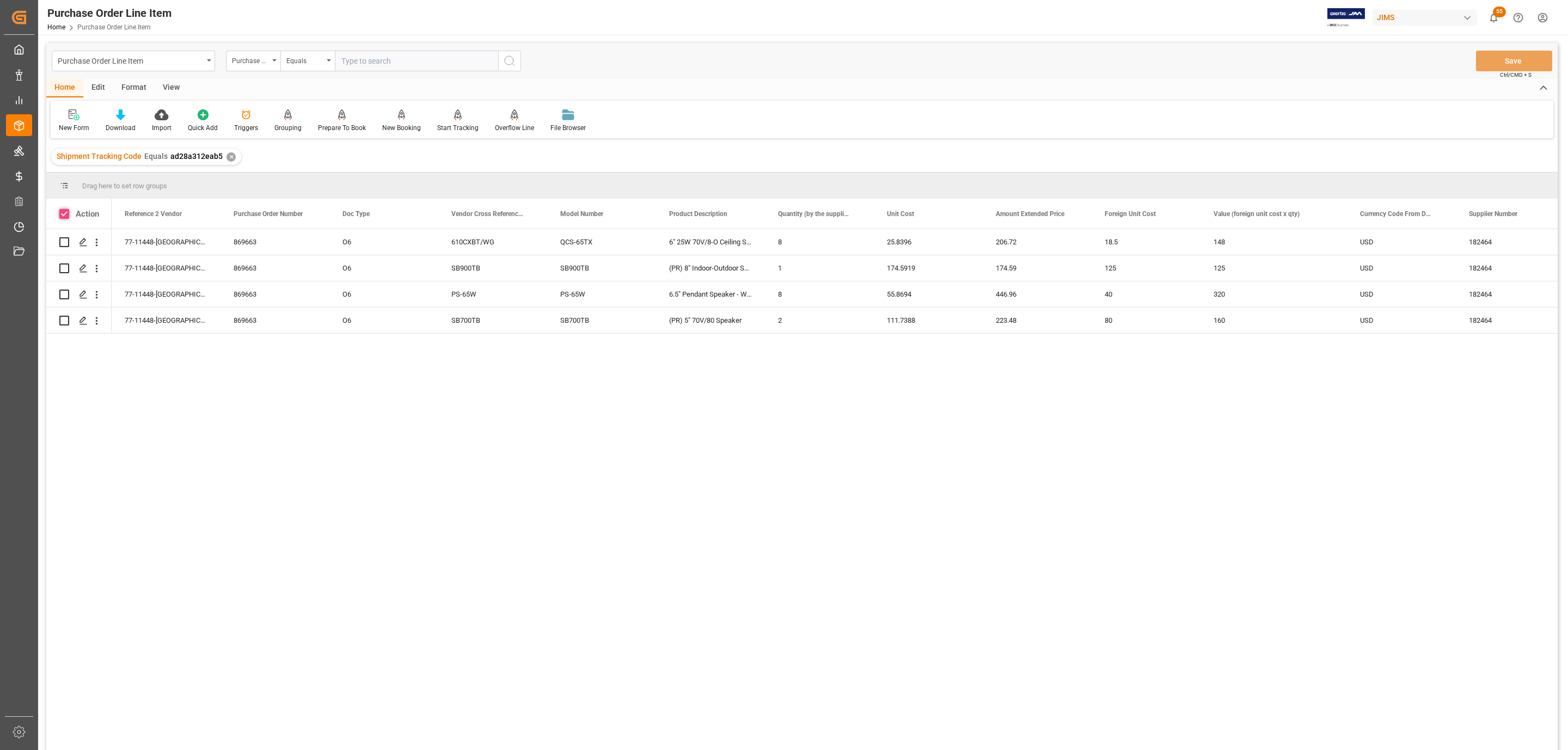
checkbox input "true"
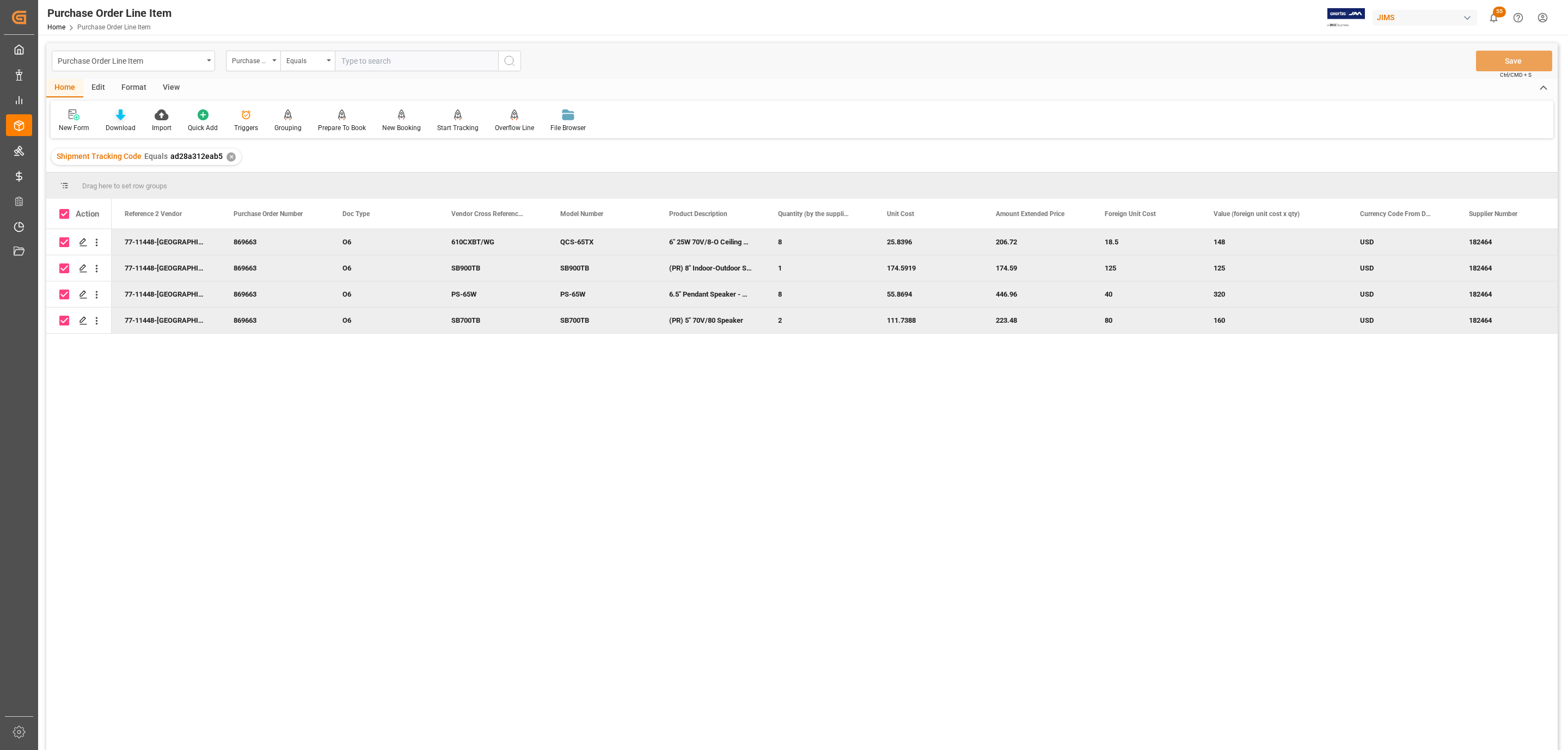
click at [116, 111] on icon at bounding box center [120, 114] width 9 height 11
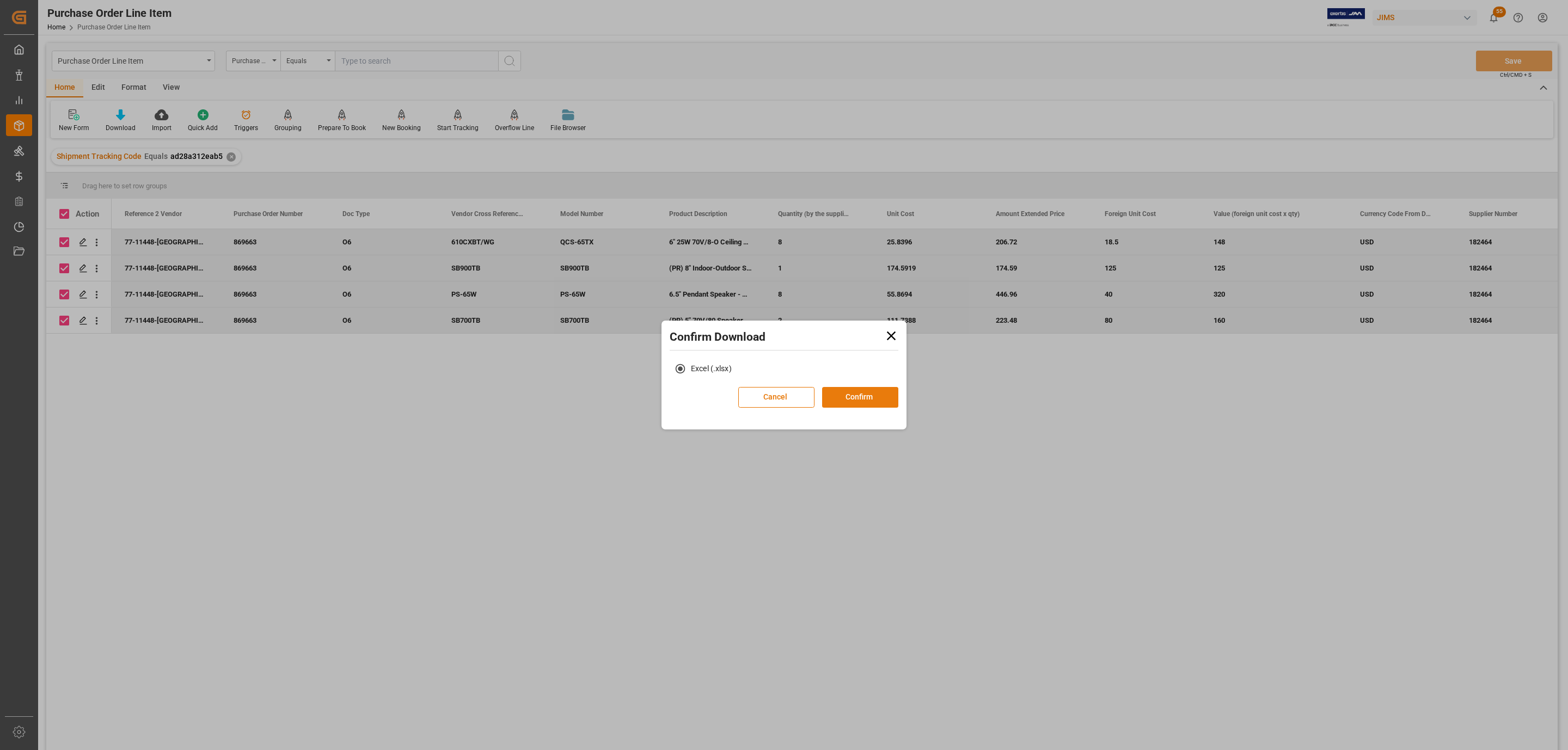
click at [866, 397] on button "Confirm" at bounding box center [859, 397] width 76 height 21
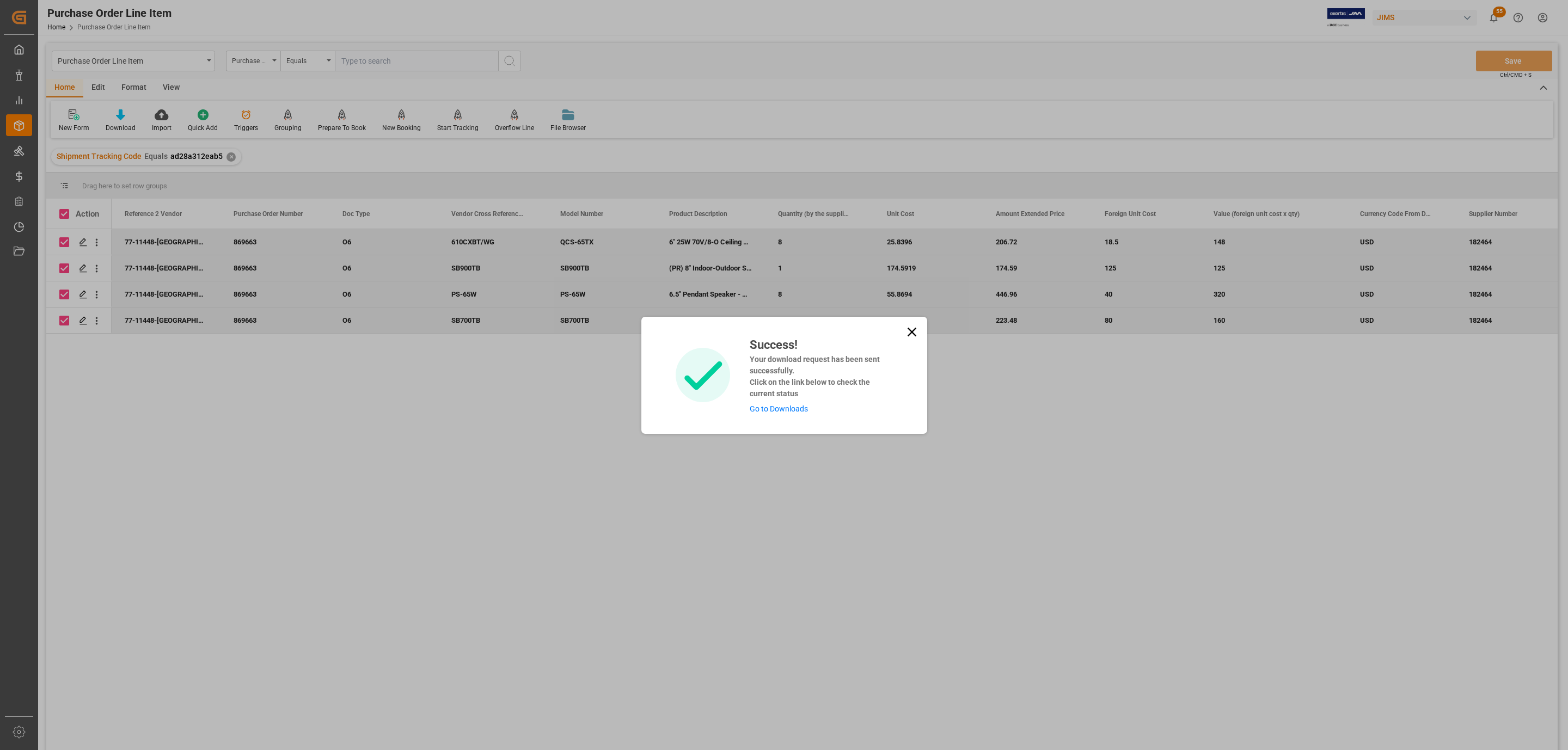
click at [755, 412] on div "Success! Your download request has been sent successfully. Click on the link be…" at bounding box center [817, 375] width 151 height 79
click at [758, 409] on link "Go to Downloads" at bounding box center [779, 409] width 58 height 9
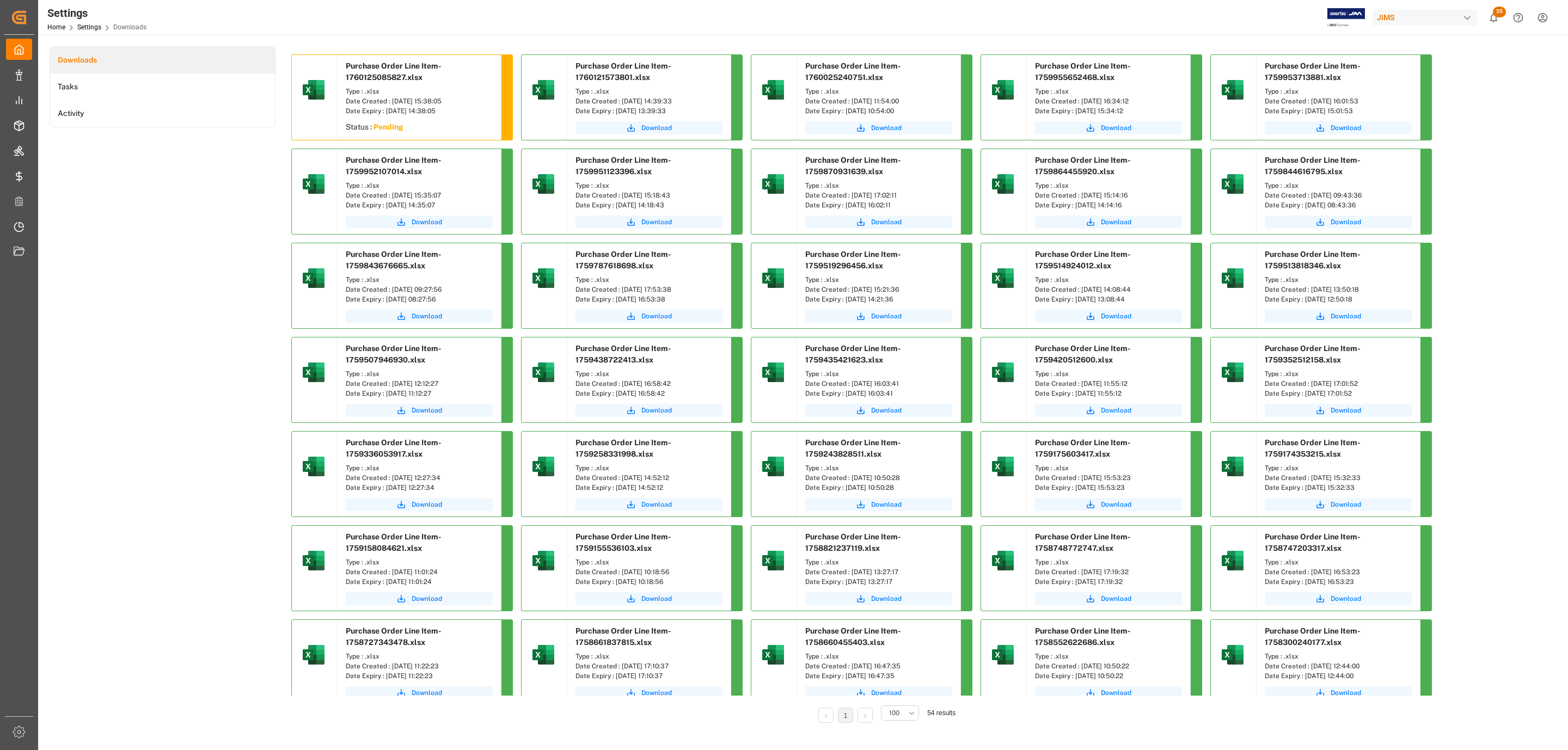
click at [252, 170] on div "Downloads Tasks Activity" at bounding box center [162, 392] width 226 height 692
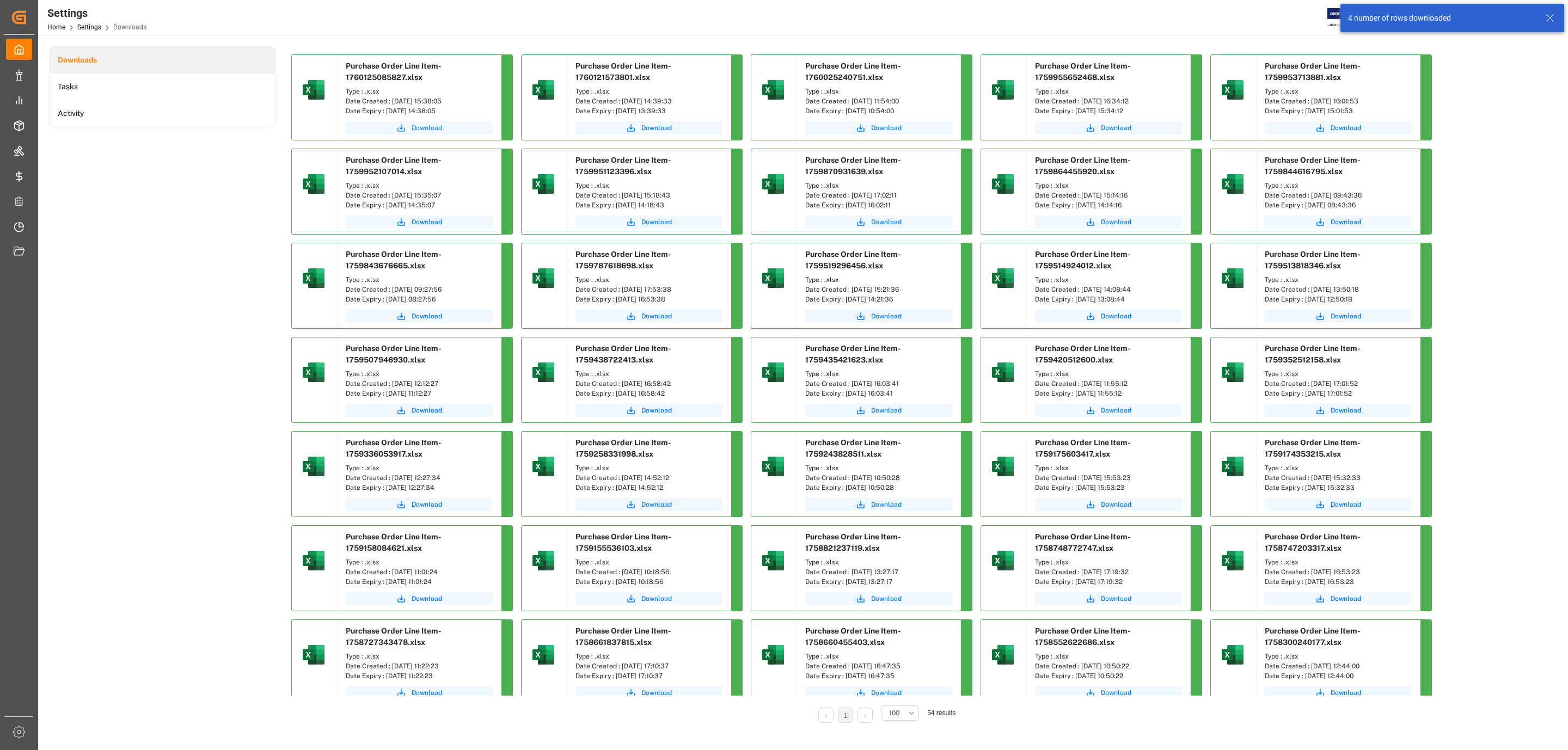
click at [390, 123] on button "Download" at bounding box center [419, 127] width 147 height 13
